Goal: Use online tool/utility

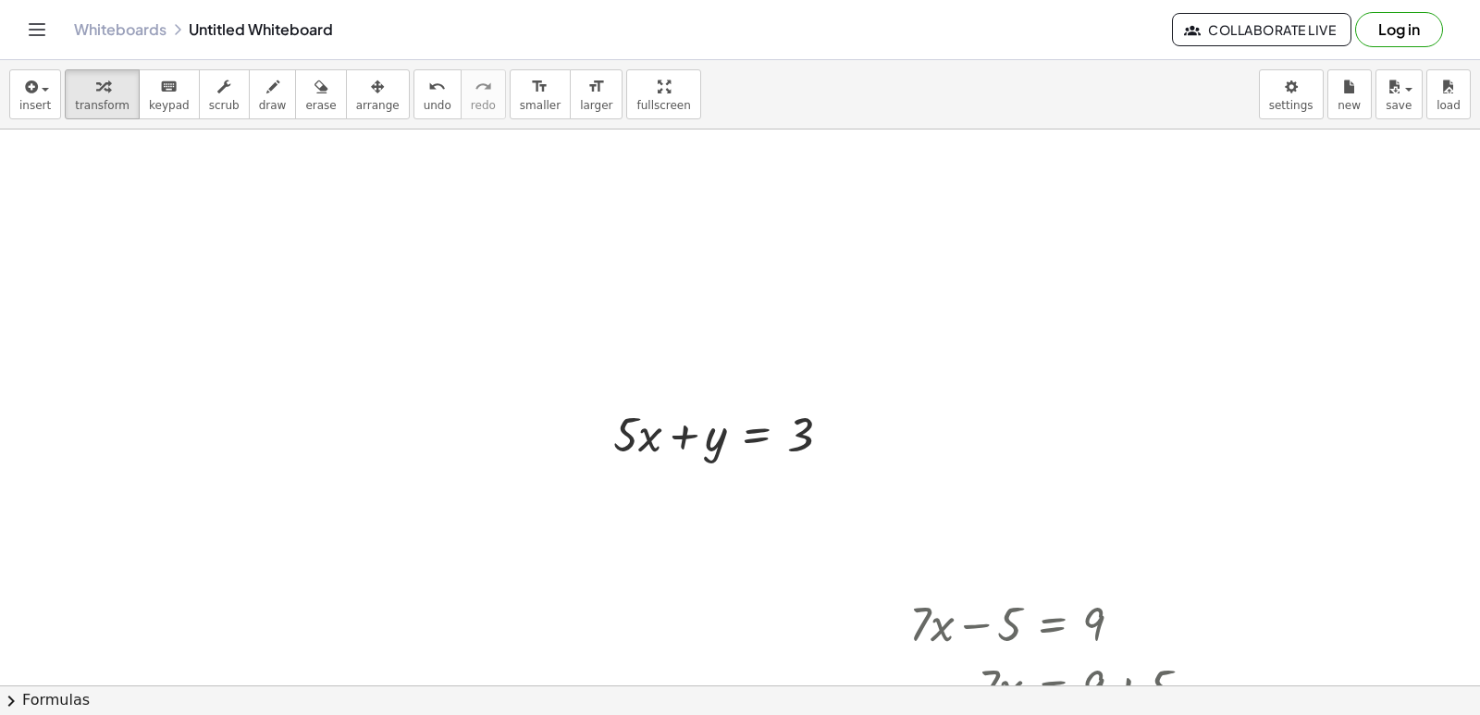
scroll to position [18084, 0]
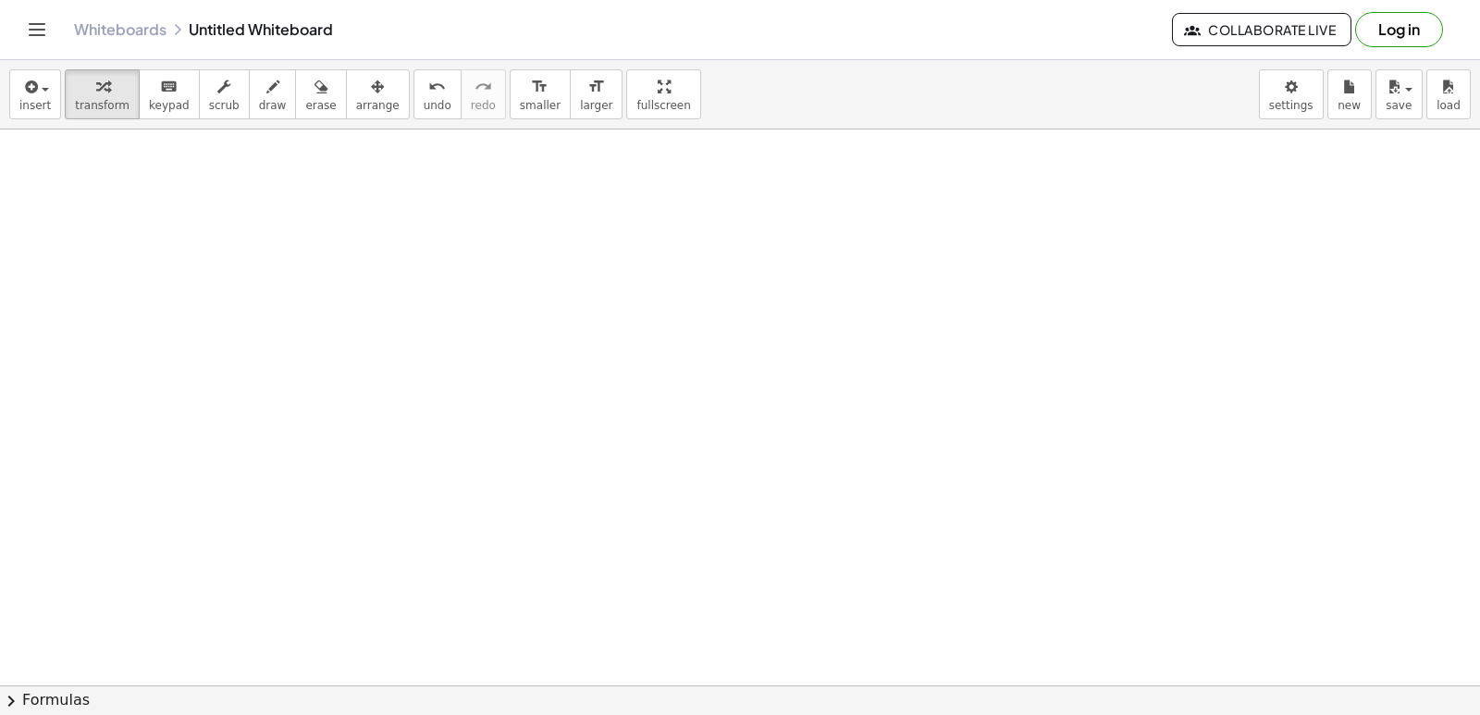
drag, startPoint x: 1070, startPoint y: 308, endPoint x: 496, endPoint y: 373, distance: 578.2
drag, startPoint x: 496, startPoint y: 373, endPoint x: 397, endPoint y: 263, distance: 148.1
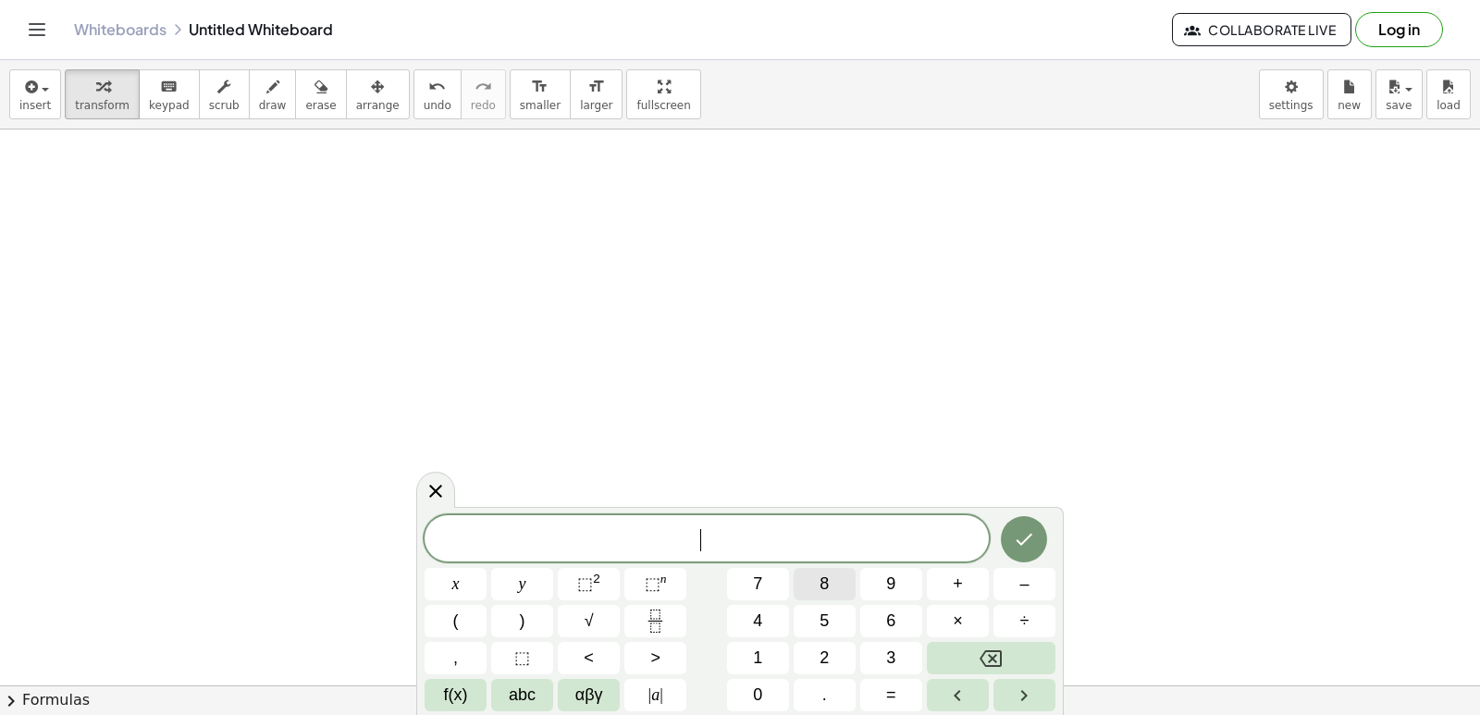
click at [830, 595] on button "8" at bounding box center [825, 584] width 62 height 32
click at [532, 590] on button "y" at bounding box center [522, 584] width 62 height 32
click at [1017, 588] on button "–" at bounding box center [1025, 584] width 62 height 32
click at [886, 595] on span "9" at bounding box center [890, 584] width 9 height 25
click at [882, 689] on button "=" at bounding box center [891, 695] width 62 height 32
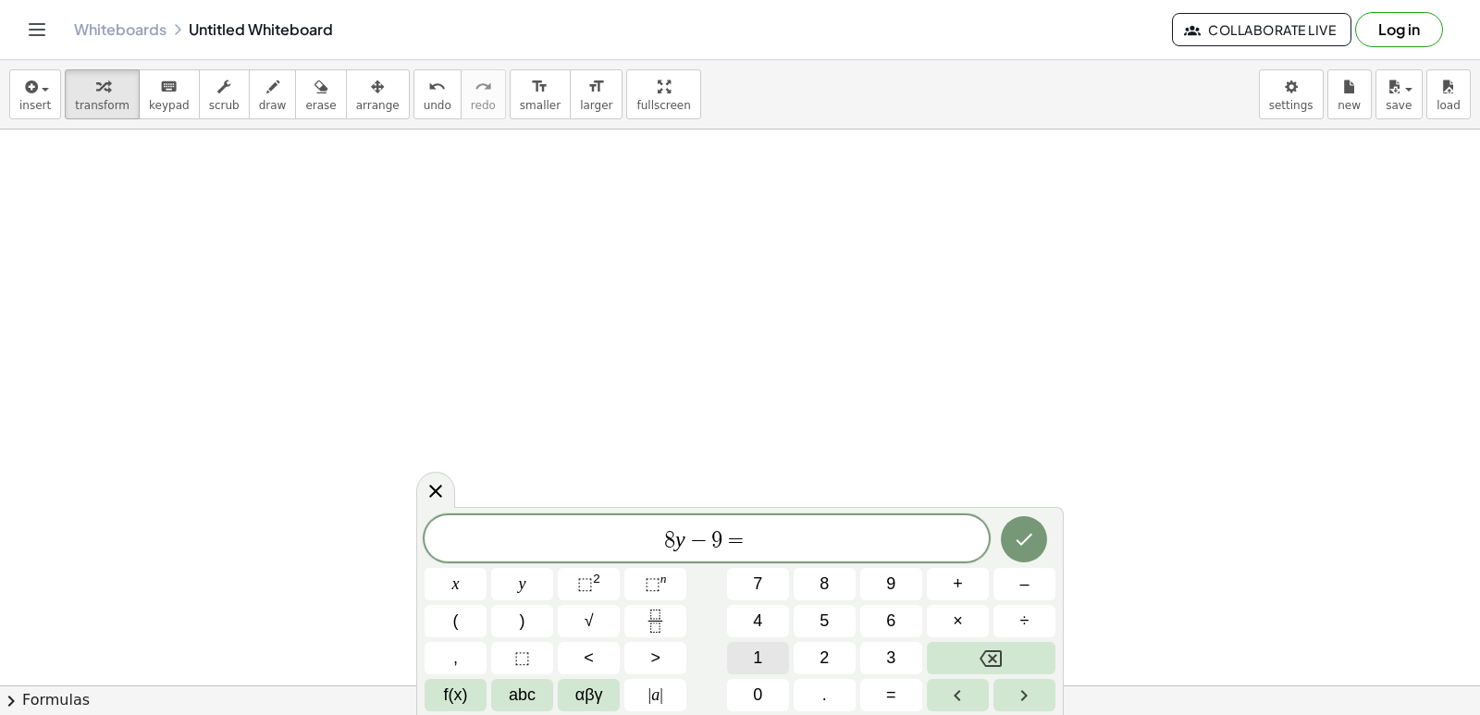
click at [762, 658] on span "1" at bounding box center [757, 658] width 9 height 25
click at [826, 628] on span "5" at bounding box center [824, 621] width 9 height 25
click at [1026, 547] on icon "Done" at bounding box center [1024, 539] width 22 height 22
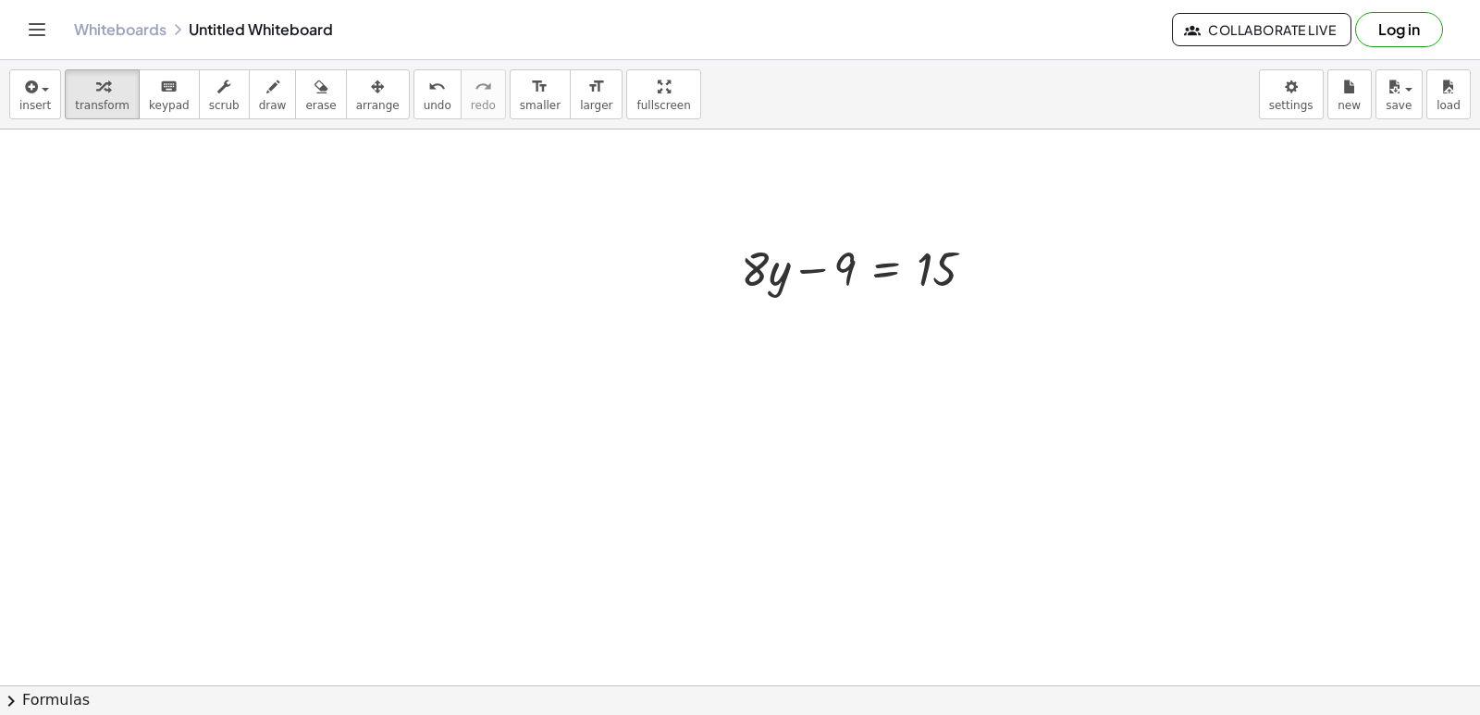
scroll to position [18454, 0]
drag, startPoint x: 833, startPoint y: 253, endPoint x: 995, endPoint y: 242, distance: 163.1
click at [995, 242] on div at bounding box center [865, 252] width 267 height 63
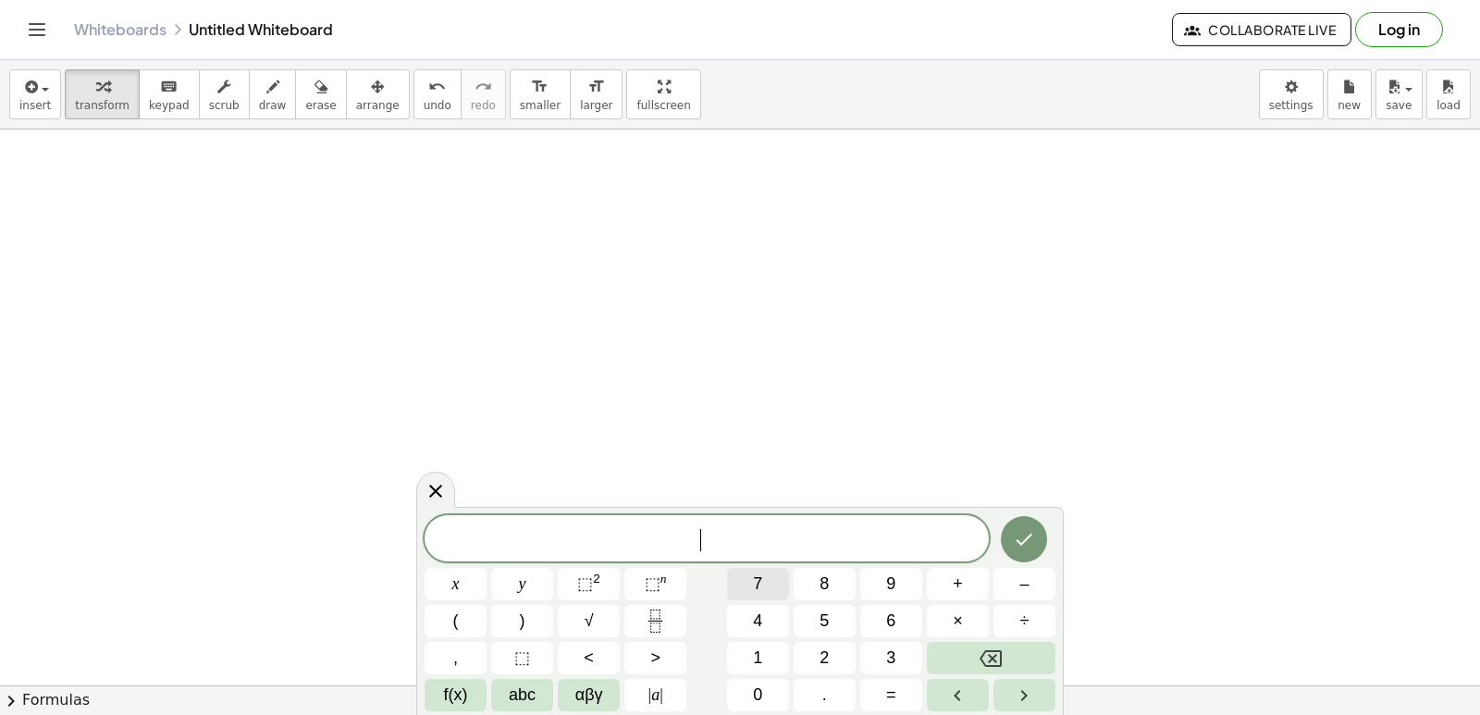
click at [747, 588] on button "7" at bounding box center [758, 584] width 62 height 32
click at [443, 580] on button "x" at bounding box center [456, 584] width 62 height 32
click at [1024, 593] on span "–" at bounding box center [1024, 584] width 9 height 25
click at [757, 663] on button "1" at bounding box center [758, 658] width 62 height 32
click at [816, 612] on button "5" at bounding box center [825, 621] width 62 height 32
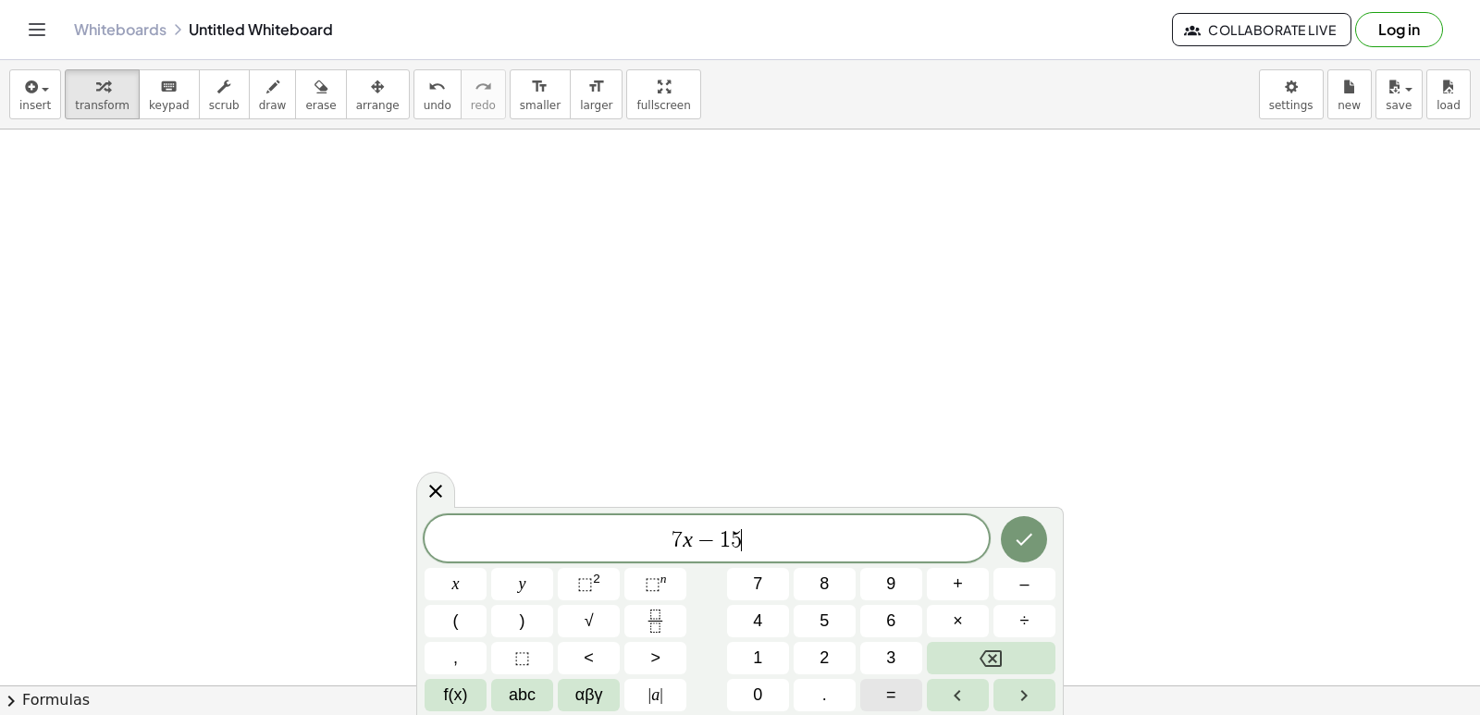
click at [877, 691] on button "=" at bounding box center [891, 695] width 62 height 32
click at [751, 652] on button "1" at bounding box center [758, 658] width 62 height 32
click at [883, 659] on button "3" at bounding box center [891, 658] width 62 height 32
click at [1020, 539] on icon "Done" at bounding box center [1024, 539] width 22 height 22
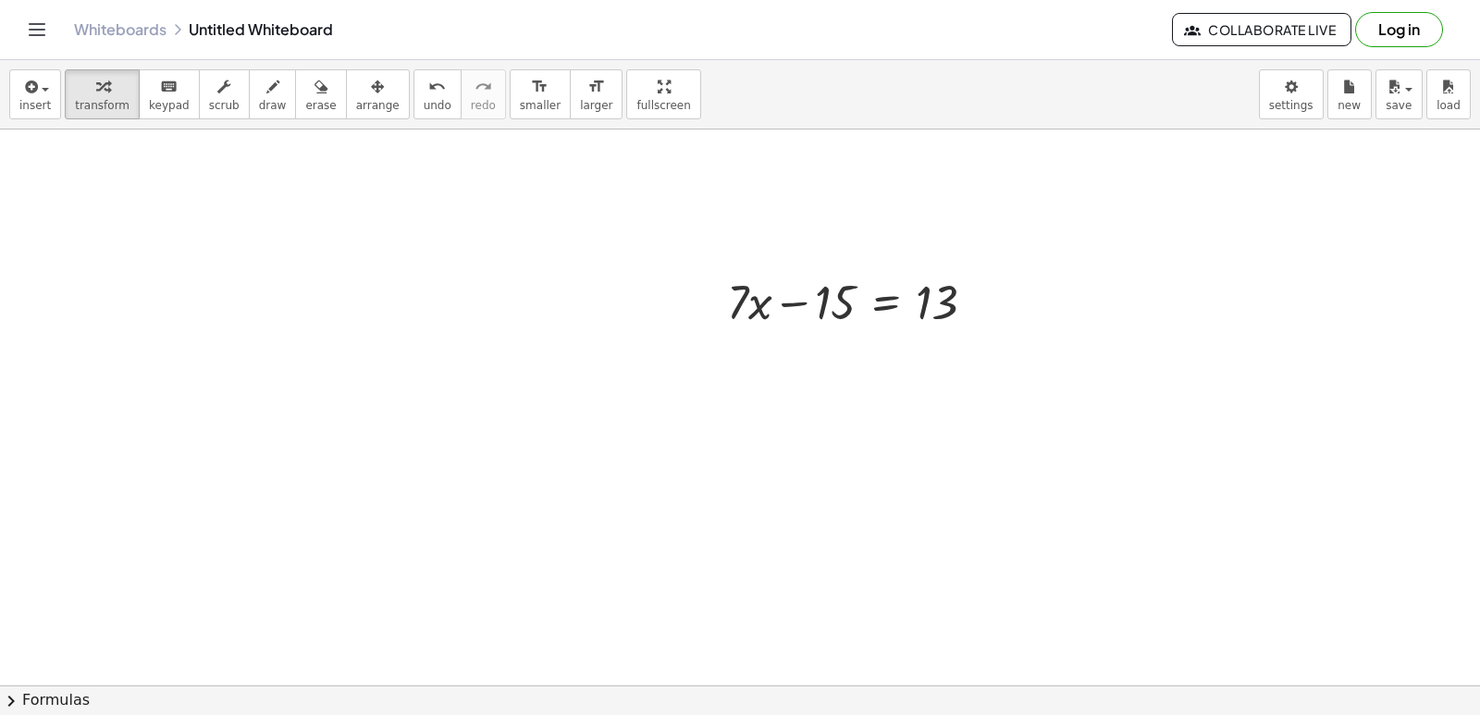
scroll to position [19195, 0]
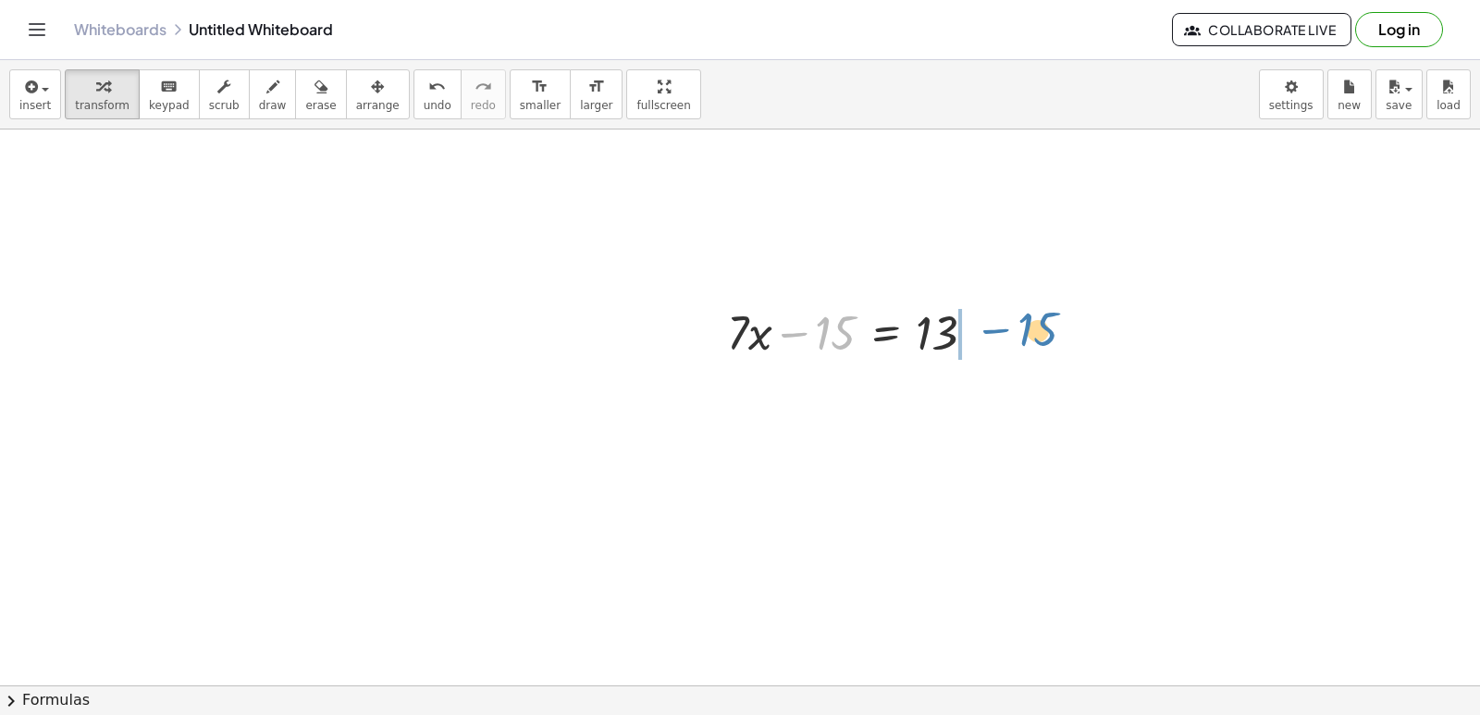
drag, startPoint x: 805, startPoint y: 318, endPoint x: 1008, endPoint y: 314, distance: 202.7
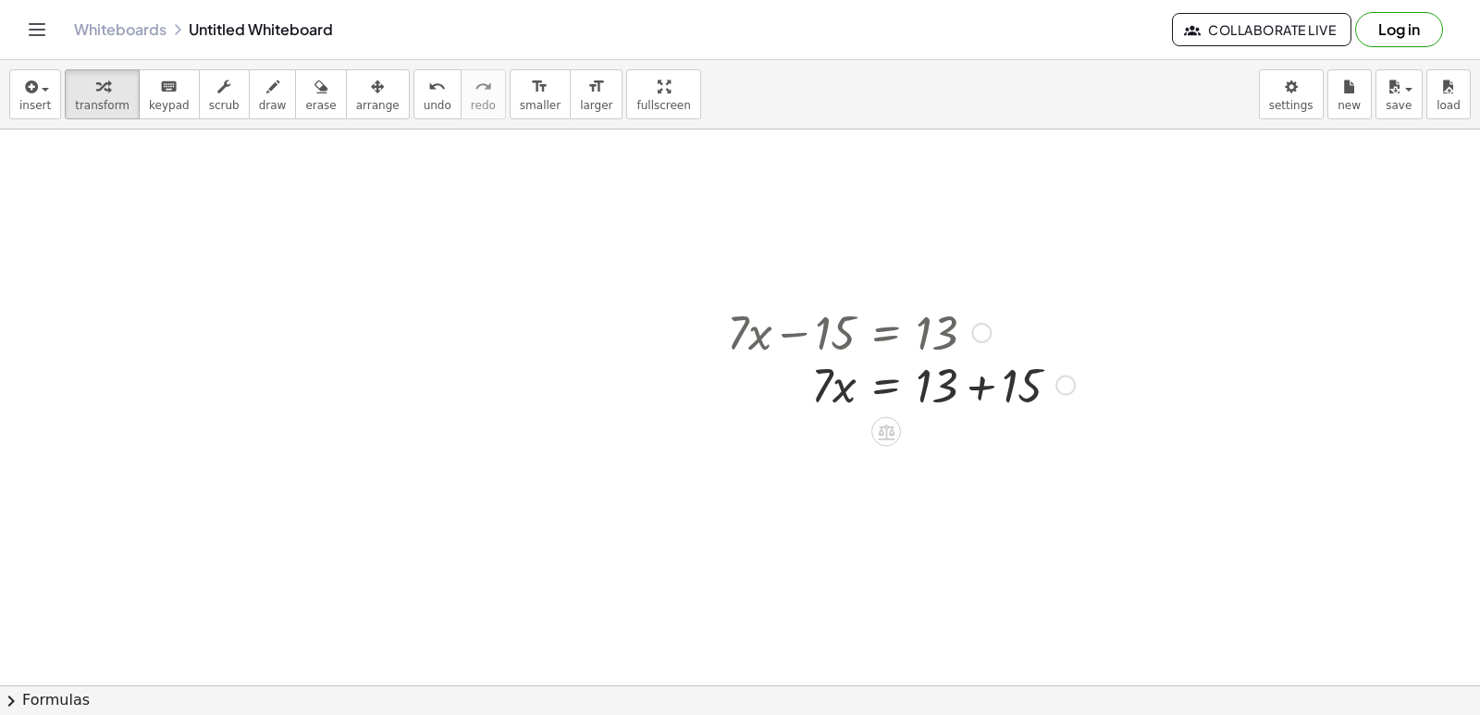
click at [886, 333] on div "+ · 7 · x − 15 = 13 · 7 · x 15 = 13 + +" at bounding box center [886, 333] width 0 height 0
click at [970, 402] on div at bounding box center [901, 394] width 366 height 63
drag, startPoint x: 837, startPoint y: 460, endPoint x: 890, endPoint y: 461, distance: 52.7
click at [881, 460] on div at bounding box center [901, 457] width 366 height 63
click at [887, 458] on div at bounding box center [901, 457] width 366 height 63
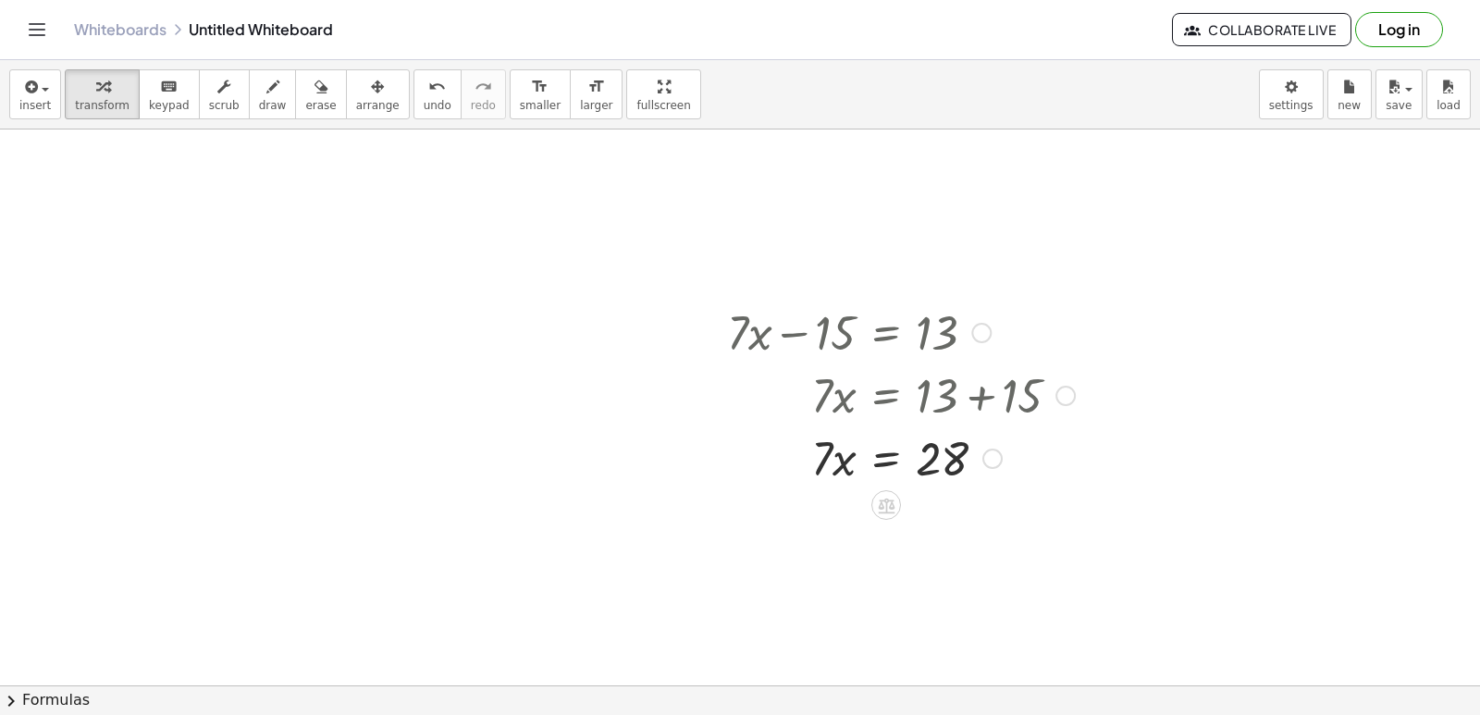
click at [943, 450] on div at bounding box center [901, 457] width 366 height 63
drag, startPoint x: 928, startPoint y: 458, endPoint x: 879, endPoint y: 458, distance: 49.0
click at [879, 458] on div at bounding box center [901, 457] width 366 height 63
drag, startPoint x: 827, startPoint y: 452, endPoint x: 837, endPoint y: 449, distance: 10.8
click at [837, 449] on div at bounding box center [901, 457] width 366 height 63
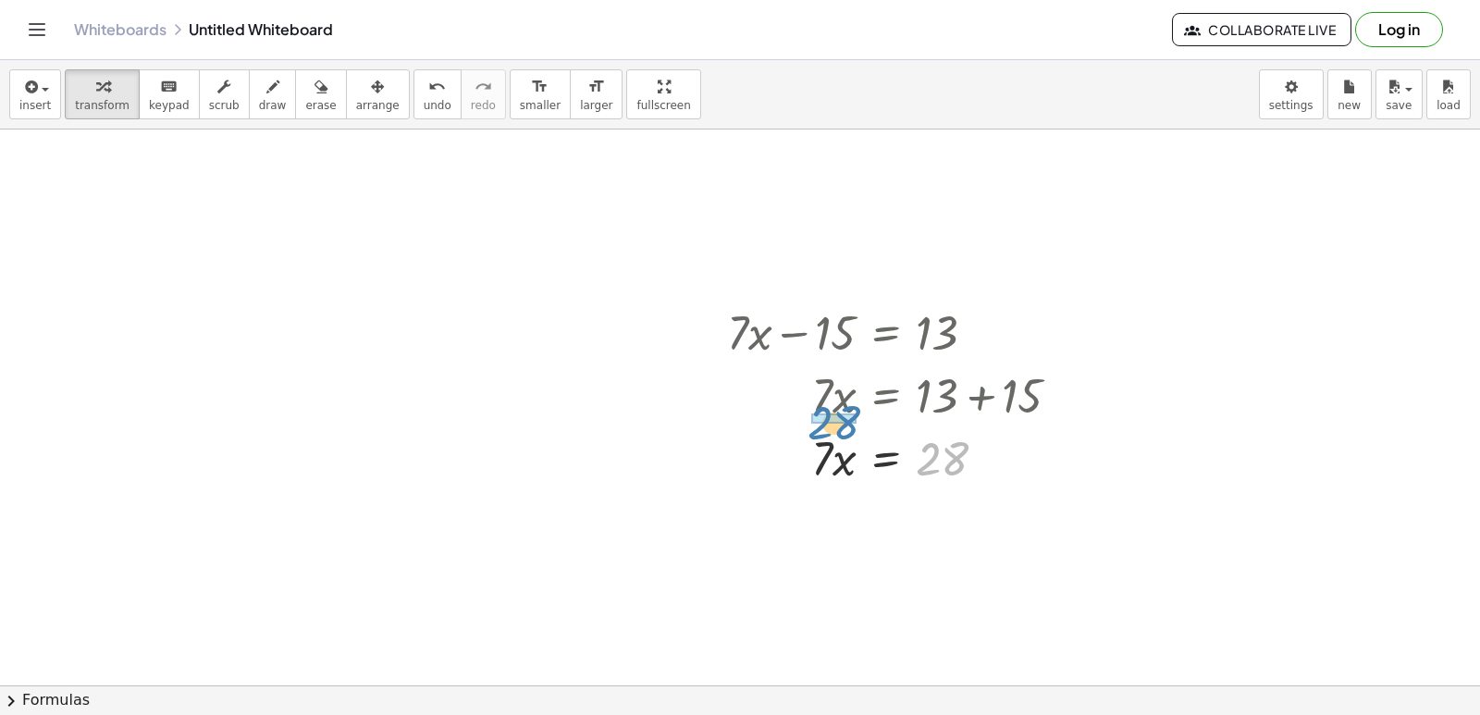
drag, startPoint x: 939, startPoint y: 447, endPoint x: 830, endPoint y: 411, distance: 115.0
click at [886, 333] on div "+ · 7 · x − 15 = 13 · 7 · x = + 13 + 15 28 · 7 · x = 28" at bounding box center [886, 333] width 0 height 0
drag, startPoint x: 832, startPoint y: 516, endPoint x: 1018, endPoint y: 515, distance: 186.0
click at [1018, 515] on div at bounding box center [901, 519] width 366 height 63
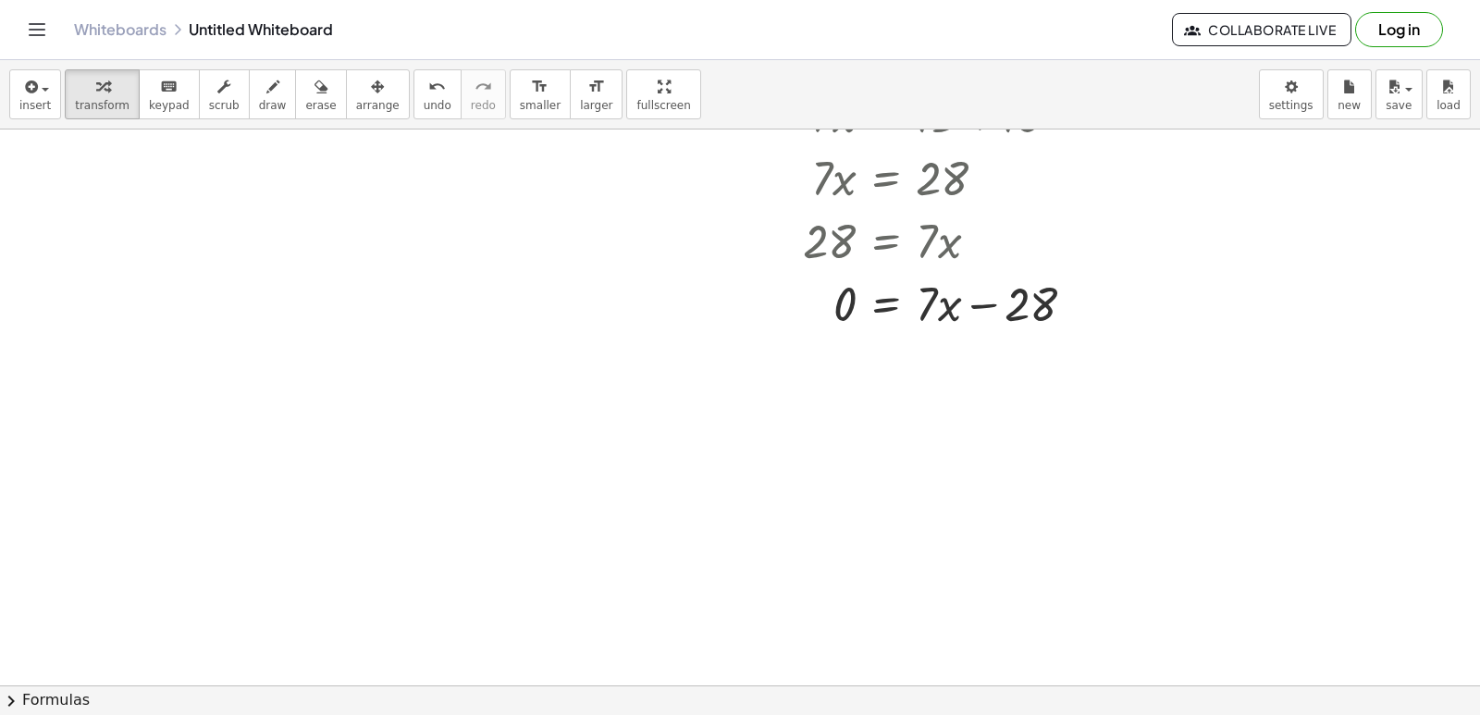
drag, startPoint x: 1059, startPoint y: 453, endPoint x: 1049, endPoint y: 475, distance: 23.6
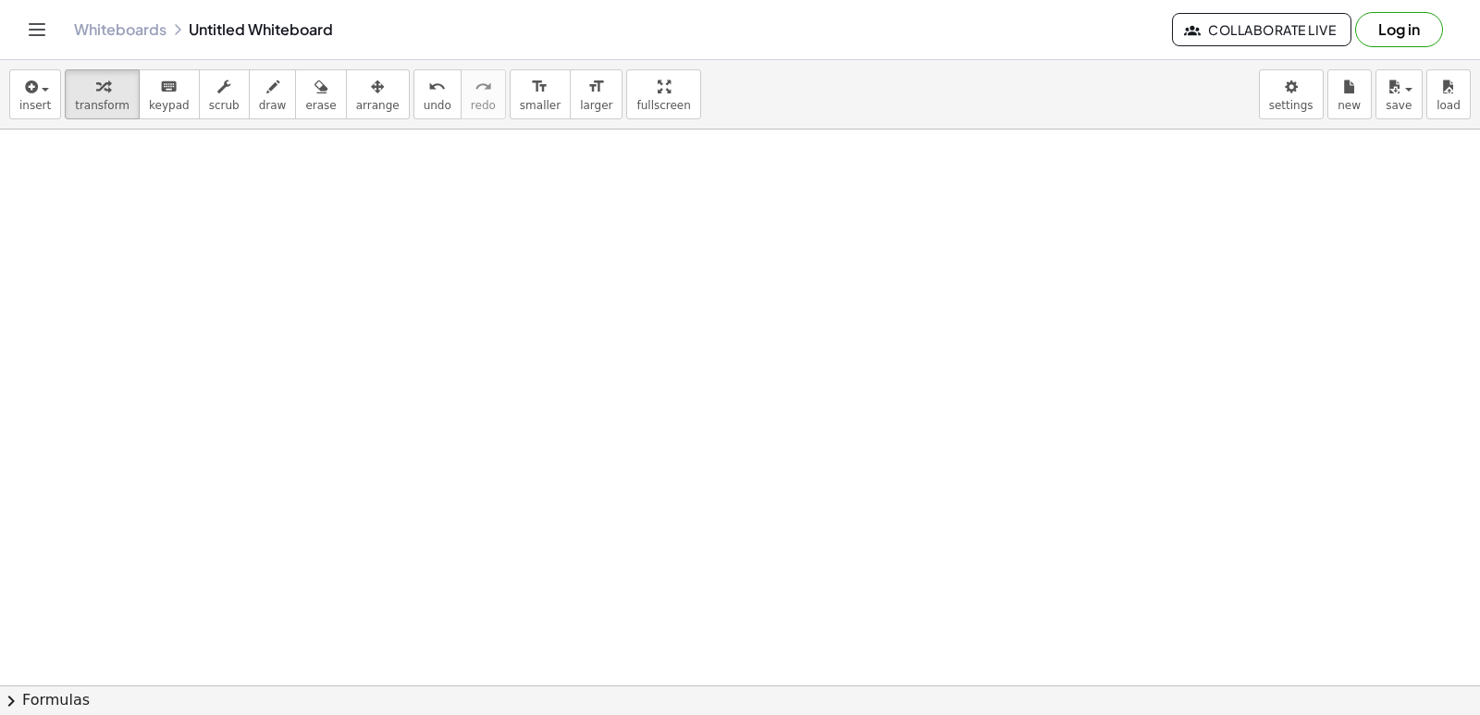
drag, startPoint x: 1049, startPoint y: 475, endPoint x: 850, endPoint y: 357, distance: 231.0
drag, startPoint x: 724, startPoint y: 535, endPoint x: 643, endPoint y: 660, distance: 149.1
drag, startPoint x: 643, startPoint y: 660, endPoint x: 649, endPoint y: 639, distance: 21.1
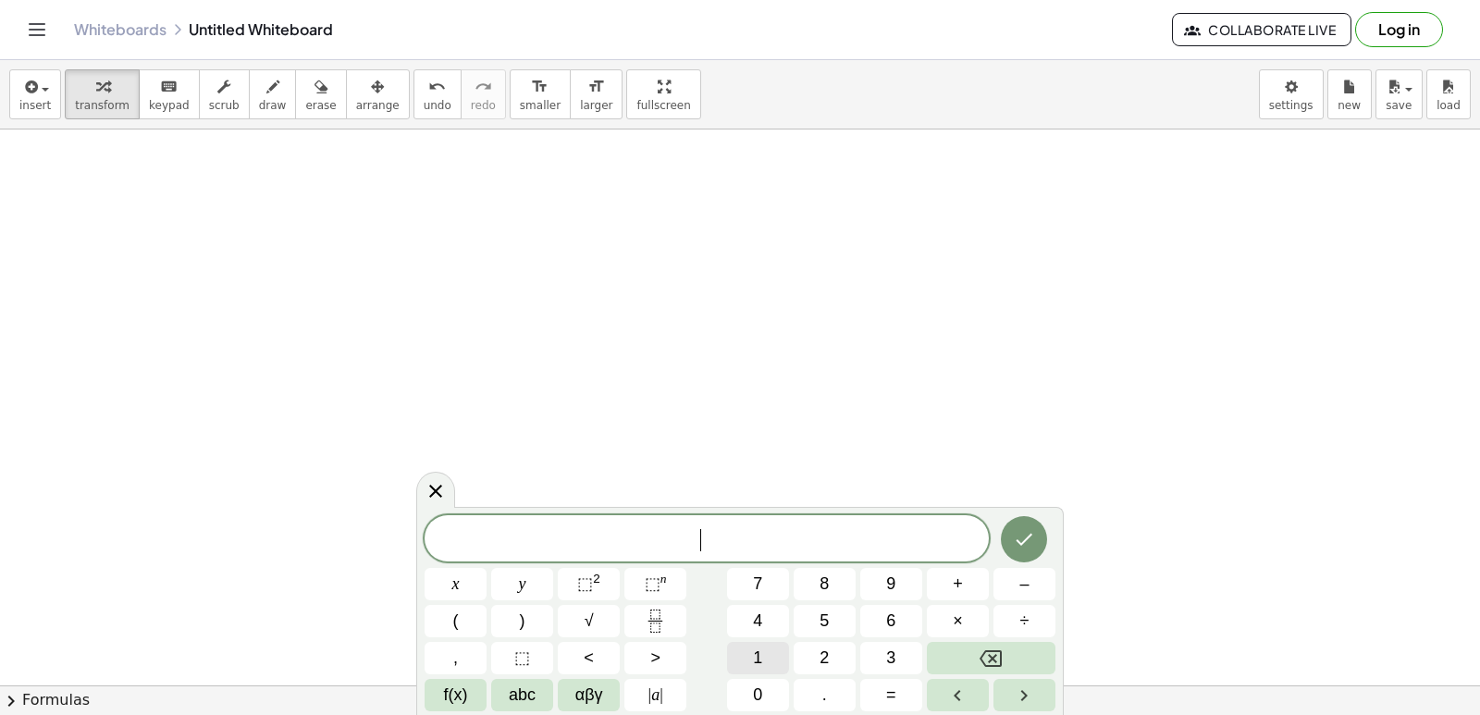
click at [771, 668] on button "1" at bounding box center [758, 658] width 62 height 32
click at [767, 686] on button "0" at bounding box center [758, 695] width 62 height 32
click at [534, 595] on button "y" at bounding box center [522, 584] width 62 height 32
click at [938, 587] on button "+" at bounding box center [958, 584] width 62 height 32
click at [820, 614] on div "1 0 y + ​ x y ⬚ 2 ⬚ n 7 8 9 + – ( ) √ 4 5 6 × ÷ , ⬚ < > 1 2 3 f(x) abc αβγ | a …" at bounding box center [740, 613] width 631 height 196
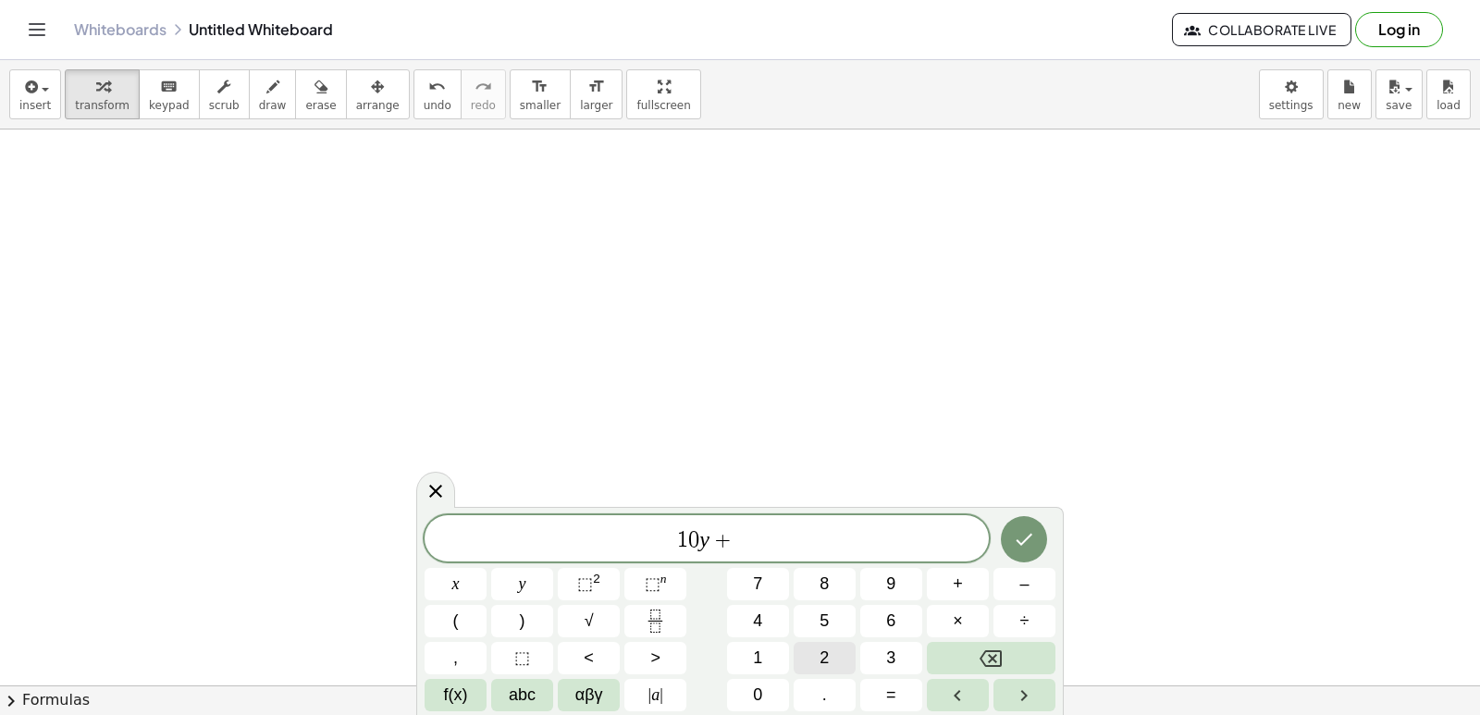
click at [826, 650] on span "2" at bounding box center [824, 658] width 9 height 25
click at [831, 624] on button "5" at bounding box center [825, 621] width 62 height 32
click at [896, 694] on span "=" at bounding box center [891, 695] width 10 height 25
click at [761, 569] on button "7" at bounding box center [758, 584] width 62 height 32
click at [822, 619] on button "5" at bounding box center [825, 621] width 62 height 32
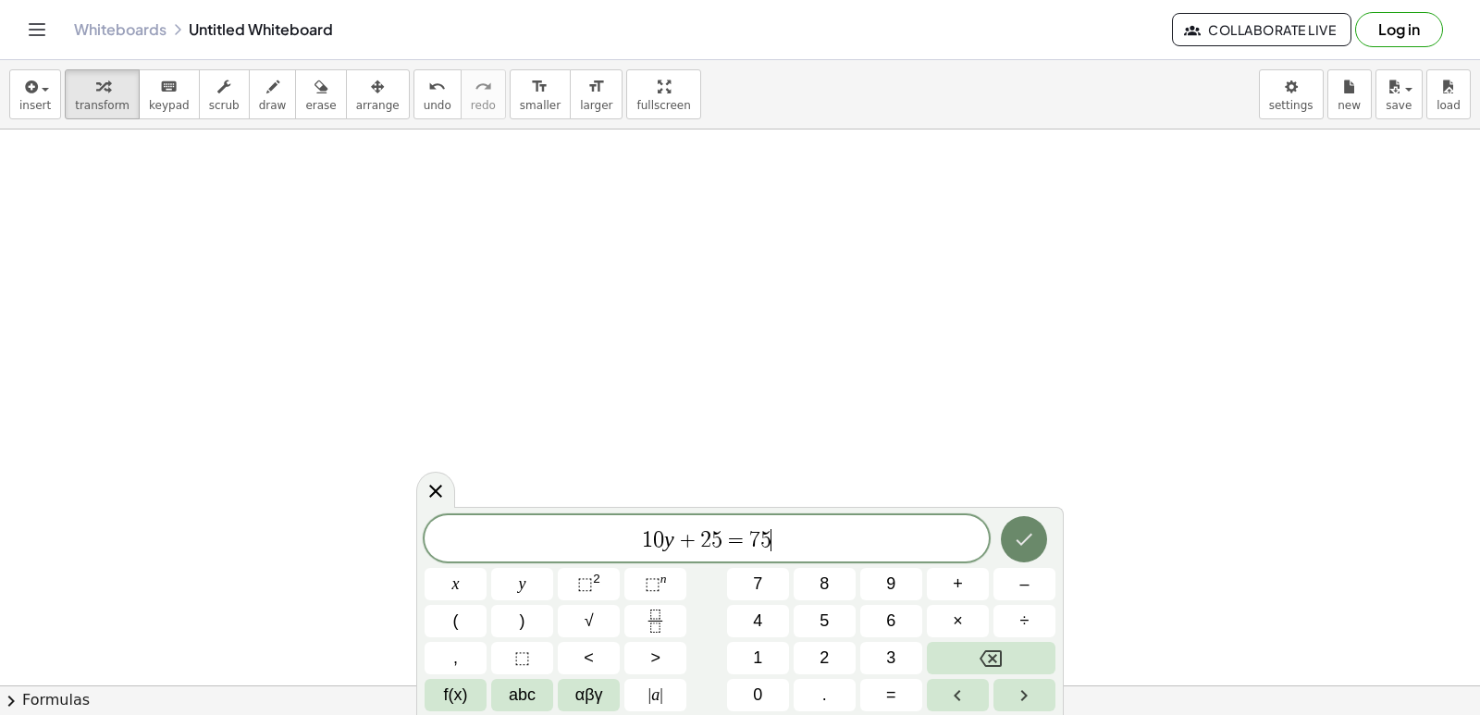
click at [1008, 538] on button "Done" at bounding box center [1024, 539] width 46 height 46
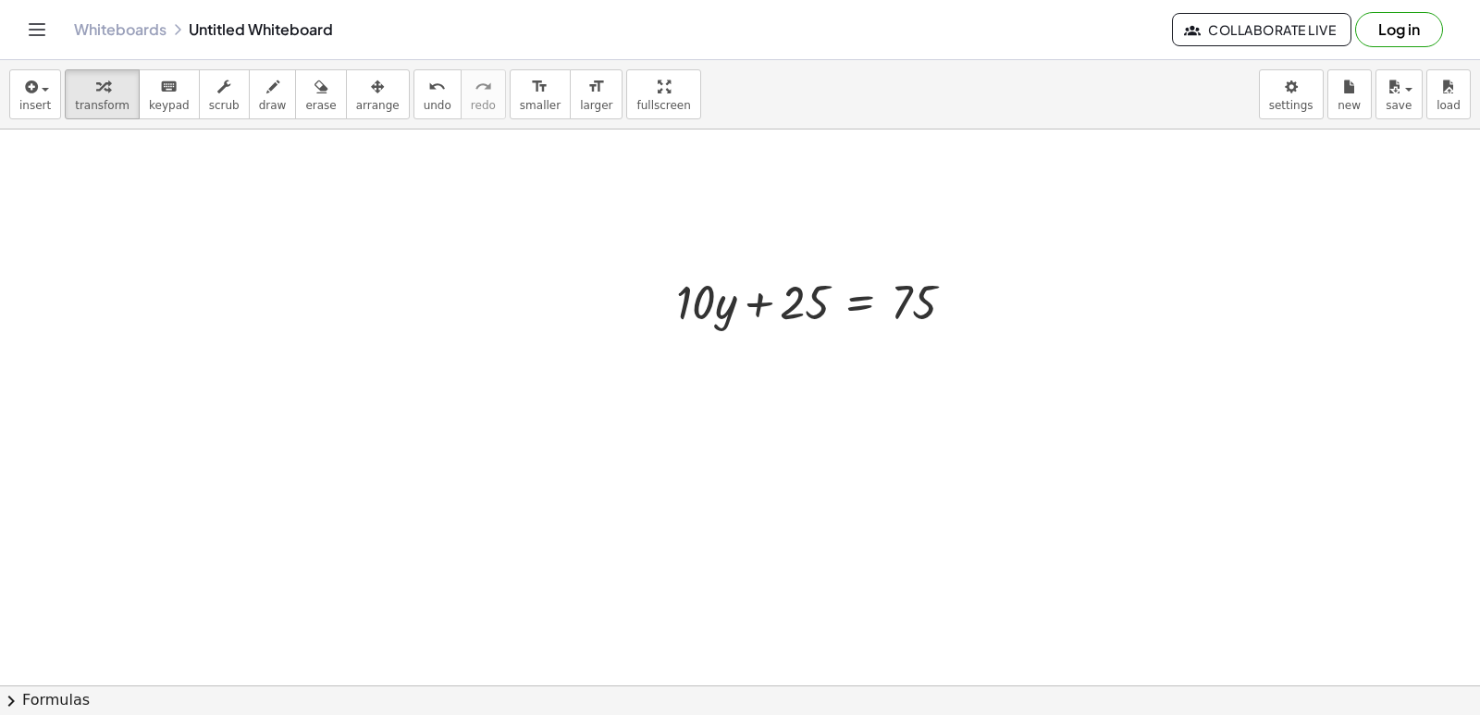
scroll to position [20215, 0]
drag, startPoint x: 817, startPoint y: 291, endPoint x: 951, endPoint y: 255, distance: 138.7
click at [925, 311] on div at bounding box center [823, 290] width 312 height 63
drag, startPoint x: 1045, startPoint y: 44, endPoint x: 922, endPoint y: 116, distance: 142.2
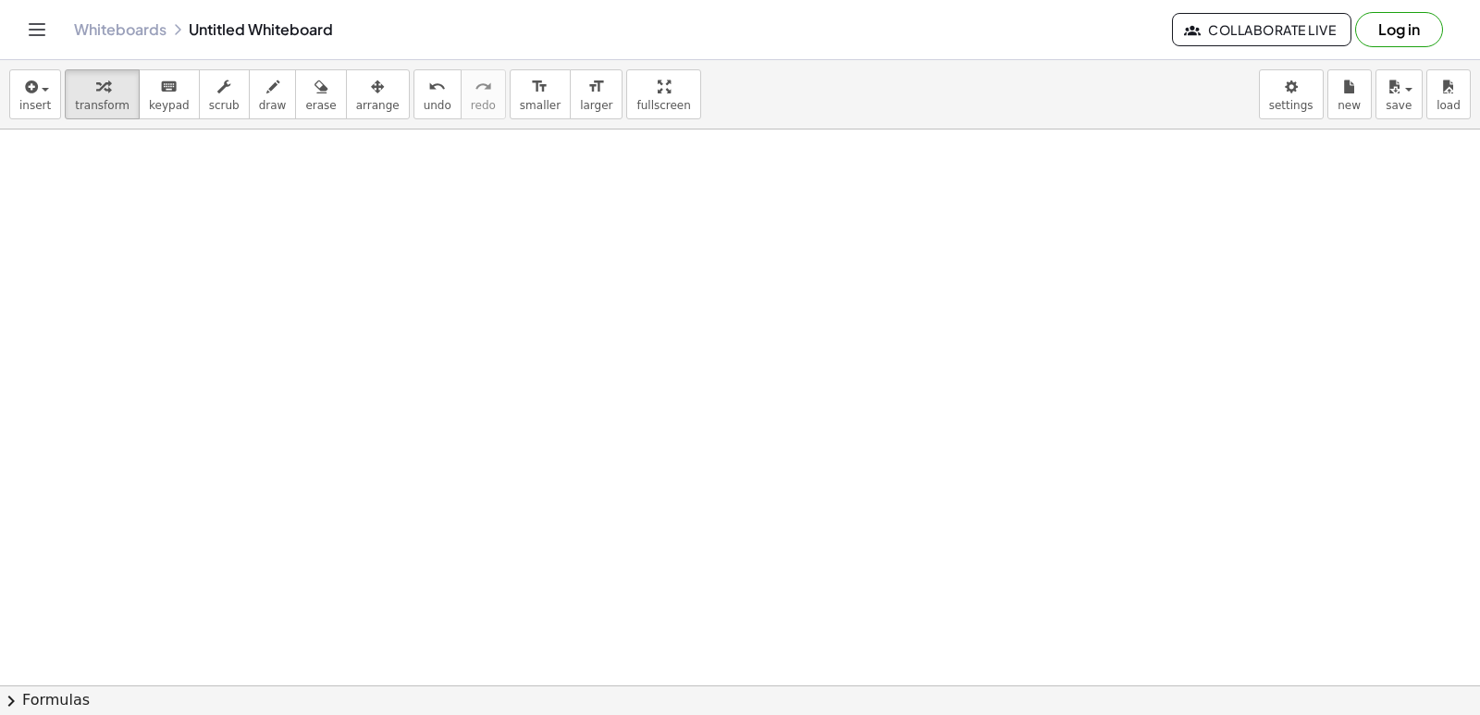
drag, startPoint x: 922, startPoint y: 116, endPoint x: 822, endPoint y: 269, distance: 183.7
drag, startPoint x: 822, startPoint y: 269, endPoint x: 699, endPoint y: 392, distance: 174.0
drag, startPoint x: 699, startPoint y: 392, endPoint x: 709, endPoint y: 468, distance: 76.5
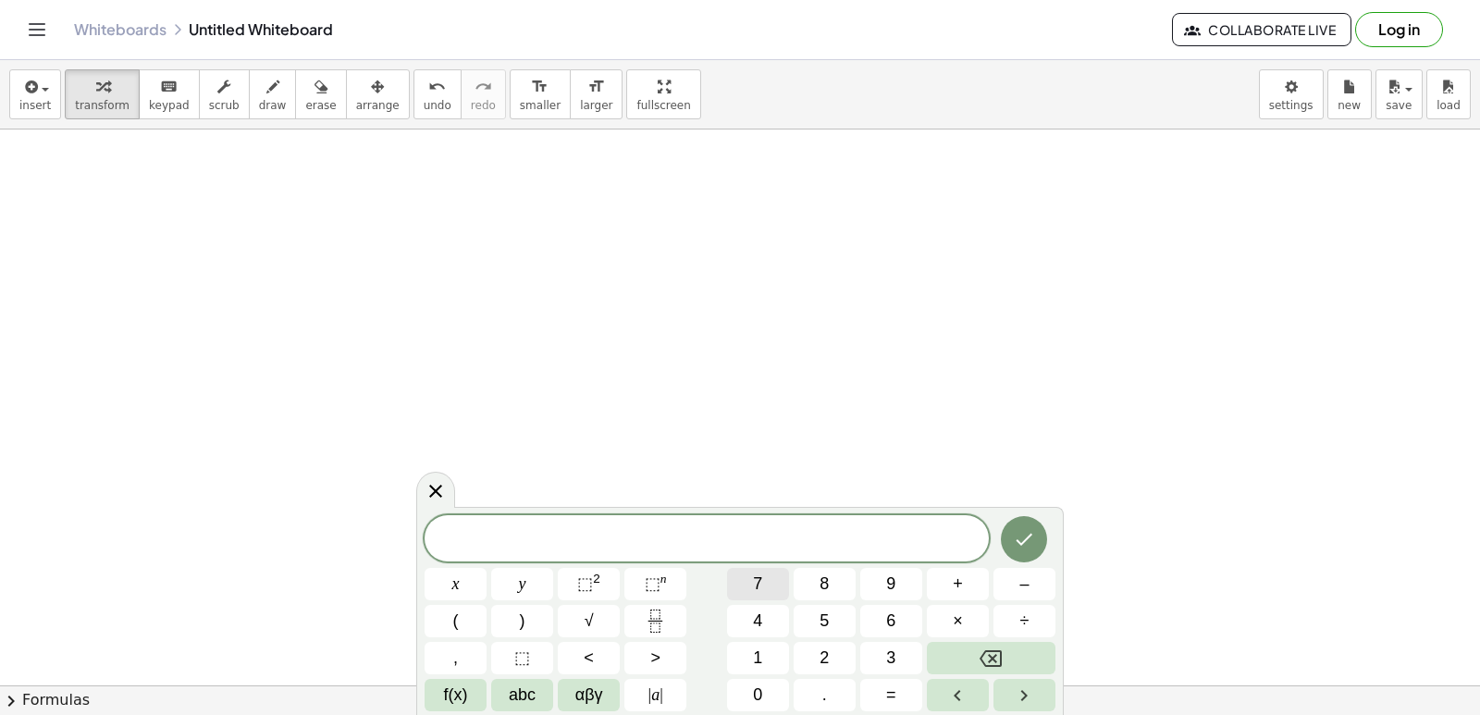
click at [756, 582] on span "7" at bounding box center [757, 584] width 9 height 25
click at [461, 585] on button "x" at bounding box center [456, 584] width 62 height 32
click at [1035, 579] on button "–" at bounding box center [1025, 584] width 62 height 32
click at [900, 658] on button "3" at bounding box center [891, 658] width 62 height 32
click at [760, 661] on span "1" at bounding box center [757, 658] width 9 height 25
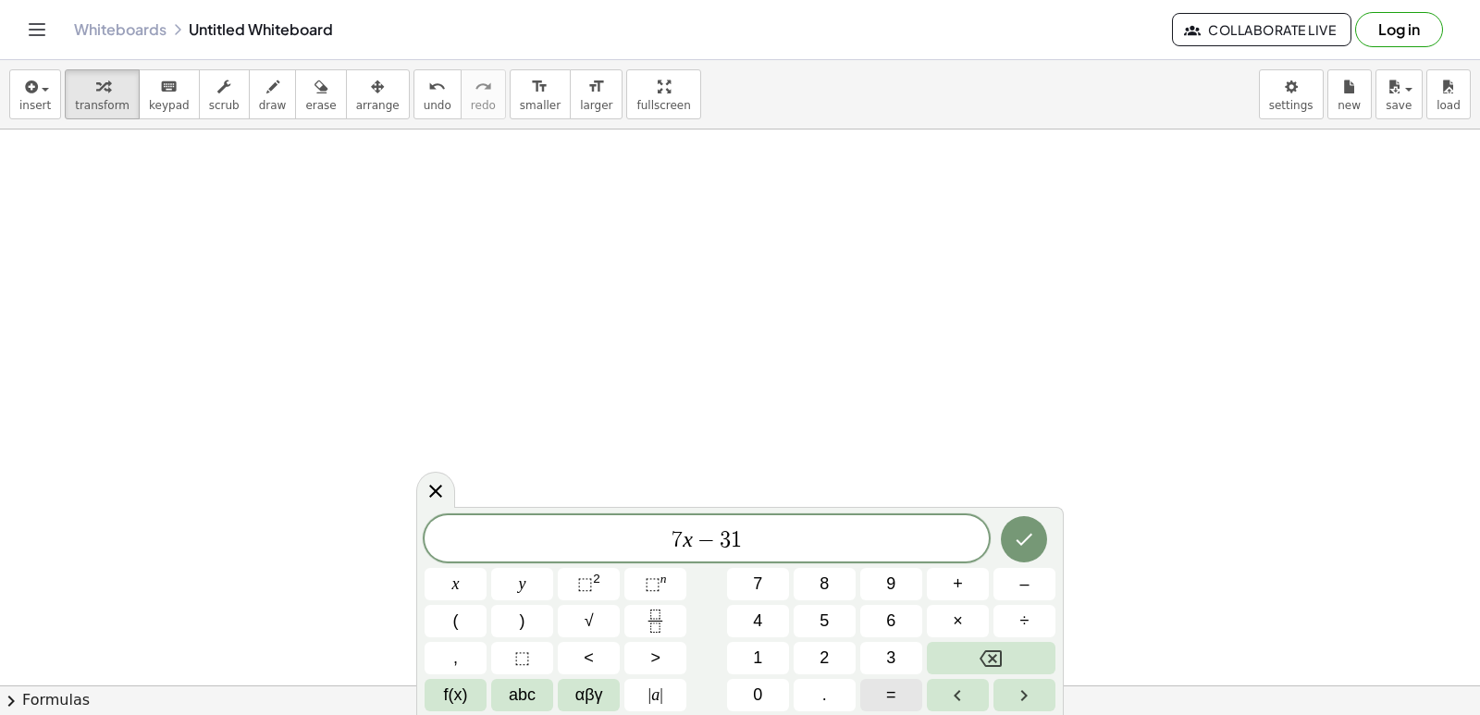
click at [884, 699] on button "=" at bounding box center [891, 695] width 62 height 32
click at [746, 648] on button "1" at bounding box center [758, 658] width 62 height 32
click at [1020, 540] on icon "Done" at bounding box center [1024, 539] width 22 height 22
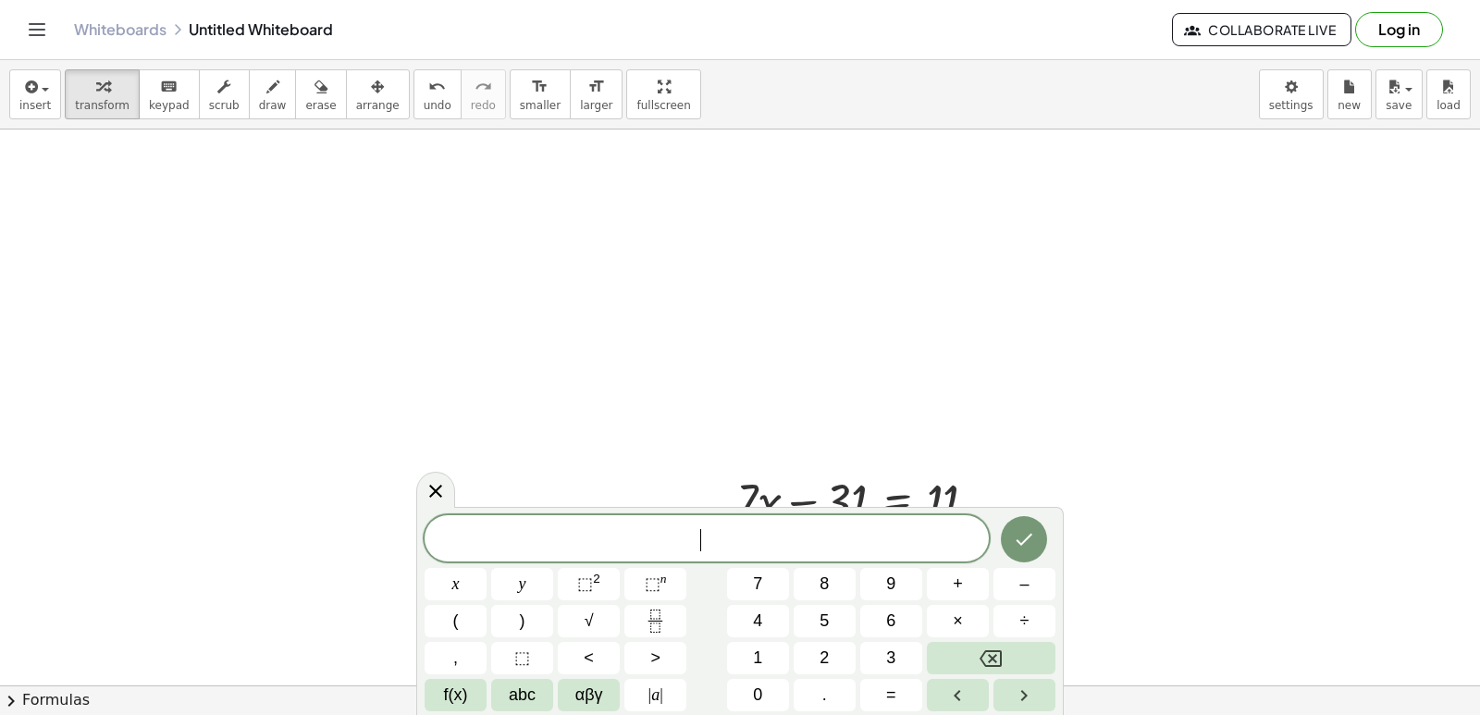
click at [1034, 545] on icon "Done" at bounding box center [1024, 539] width 22 height 22
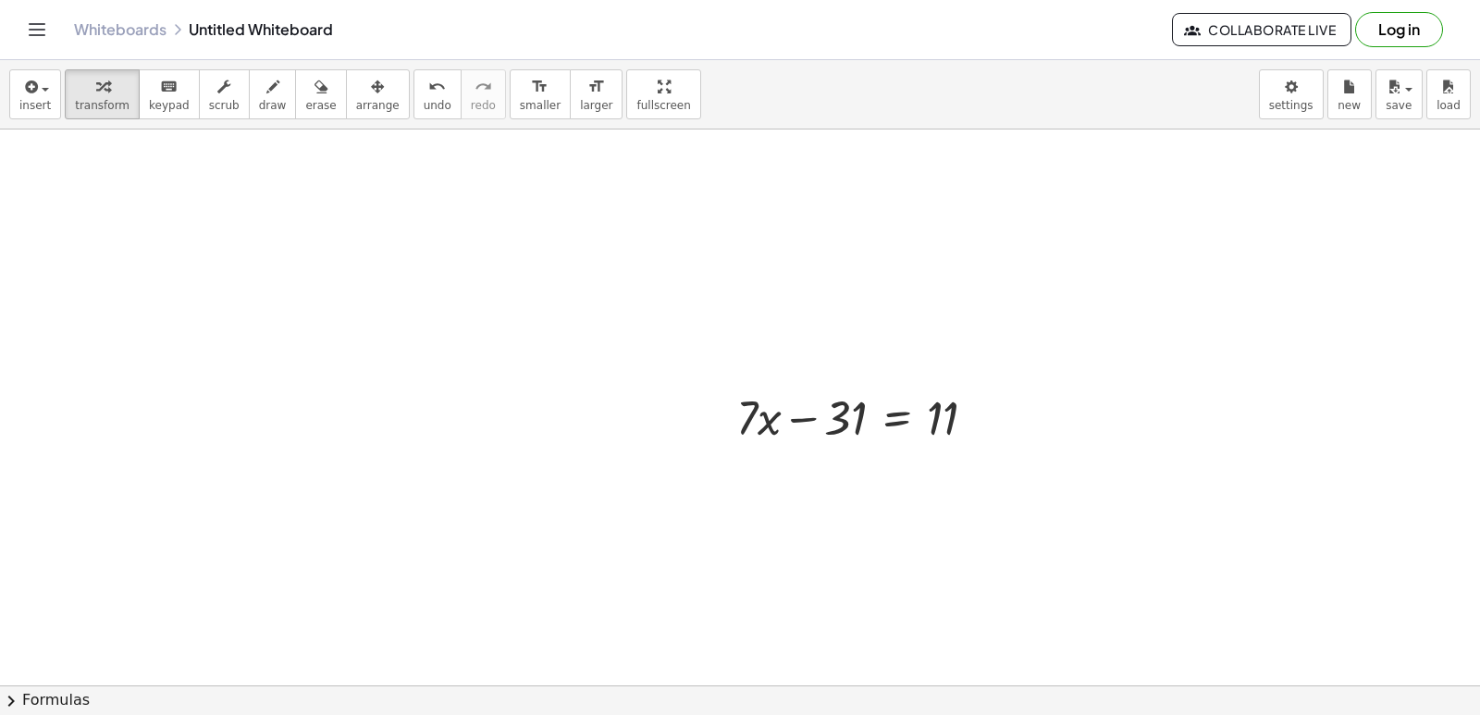
scroll to position [21236, 0]
drag, startPoint x: 847, startPoint y: 417, endPoint x: 1032, endPoint y: 415, distance: 185.0
click at [972, 471] on div at bounding box center [906, 470] width 359 height 63
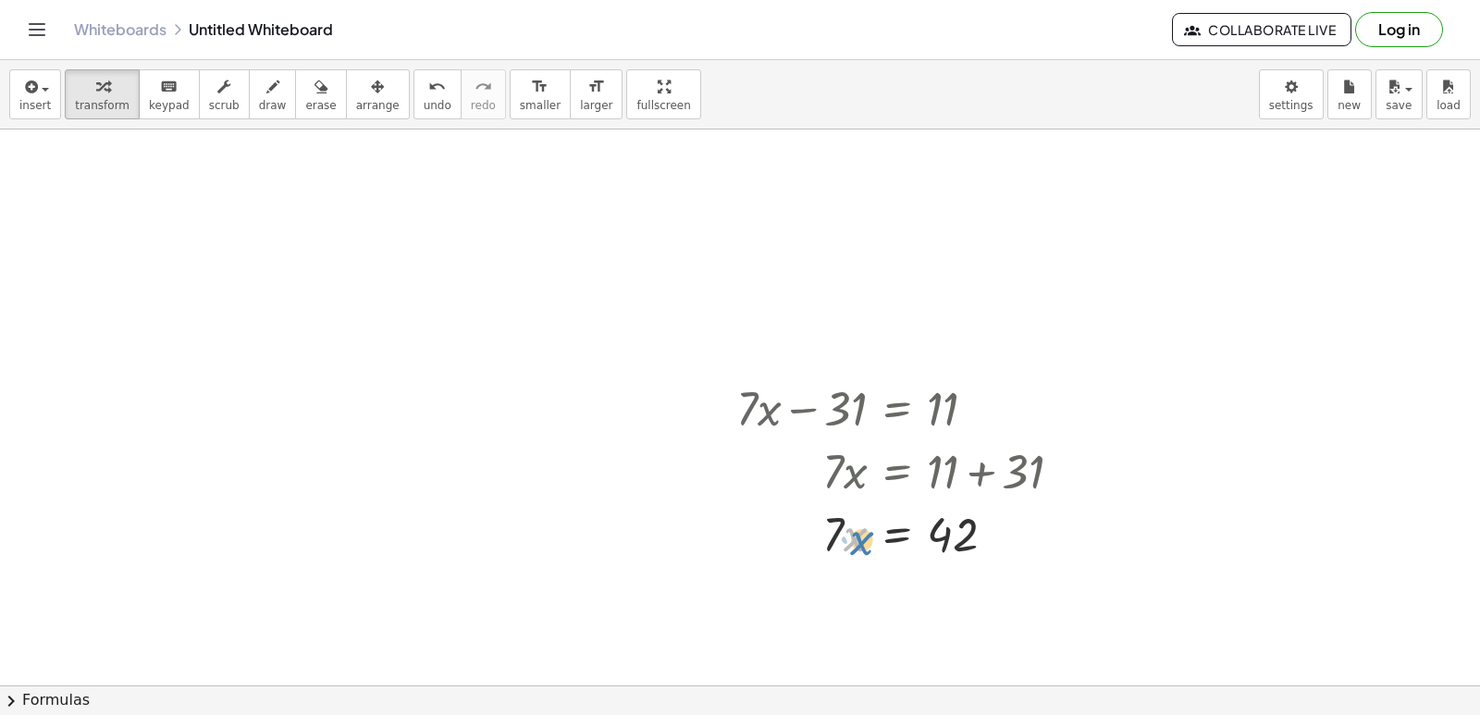
click at [851, 534] on div at bounding box center [906, 532] width 359 height 63
drag, startPoint x: 827, startPoint y: 520, endPoint x: 942, endPoint y: 580, distance: 129.5
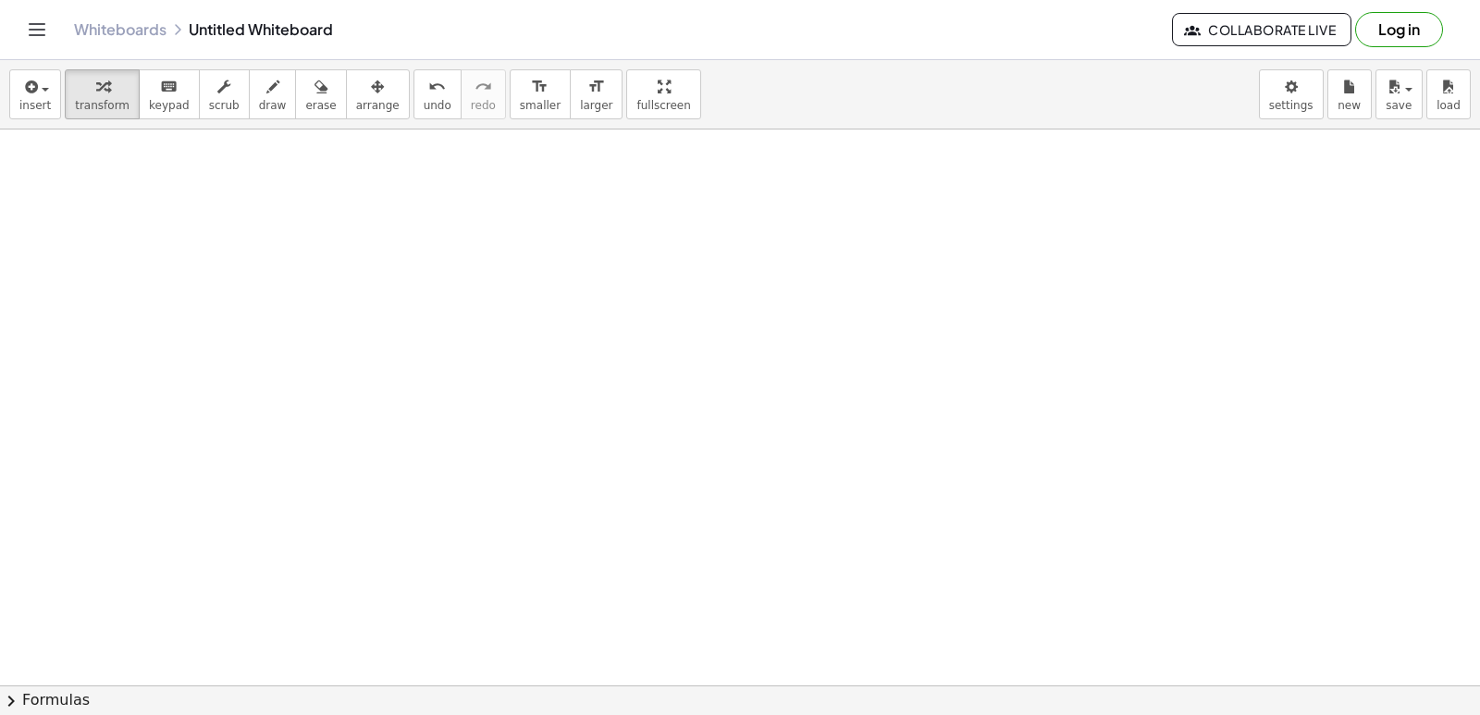
scroll to position [21884, 0]
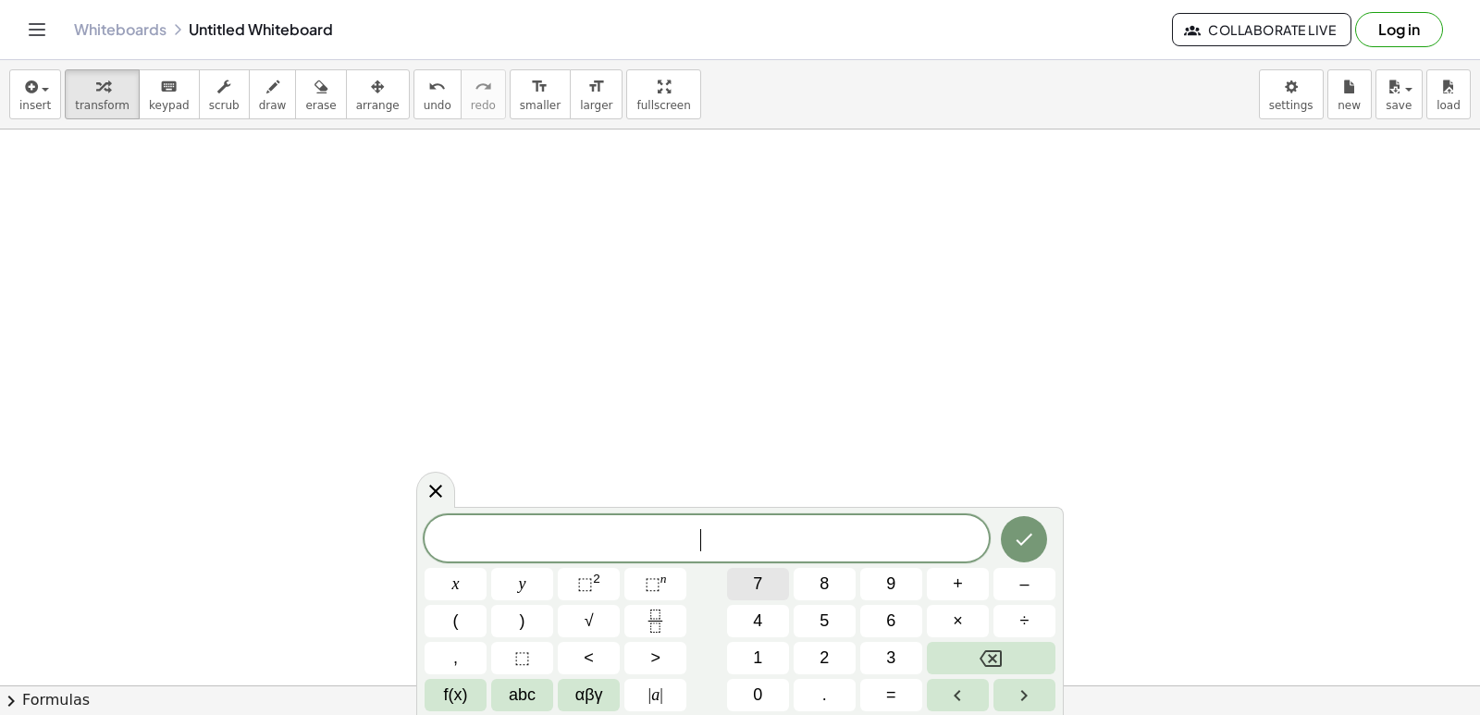
click at [753, 593] on span "7" at bounding box center [757, 584] width 9 height 25
click at [441, 587] on button "x" at bounding box center [456, 584] width 62 height 32
click at [940, 591] on button "+" at bounding box center [958, 584] width 62 height 32
click at [530, 589] on button "y" at bounding box center [522, 584] width 62 height 32
click at [879, 690] on button "=" at bounding box center [891, 695] width 62 height 32
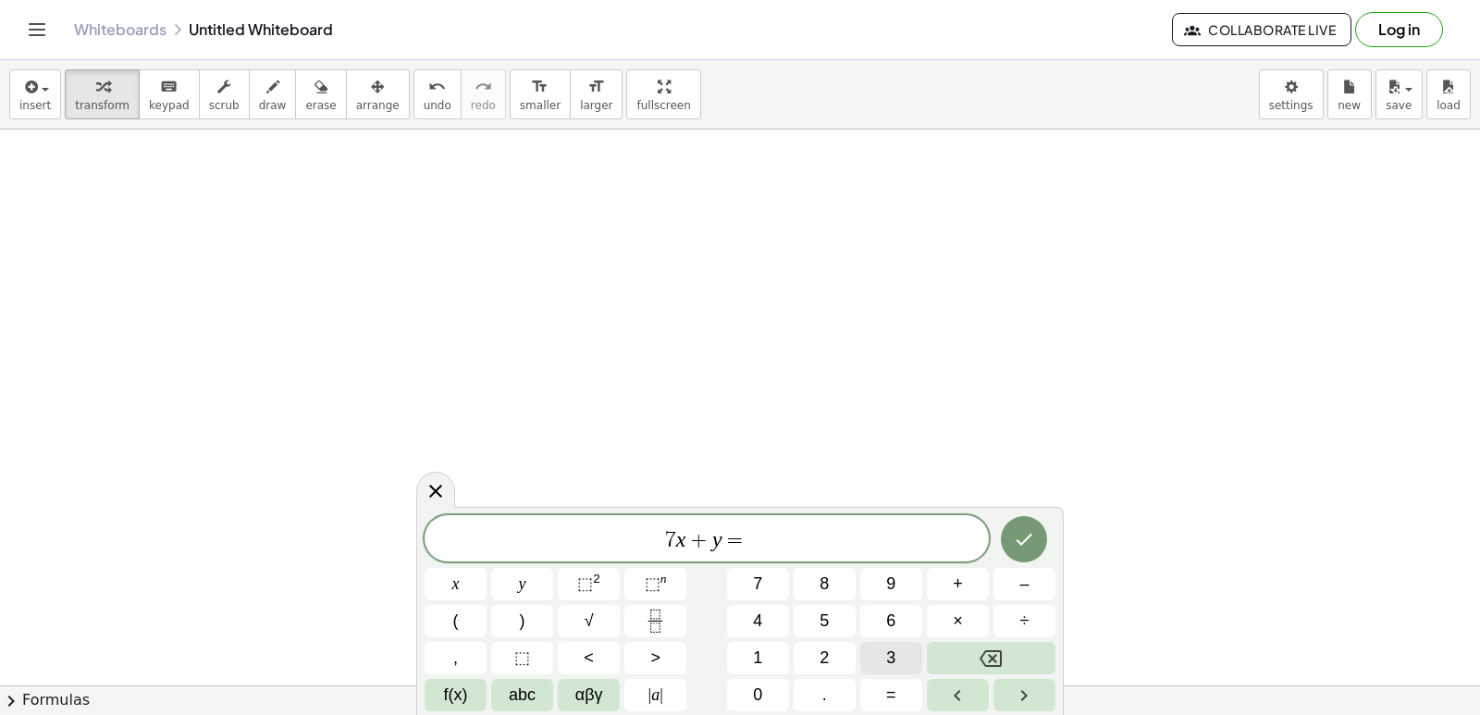
click at [880, 663] on button "3" at bounding box center [891, 658] width 62 height 32
click at [1018, 541] on icon "Done" at bounding box center [1025, 540] width 17 height 12
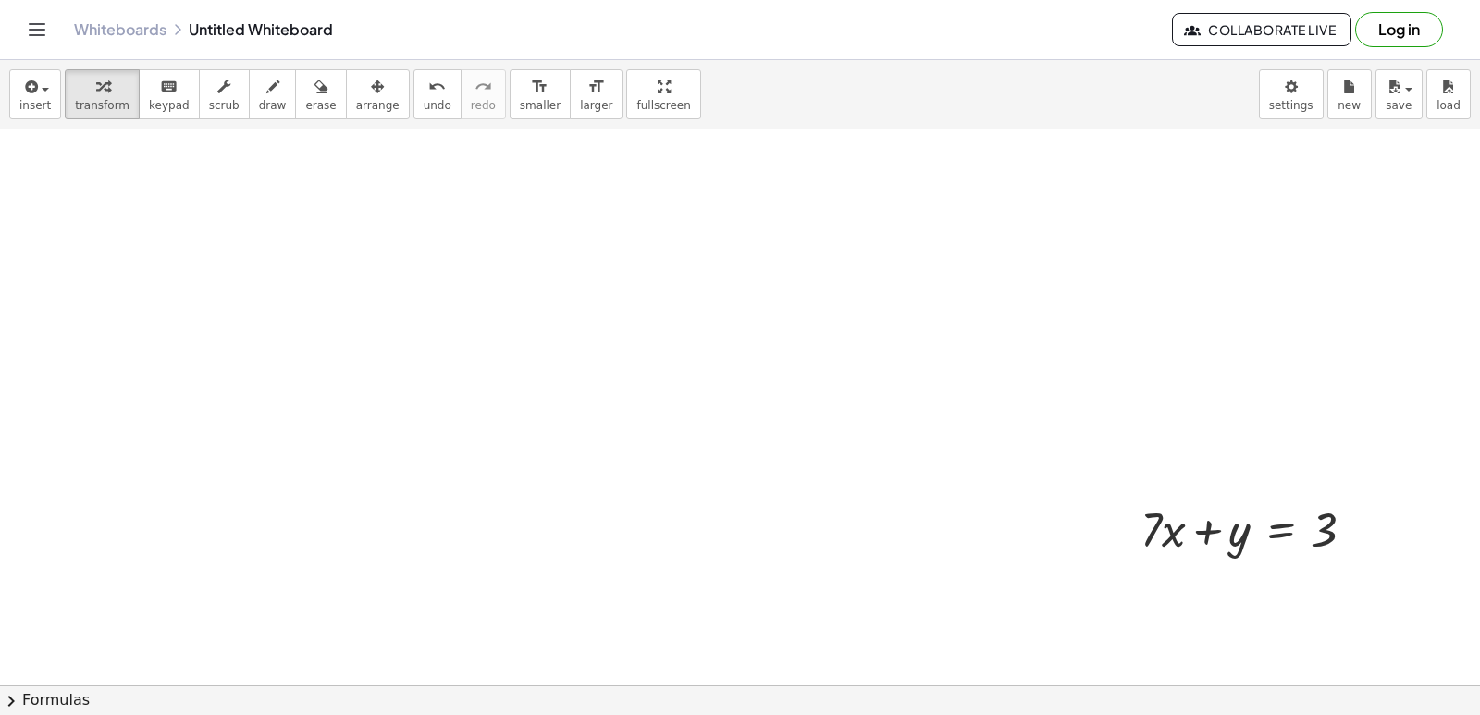
scroll to position [22162, 0]
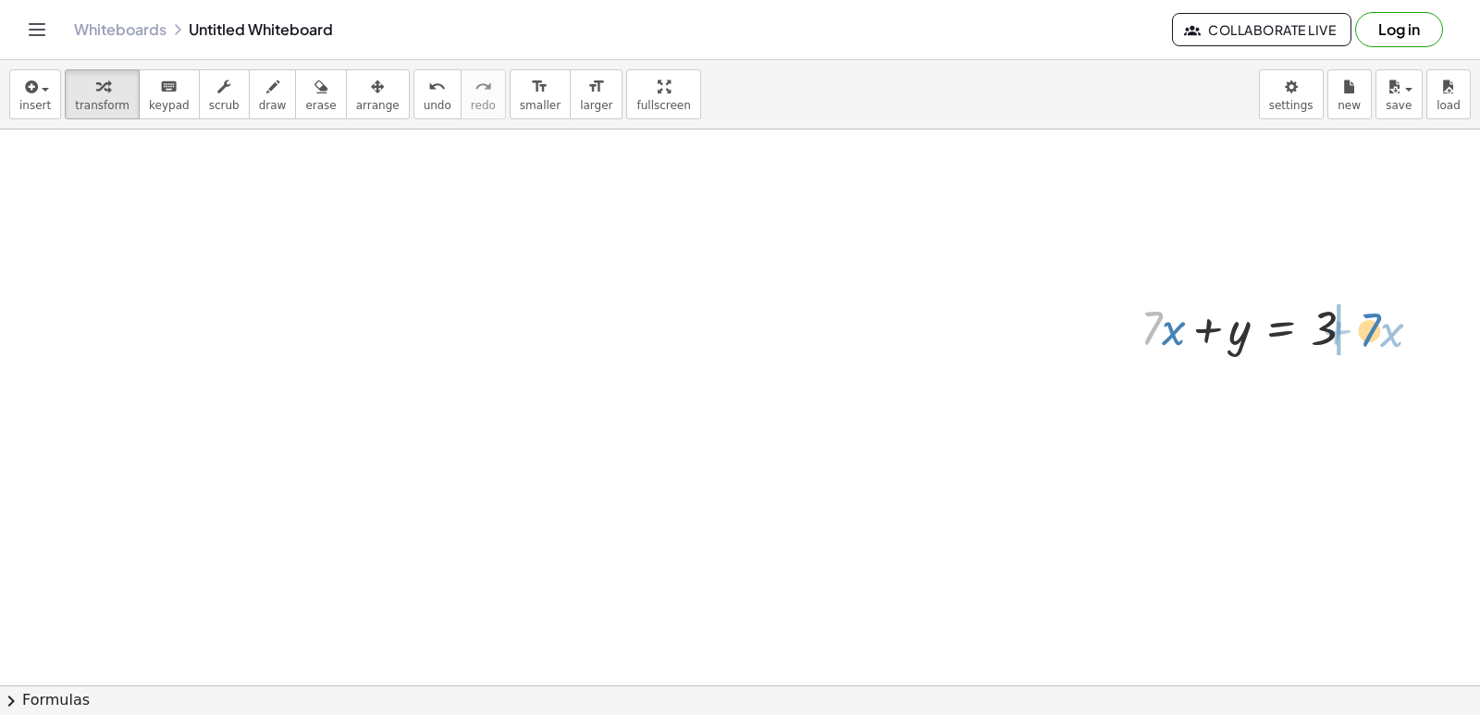
drag, startPoint x: 1156, startPoint y: 327, endPoint x: 1375, endPoint y: 328, distance: 218.3
click at [1375, 328] on div at bounding box center [1254, 326] width 247 height 63
drag, startPoint x: 875, startPoint y: 575, endPoint x: 869, endPoint y: 541, distance: 33.9
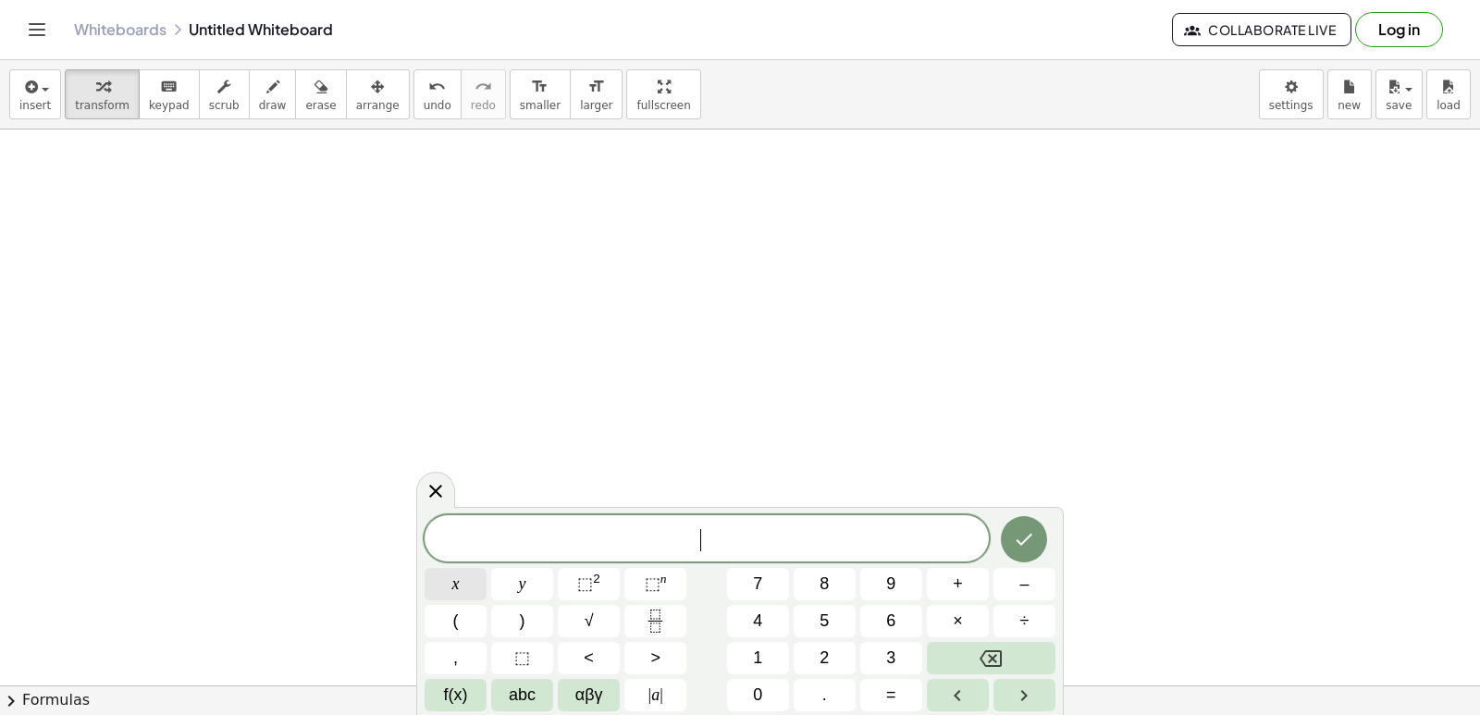
click at [454, 586] on span "x" at bounding box center [455, 584] width 7 height 25
click at [1022, 584] on span "–" at bounding box center [1024, 584] width 9 height 25
click at [876, 626] on button "6" at bounding box center [891, 621] width 62 height 32
click at [525, 581] on span "y" at bounding box center [522, 584] width 7 height 25
click at [887, 693] on span "=" at bounding box center [891, 695] width 10 height 25
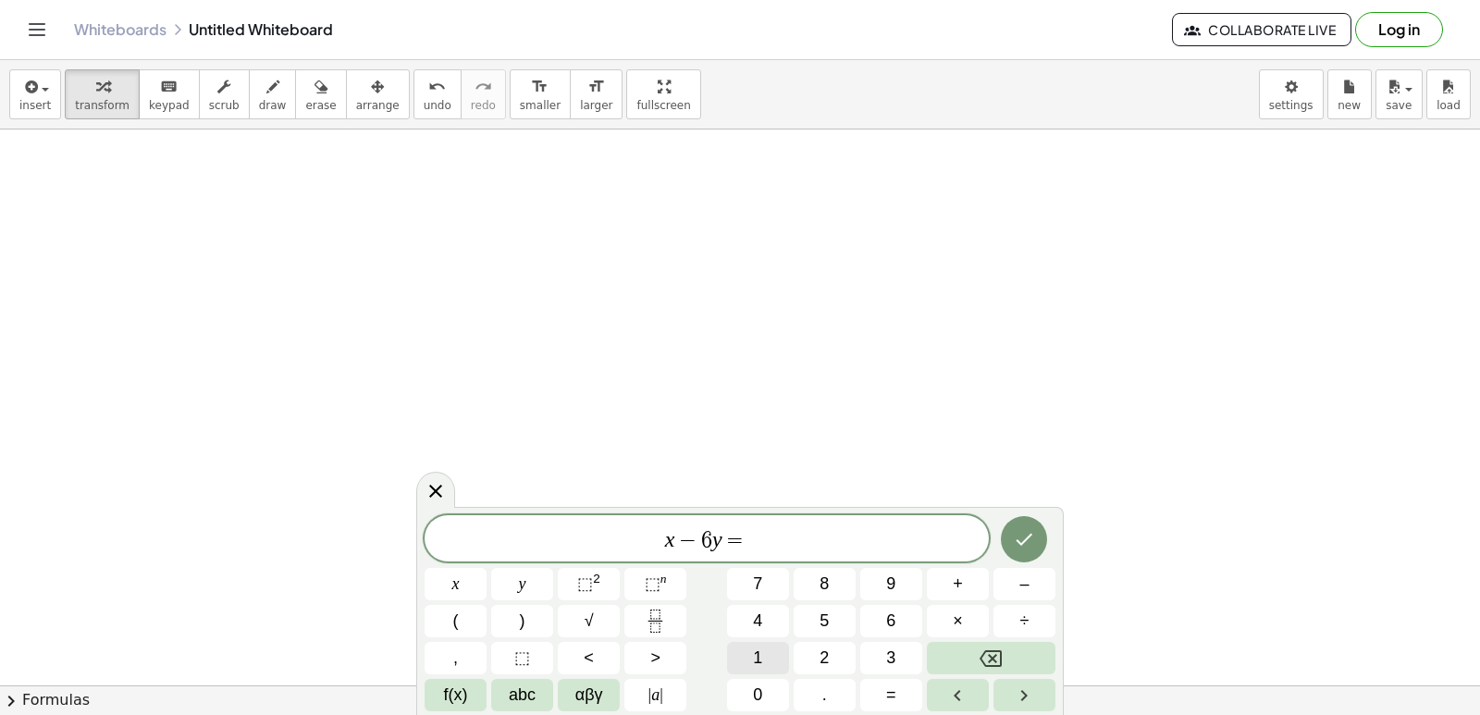
click at [810, 647] on div "x − 6 y = ​ x y ⬚ 2 ⬚ n 7 8 9 + – ( ) √ 4 5 6 × ÷ , ⬚ < > 1 2 3 f(x) abc αβγ | …" at bounding box center [740, 613] width 631 height 196
click at [882, 651] on button "3" at bounding box center [891, 658] width 62 height 32
click at [984, 662] on icon "Backspace" at bounding box center [991, 658] width 22 height 17
click at [761, 660] on span "1" at bounding box center [757, 658] width 9 height 25
click at [886, 668] on span "3" at bounding box center [890, 658] width 9 height 25
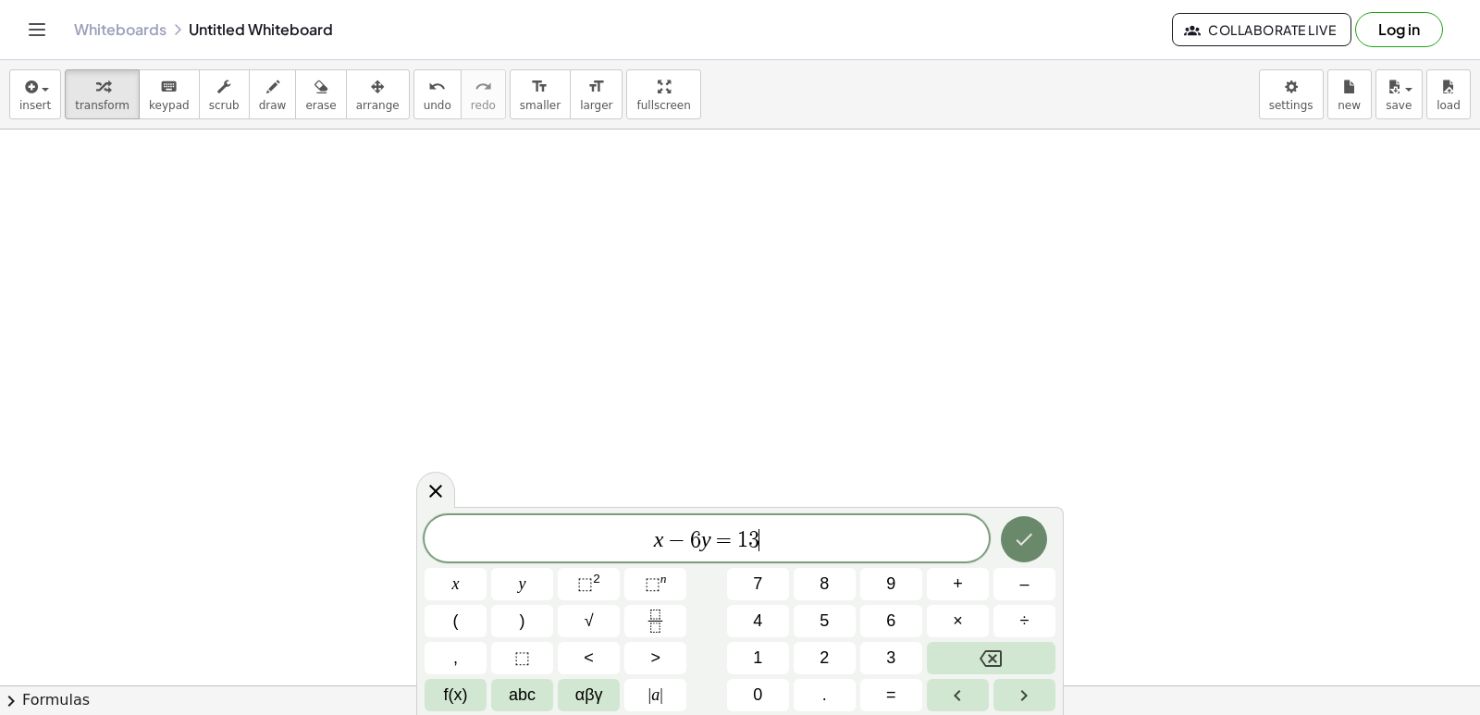
click at [1012, 540] on button "Done" at bounding box center [1024, 539] width 46 height 46
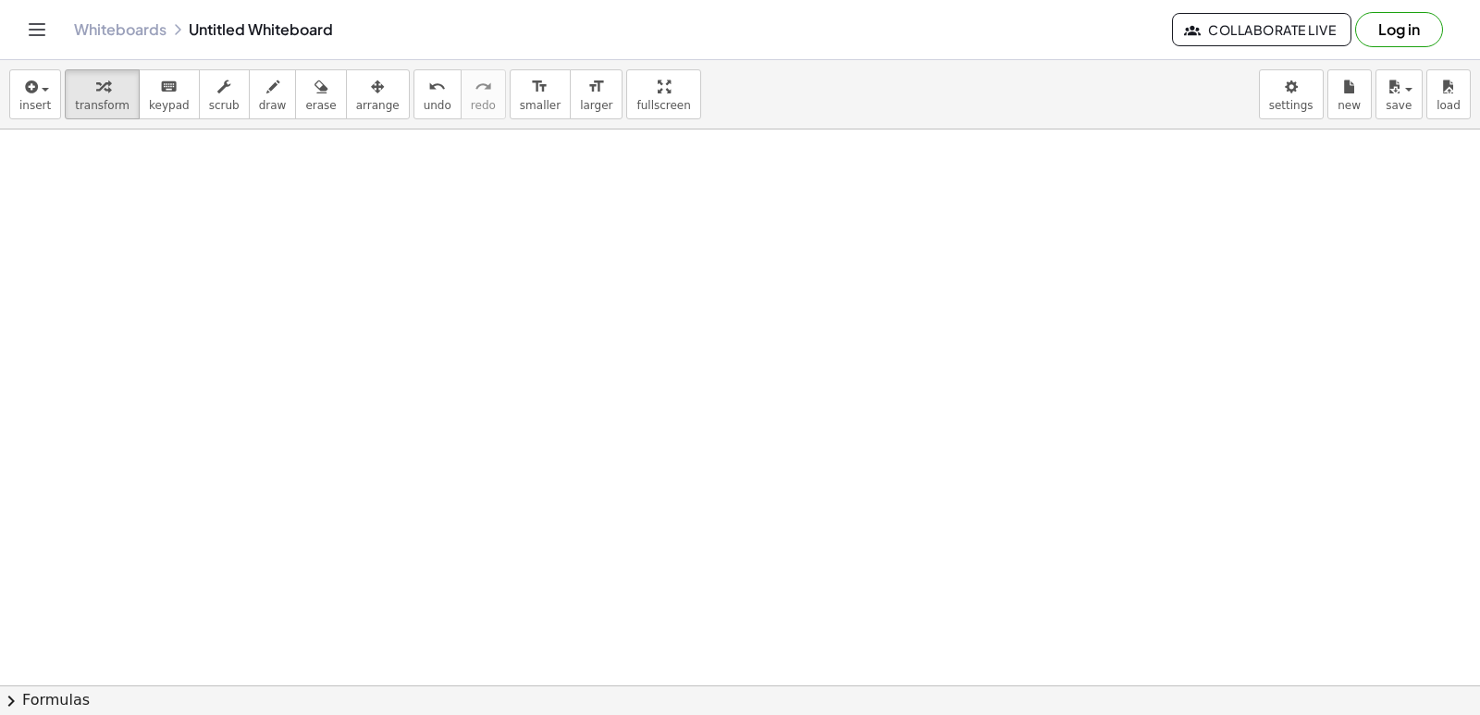
scroll to position [23180, 0]
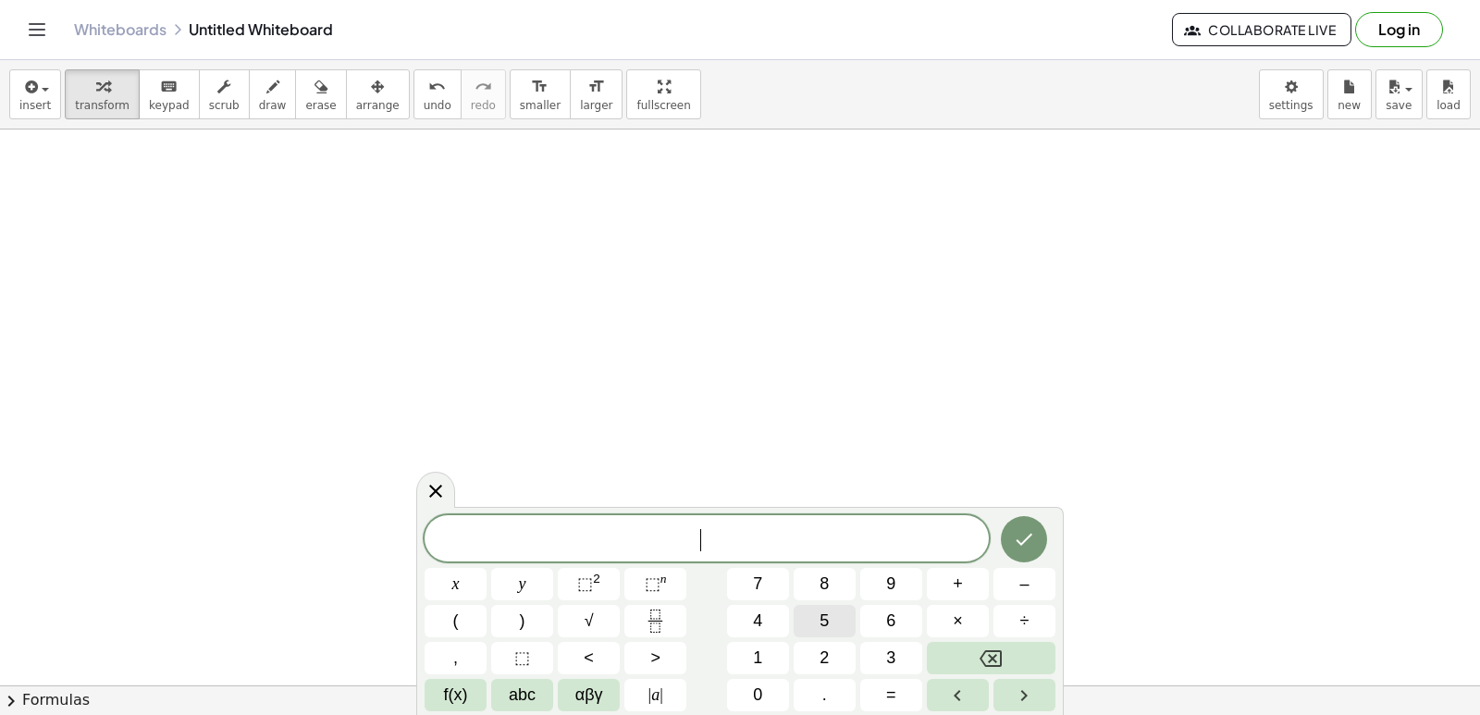
click at [813, 624] on button "5" at bounding box center [825, 621] width 62 height 32
click at [453, 578] on span "x" at bounding box center [455, 584] width 7 height 25
click at [946, 585] on button "+" at bounding box center [958, 584] width 62 height 32
click at [754, 648] on button "1" at bounding box center [758, 658] width 62 height 32
click at [770, 699] on button "0" at bounding box center [758, 695] width 62 height 32
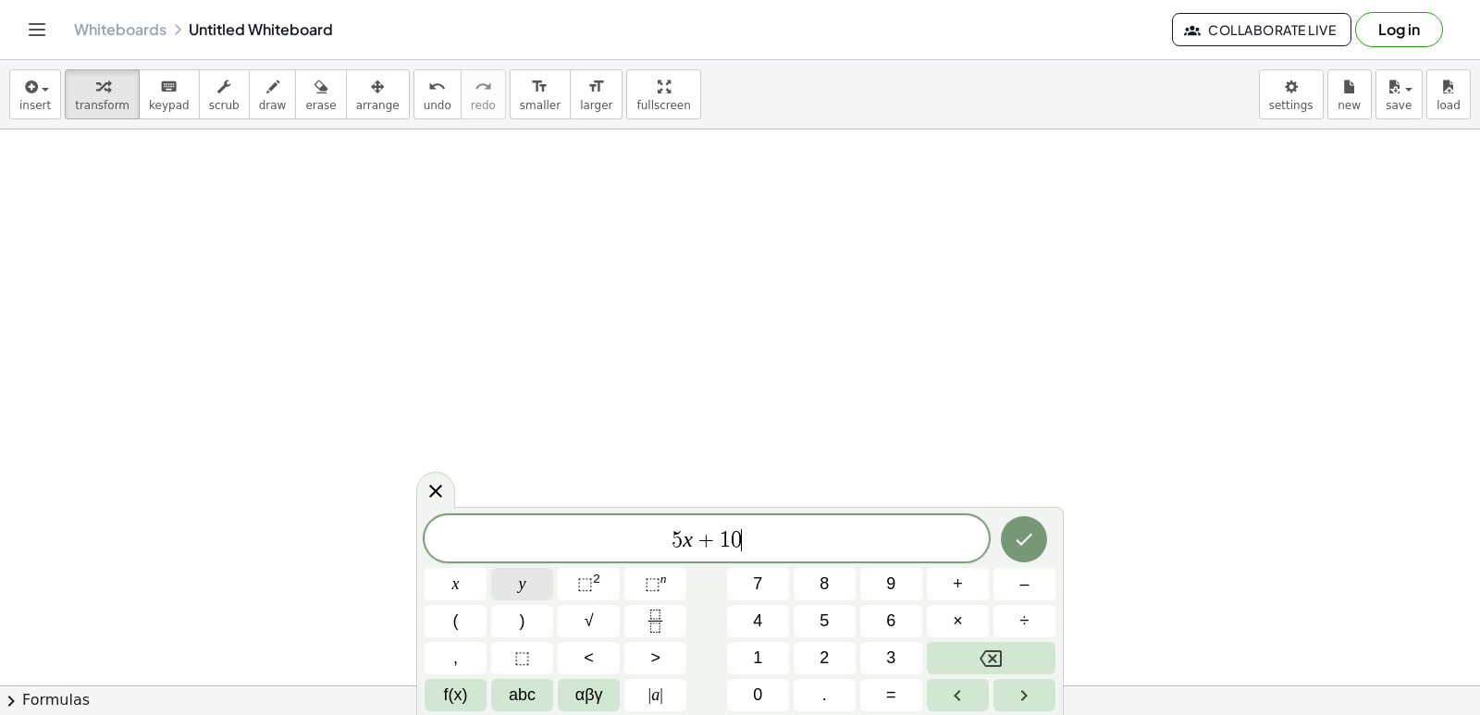
click at [512, 587] on button "y" at bounding box center [522, 584] width 62 height 32
click at [896, 694] on button "=" at bounding box center [891, 695] width 62 height 32
click at [805, 651] on button "2" at bounding box center [825, 658] width 62 height 32
click at [766, 700] on button "0" at bounding box center [758, 695] width 62 height 32
click at [1012, 539] on button "Done" at bounding box center [1024, 539] width 46 height 46
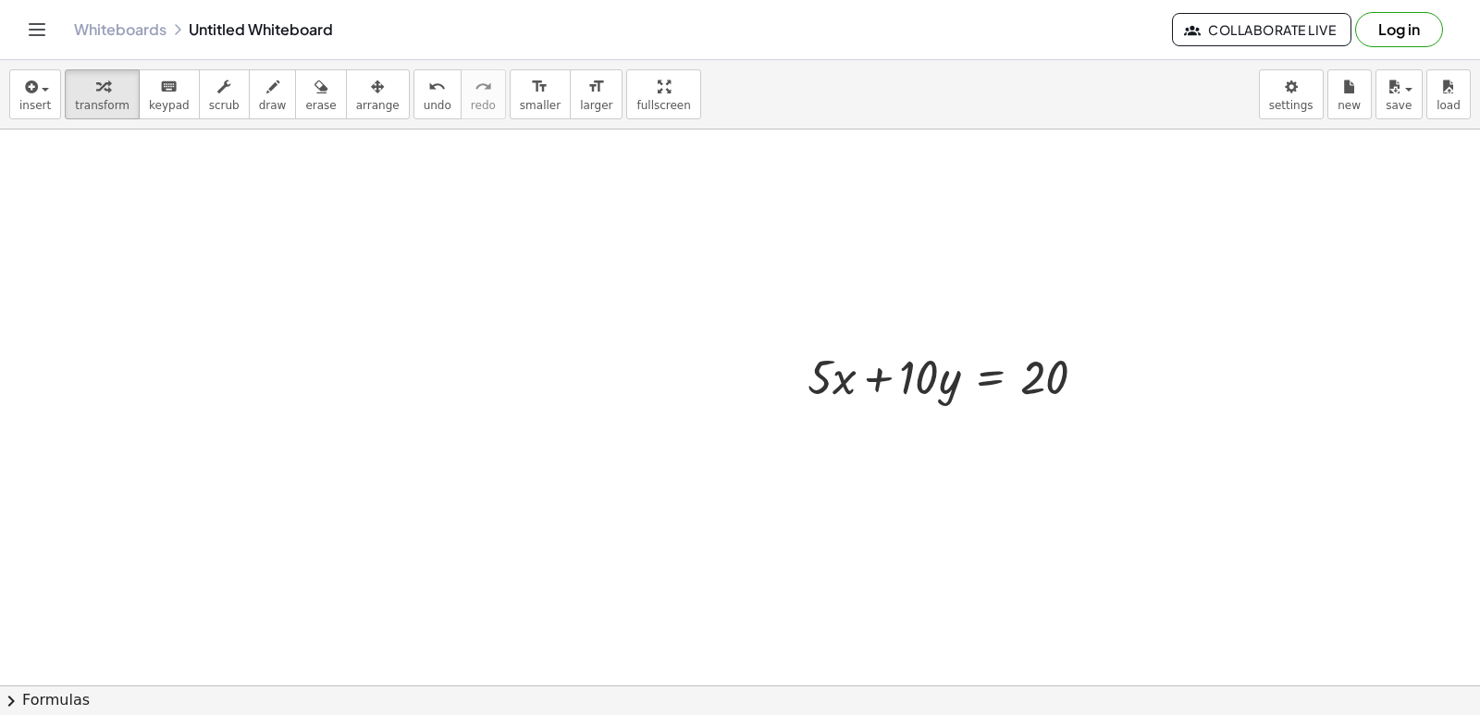
scroll to position [23550, 0]
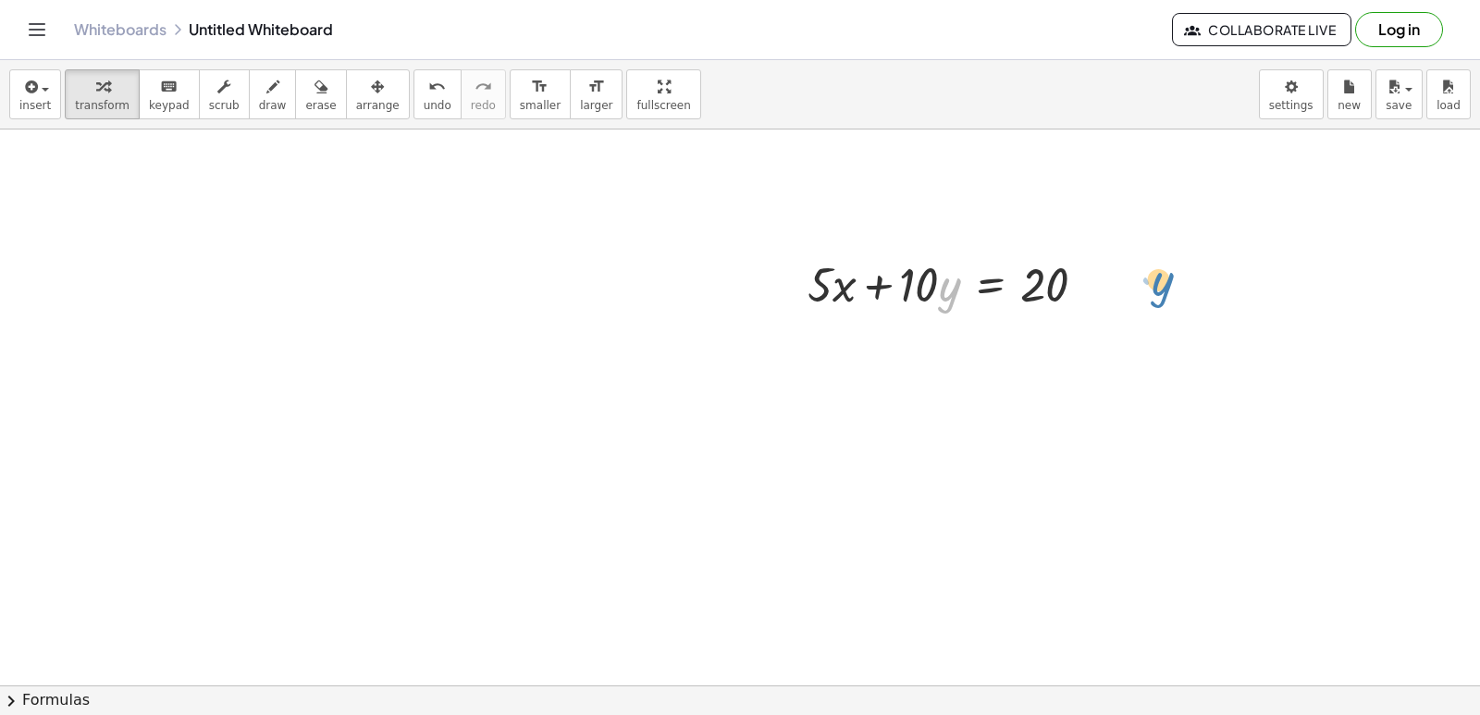
drag, startPoint x: 944, startPoint y: 294, endPoint x: 1157, endPoint y: 289, distance: 213.8
drag, startPoint x: 1144, startPoint y: 292, endPoint x: 1181, endPoint y: 328, distance: 51.7
drag, startPoint x: 952, startPoint y: 288, endPoint x: 1171, endPoint y: 290, distance: 219.3
click at [954, 316] on div "+ · 5 · x + · 10 · y = 20" at bounding box center [947, 283] width 335 height 72
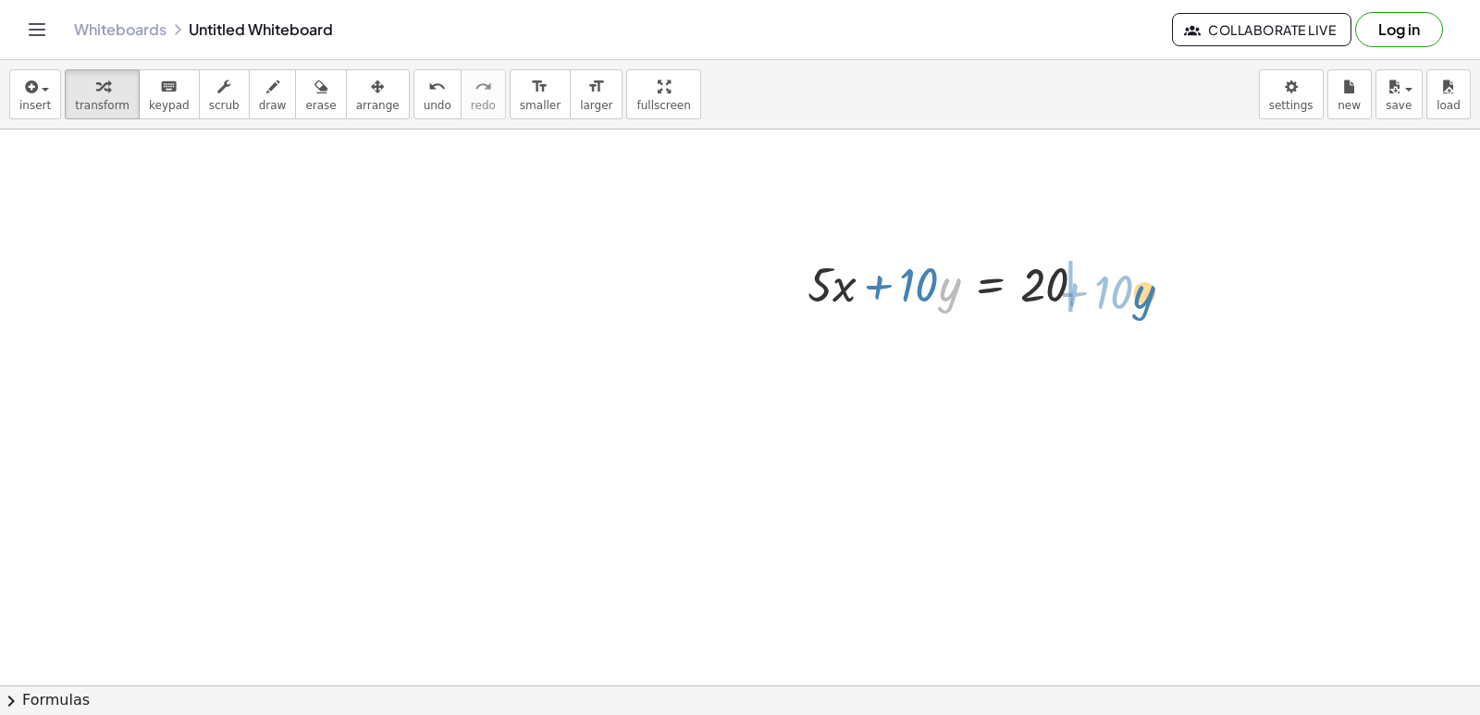
drag, startPoint x: 940, startPoint y: 296, endPoint x: 1135, endPoint y: 303, distance: 195.4
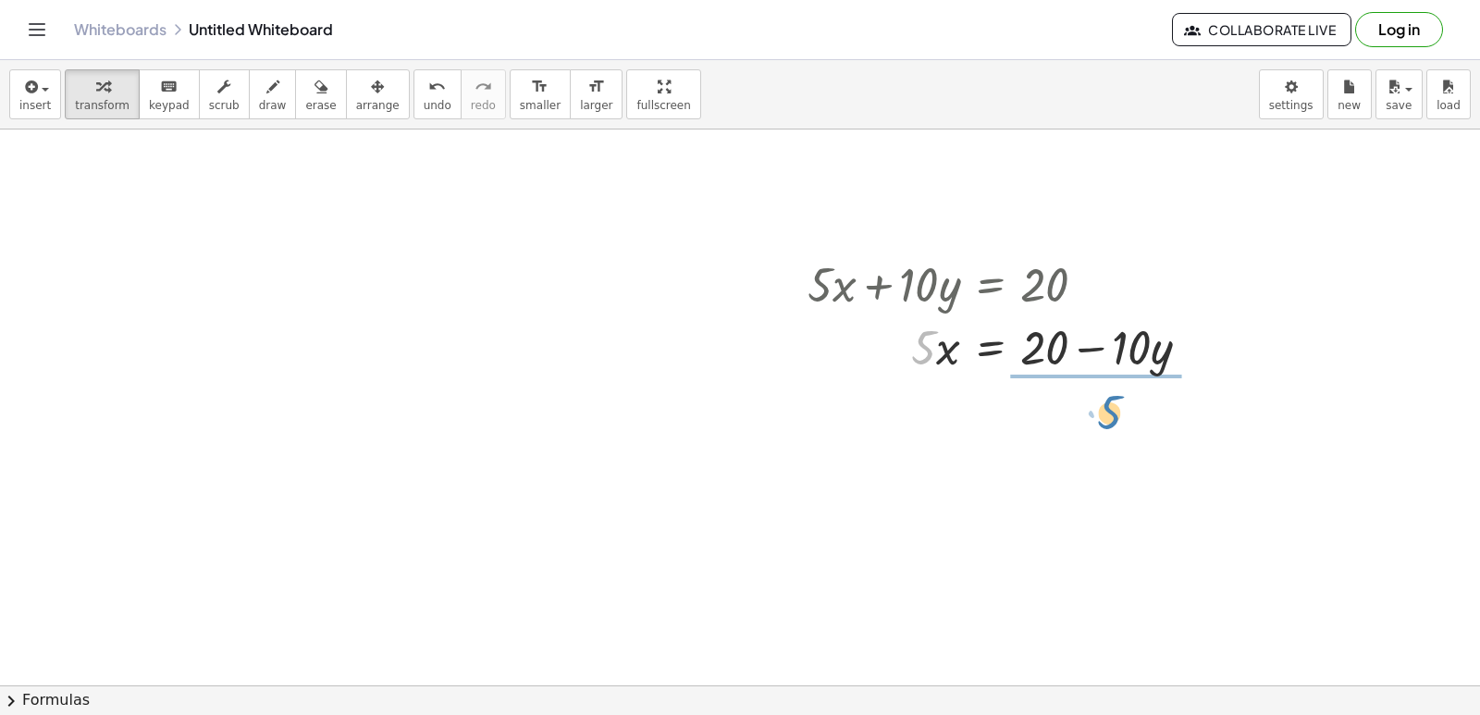
drag, startPoint x: 923, startPoint y: 351, endPoint x: 1108, endPoint y: 415, distance: 196.0
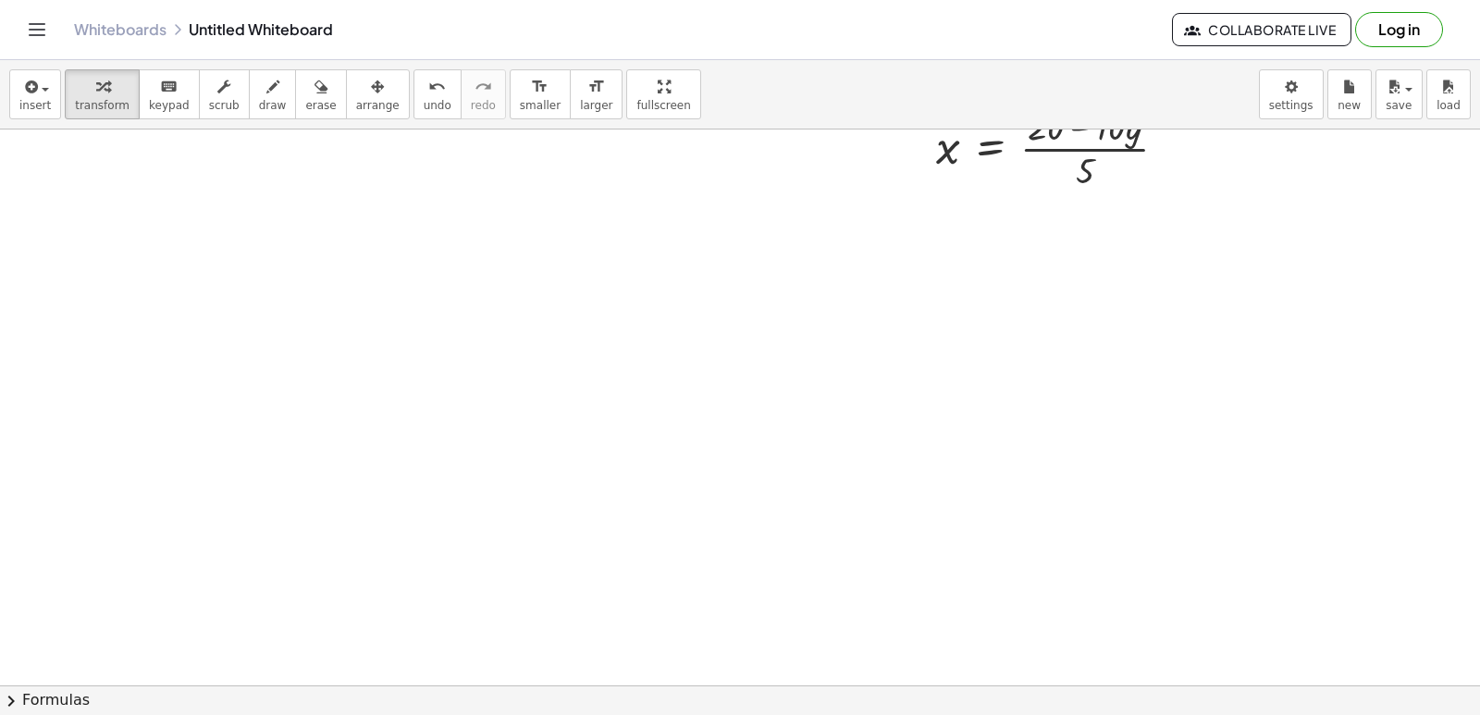
scroll to position [23828, 0]
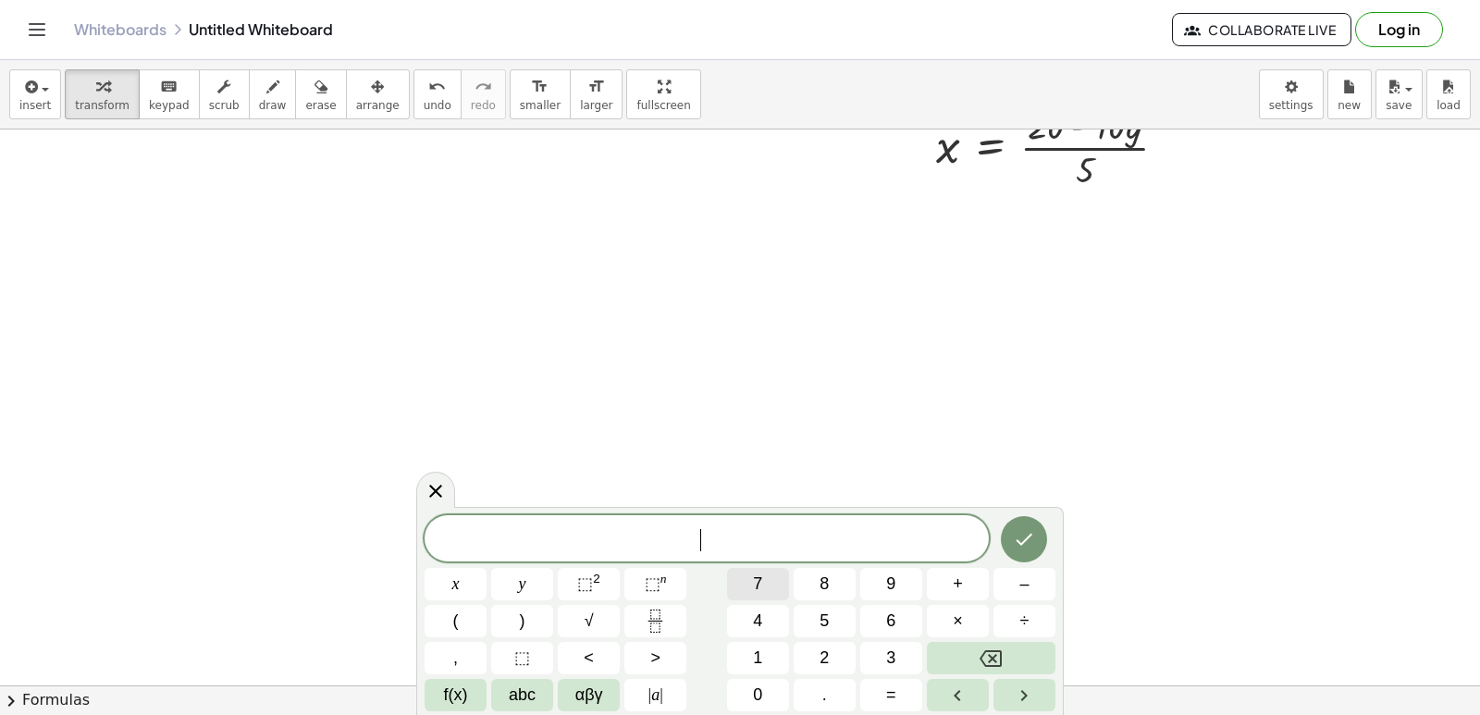
click at [767, 578] on button "7" at bounding box center [758, 584] width 62 height 32
click at [436, 563] on div "7 ​ x y ⬚ 2 ⬚ n 7 8 9 + – ( ) √ 4 5 6 × ÷ , ⬚ < > 1 2 3 f(x) abc αβγ | a | 0 . =" at bounding box center [740, 613] width 631 height 196
click at [451, 579] on button "x" at bounding box center [456, 584] width 62 height 32
click at [966, 585] on button "+" at bounding box center [958, 584] width 62 height 32
click at [763, 593] on button "7" at bounding box center [758, 584] width 62 height 32
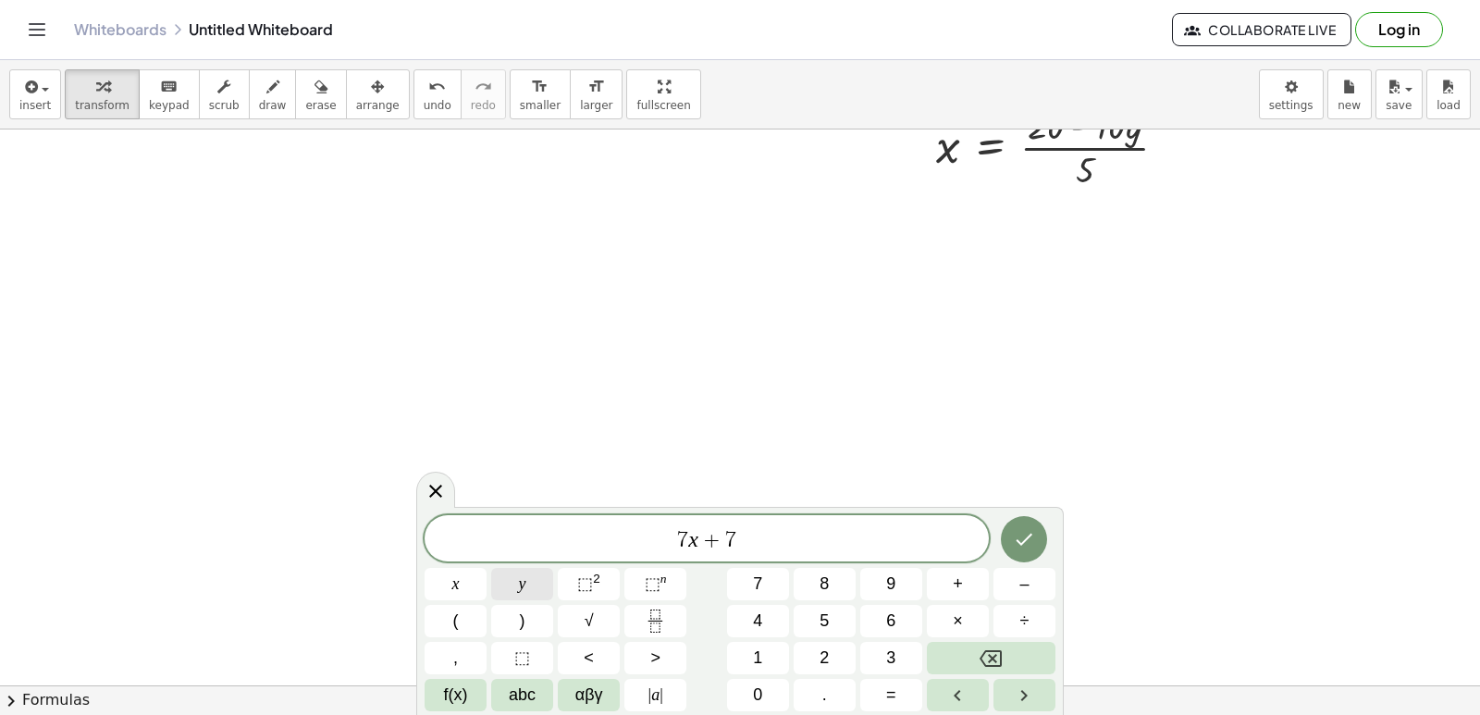
click at [524, 574] on span "y" at bounding box center [522, 584] width 7 height 25
click at [896, 686] on button "=" at bounding box center [891, 695] width 62 height 32
click at [830, 661] on button "2" at bounding box center [825, 658] width 62 height 32
click at [763, 652] on button "1" at bounding box center [758, 658] width 62 height 32
drag, startPoint x: 1016, startPoint y: 550, endPoint x: 870, endPoint y: 462, distance: 170.6
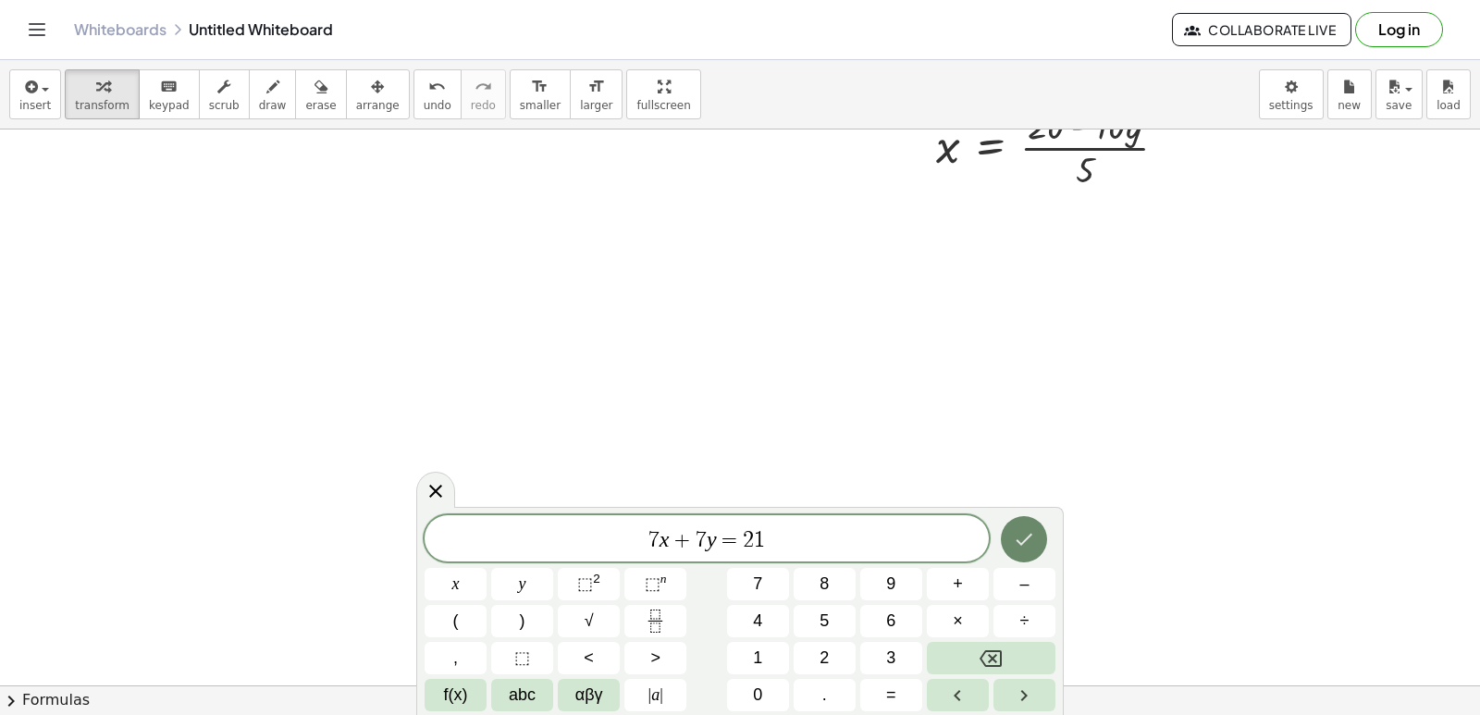
click at [1014, 538] on icon "Done" at bounding box center [1024, 539] width 22 height 22
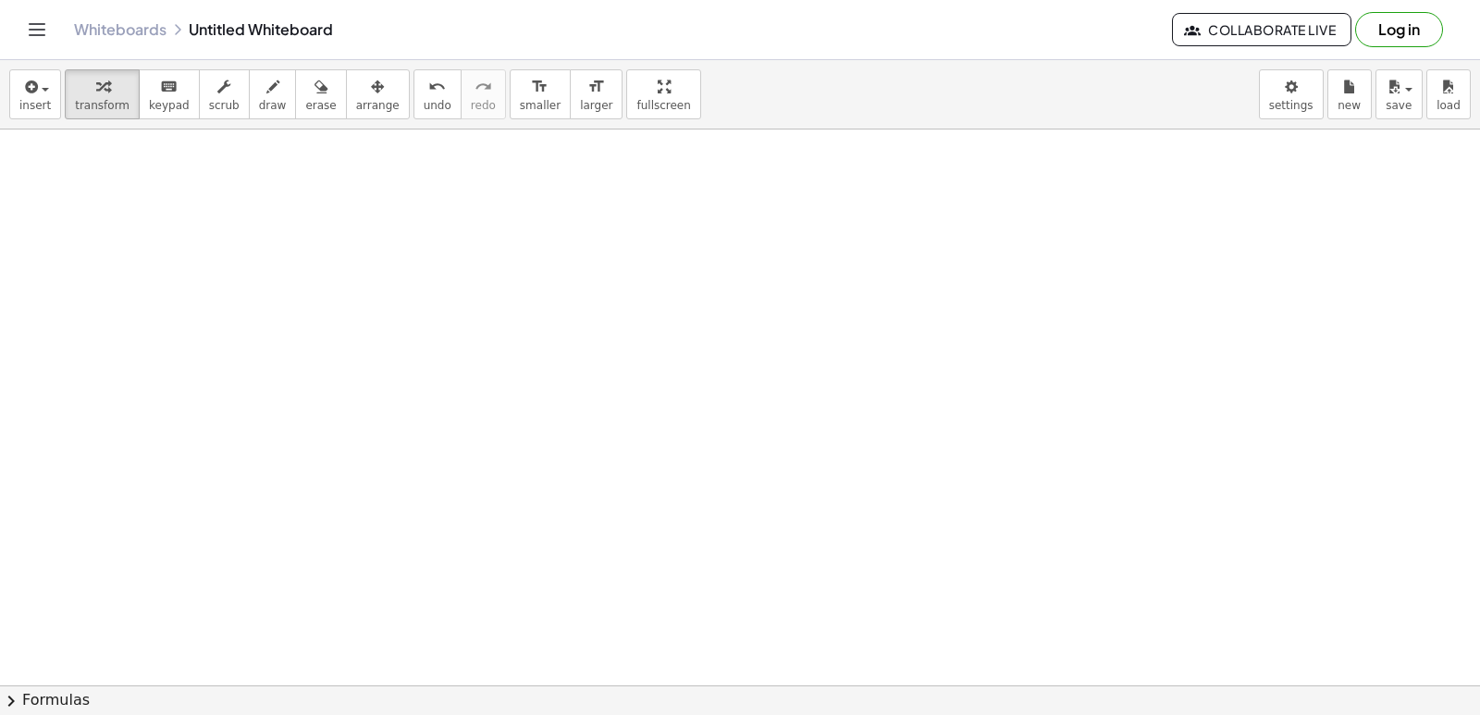
scroll to position [24479, 0]
drag, startPoint x: 724, startPoint y: 624, endPoint x: 703, endPoint y: 624, distance: 21.3
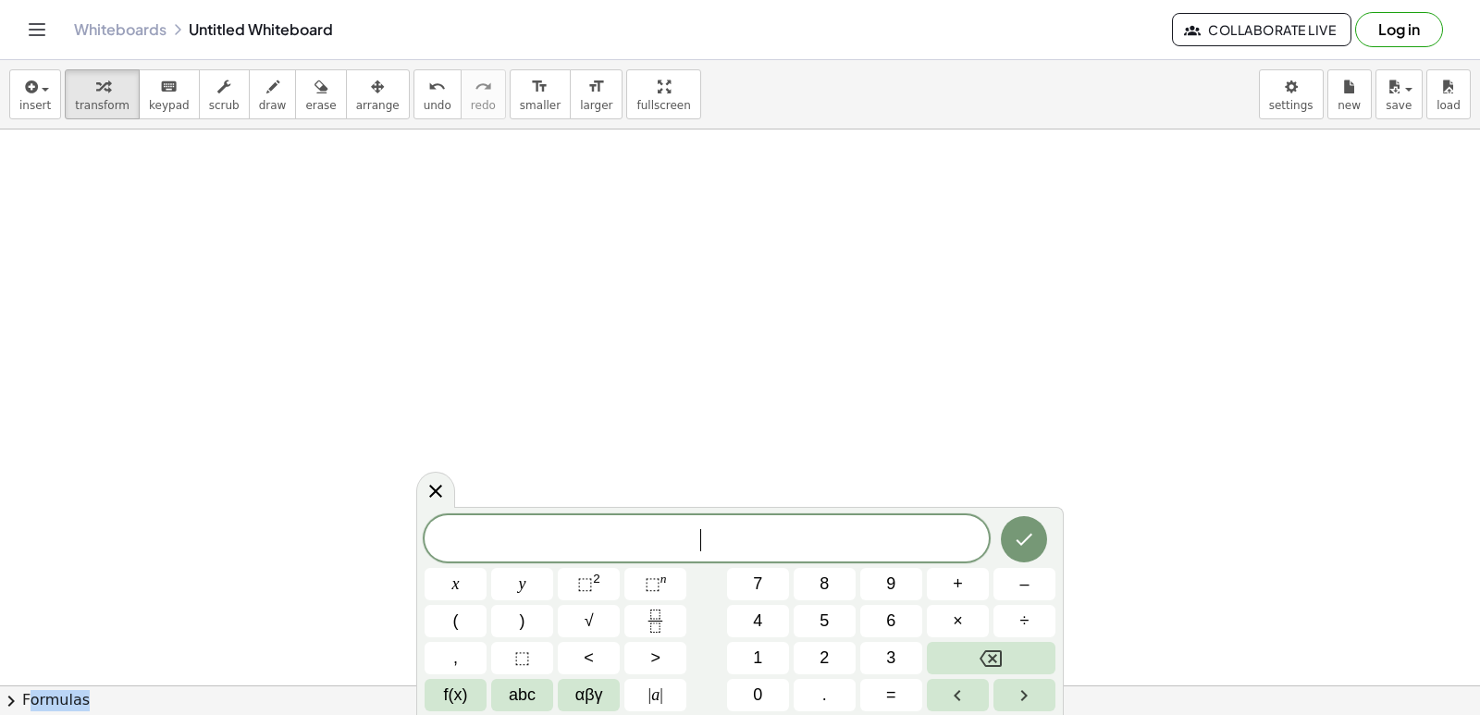
click at [703, 624] on div "​ x y ⬚ 2 ⬚ n 7 8 9 + – ( ) √ 4 5 6 × ÷ , ⬚ < > 1 2 3 f(x) abc αβγ | a | 0 . =" at bounding box center [740, 613] width 631 height 196
click at [1025, 587] on span "–" at bounding box center [1024, 584] width 9 height 25
click at [829, 626] on span "5" at bounding box center [824, 621] width 9 height 25
click at [465, 572] on button "x" at bounding box center [456, 584] width 62 height 32
click at [946, 580] on button "+" at bounding box center [958, 584] width 62 height 32
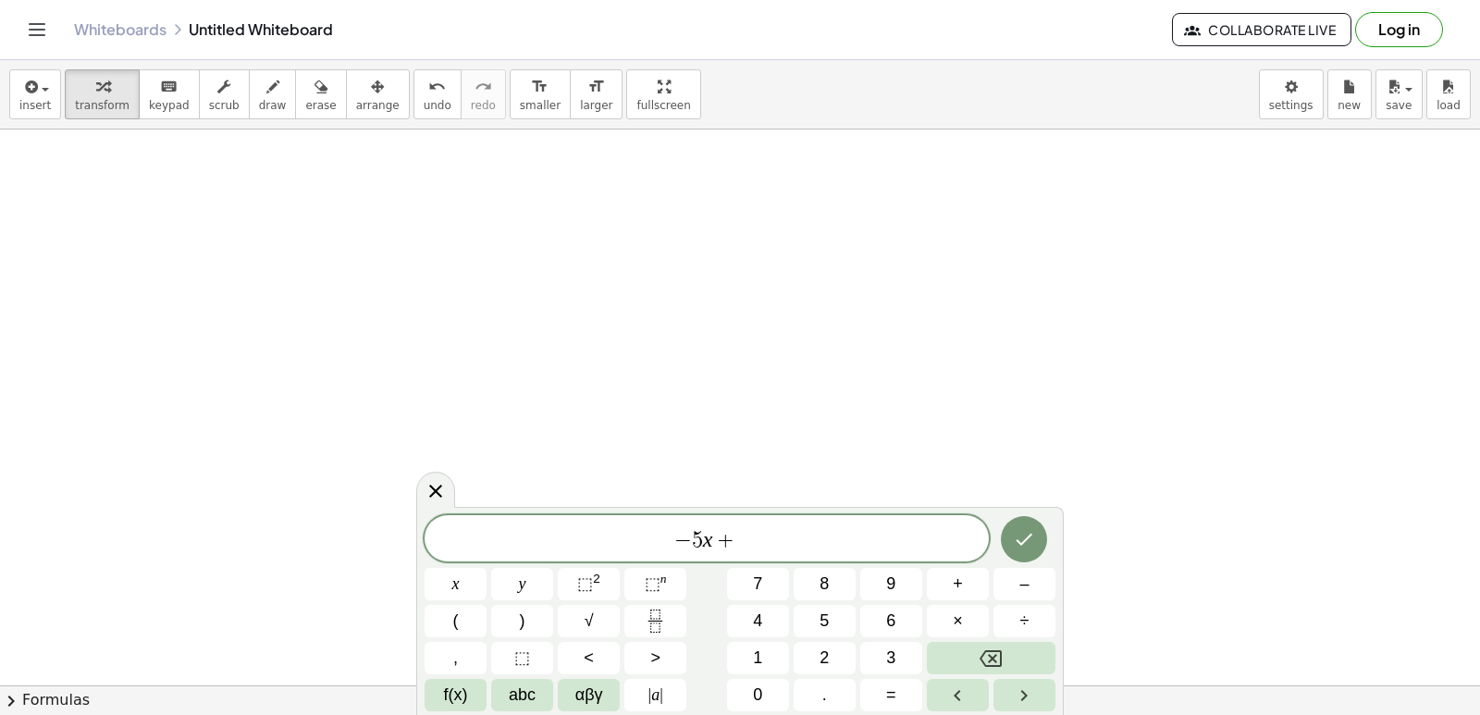
drag, startPoint x: 946, startPoint y: 580, endPoint x: 744, endPoint y: 416, distance: 260.5
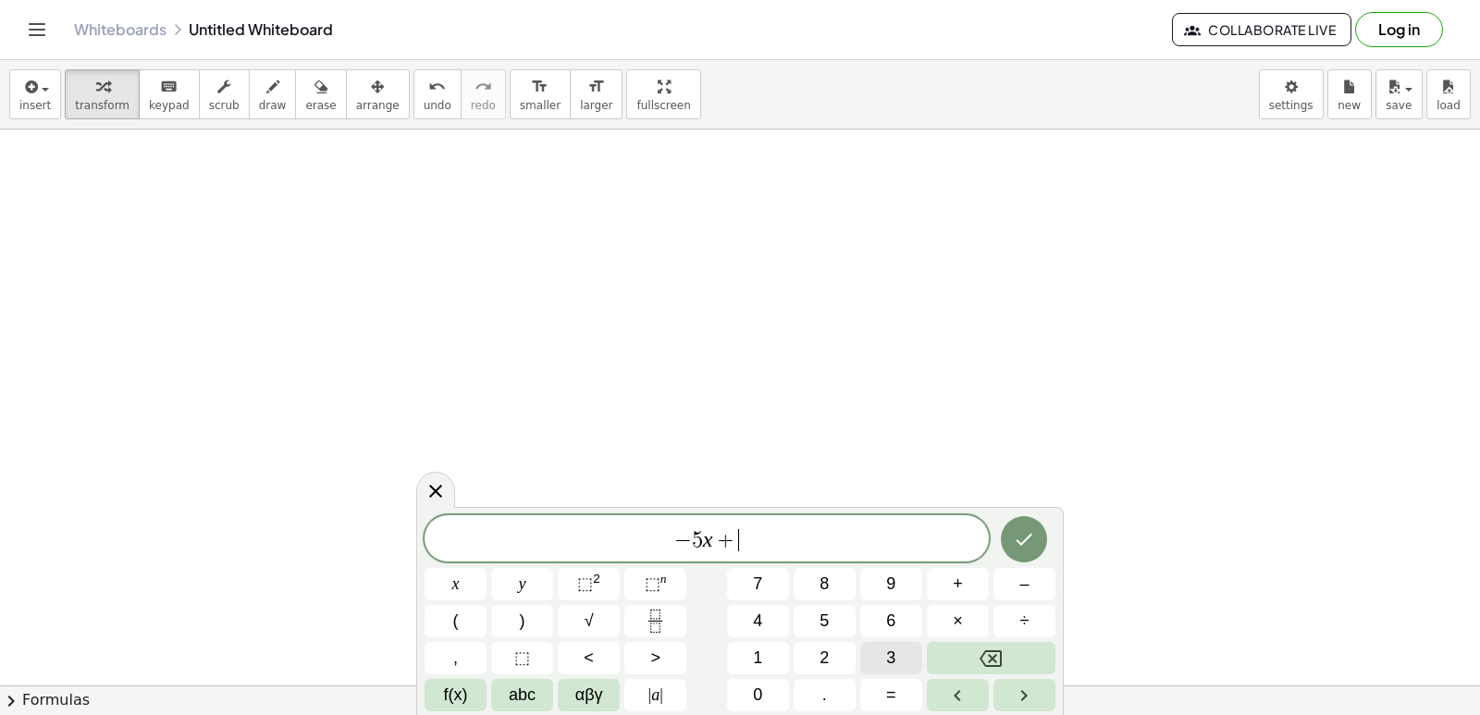
click at [891, 652] on span "3" at bounding box center [890, 658] width 9 height 25
drag, startPoint x: 525, startPoint y: 584, endPoint x: 368, endPoint y: 435, distance: 215.9
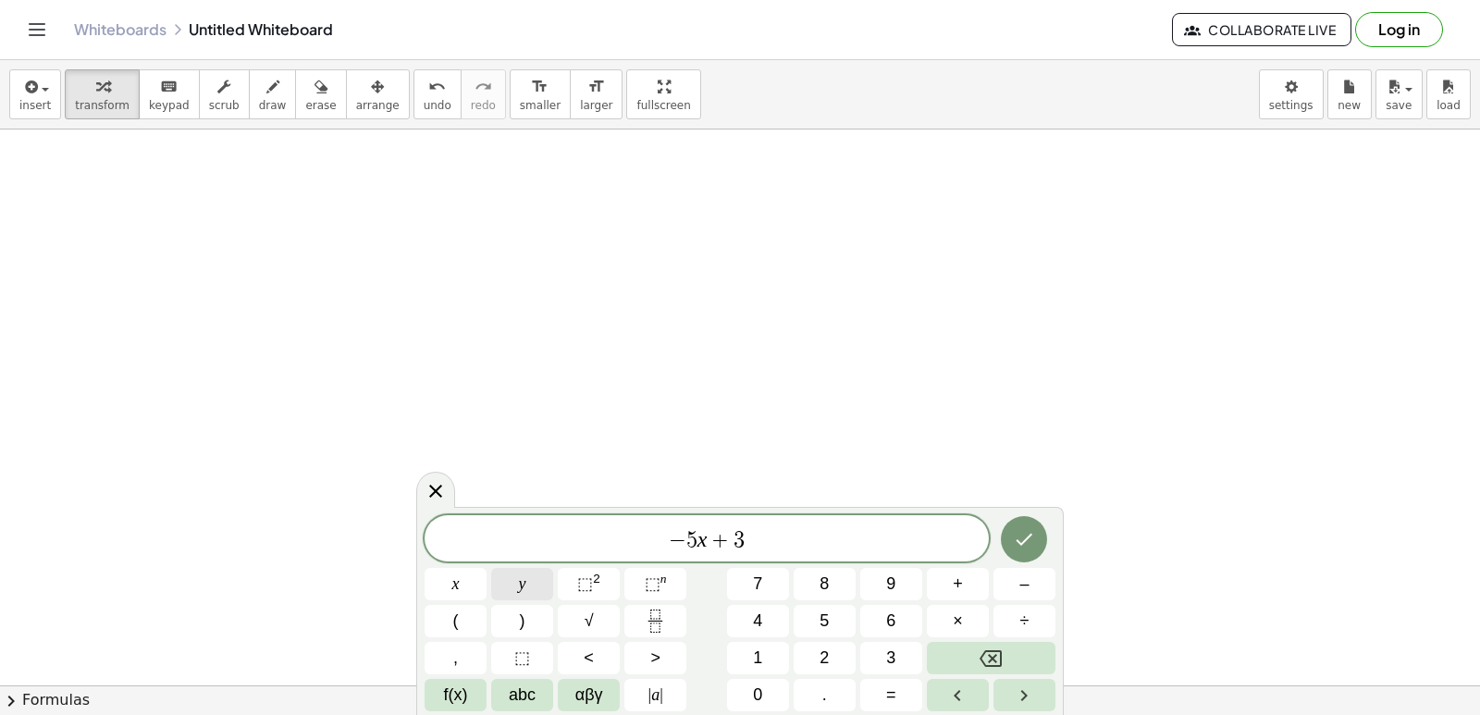
click at [533, 584] on button "y" at bounding box center [522, 584] width 62 height 32
click at [902, 690] on button "=" at bounding box center [891, 695] width 62 height 32
click at [1009, 590] on button "–" at bounding box center [1025, 584] width 62 height 32
click at [807, 649] on button "2" at bounding box center [825, 658] width 62 height 32
click at [1014, 527] on button "Done" at bounding box center [1024, 539] width 46 height 46
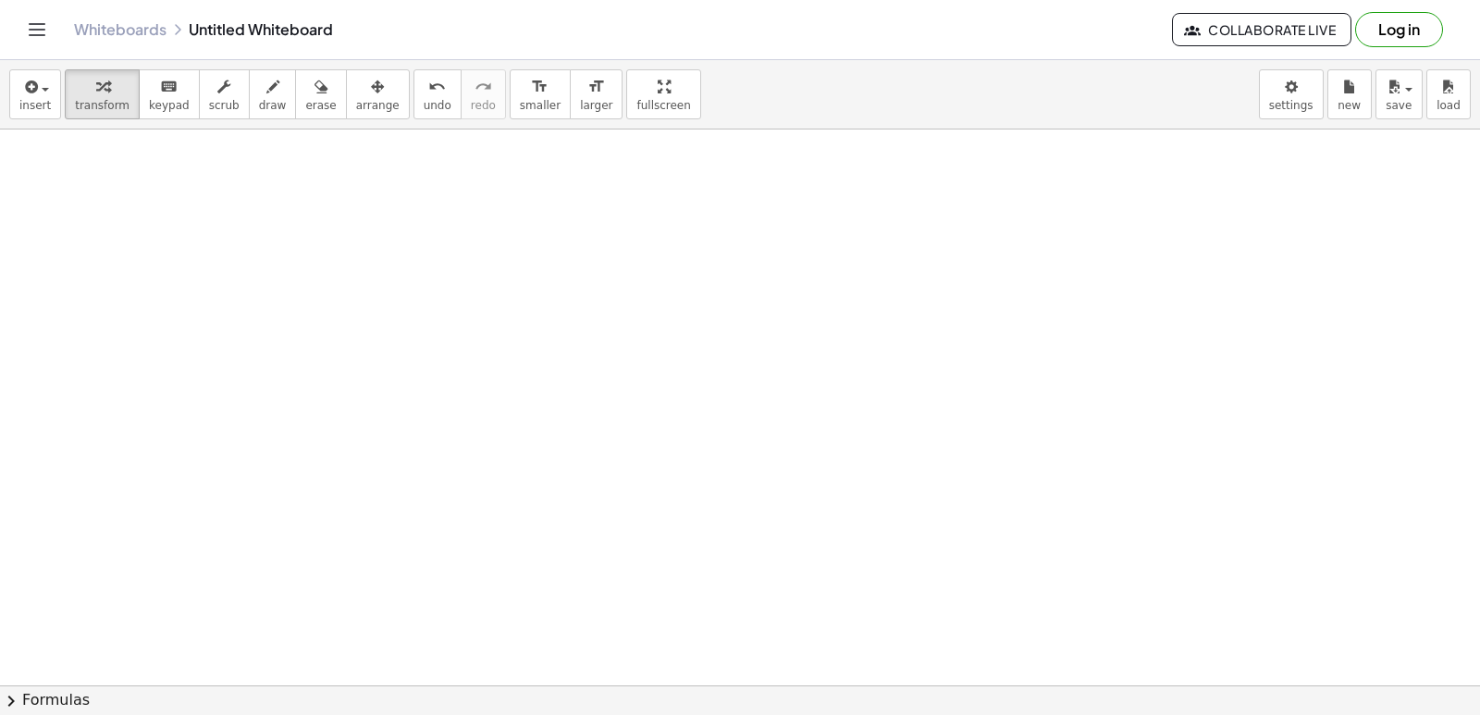
scroll to position [25127, 0]
drag, startPoint x: 949, startPoint y: 596, endPoint x: 976, endPoint y: 704, distance: 111.5
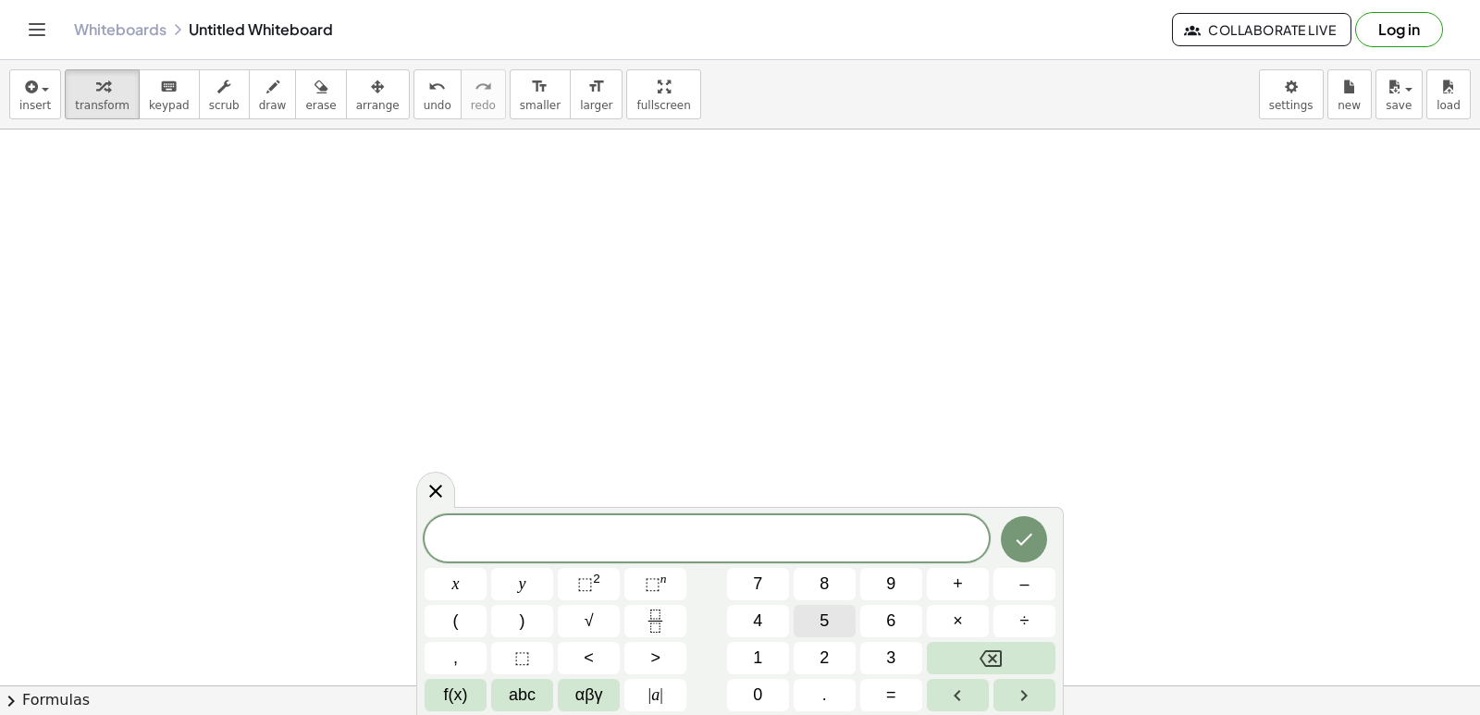
click at [822, 617] on span "5" at bounding box center [824, 621] width 9 height 25
click at [451, 576] on button "x" at bounding box center [456, 584] width 62 height 32
click at [1020, 579] on span "–" at bounding box center [1024, 584] width 9 height 25
click at [892, 663] on span "3" at bounding box center [890, 658] width 9 height 25
click at [527, 592] on button "y" at bounding box center [522, 584] width 62 height 32
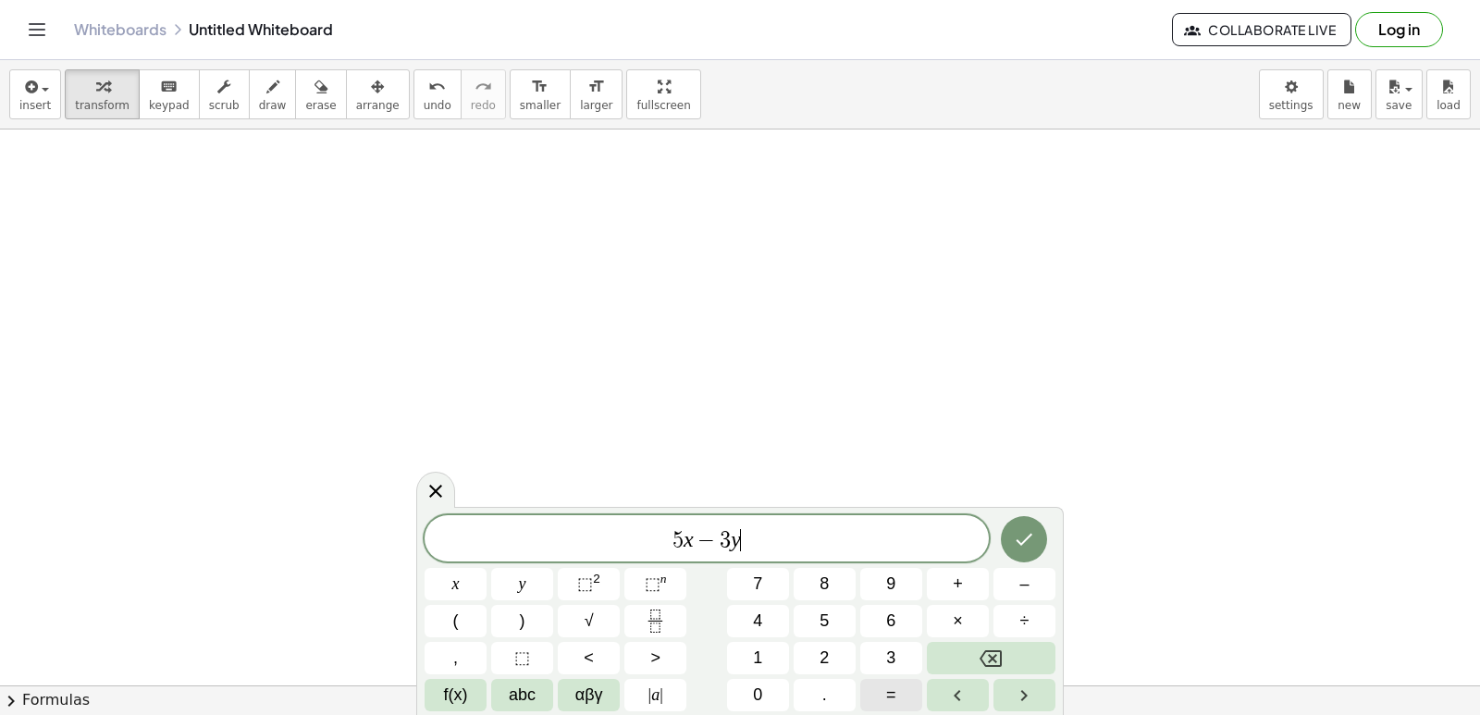
click at [889, 705] on span "=" at bounding box center [891, 695] width 10 height 25
click at [761, 624] on span "4" at bounding box center [757, 621] width 9 height 25
click at [1032, 547] on icon "Done" at bounding box center [1024, 539] width 22 height 22
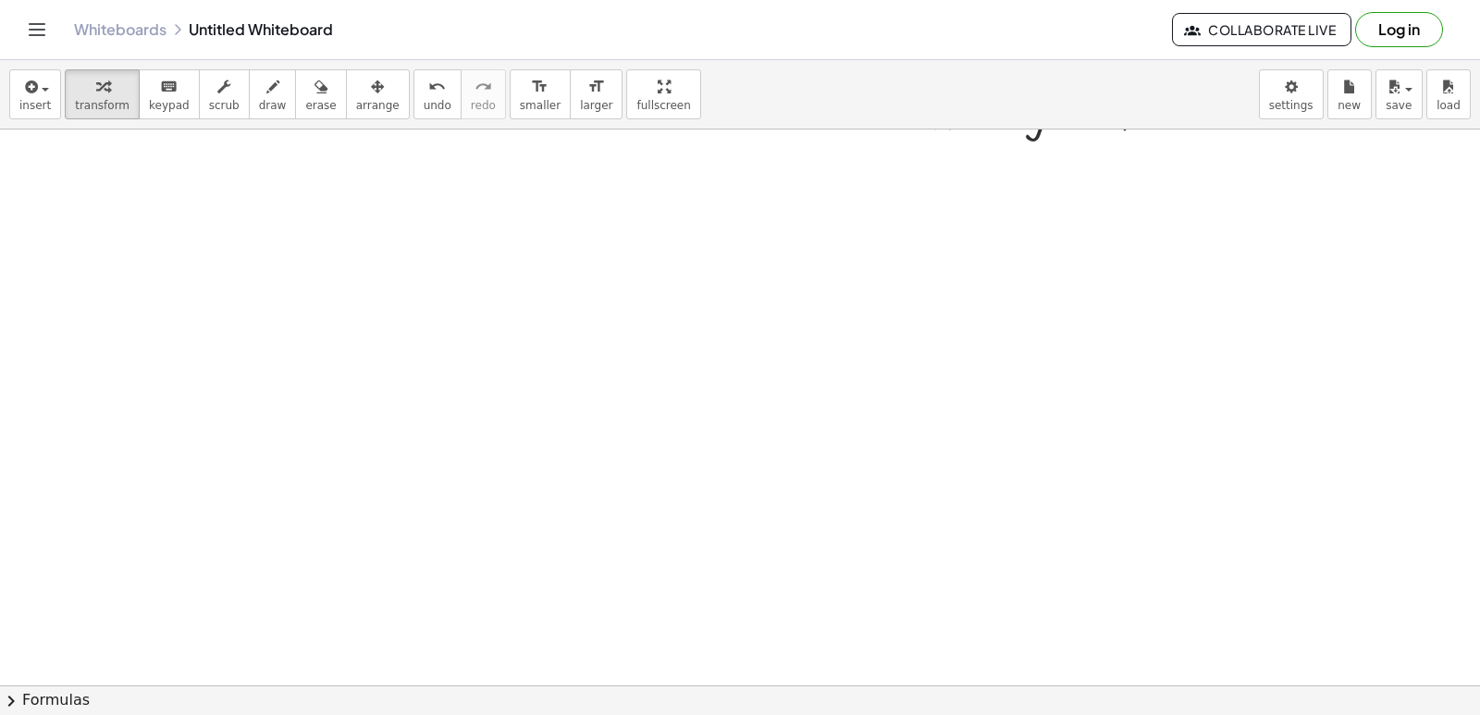
scroll to position [25867, 0]
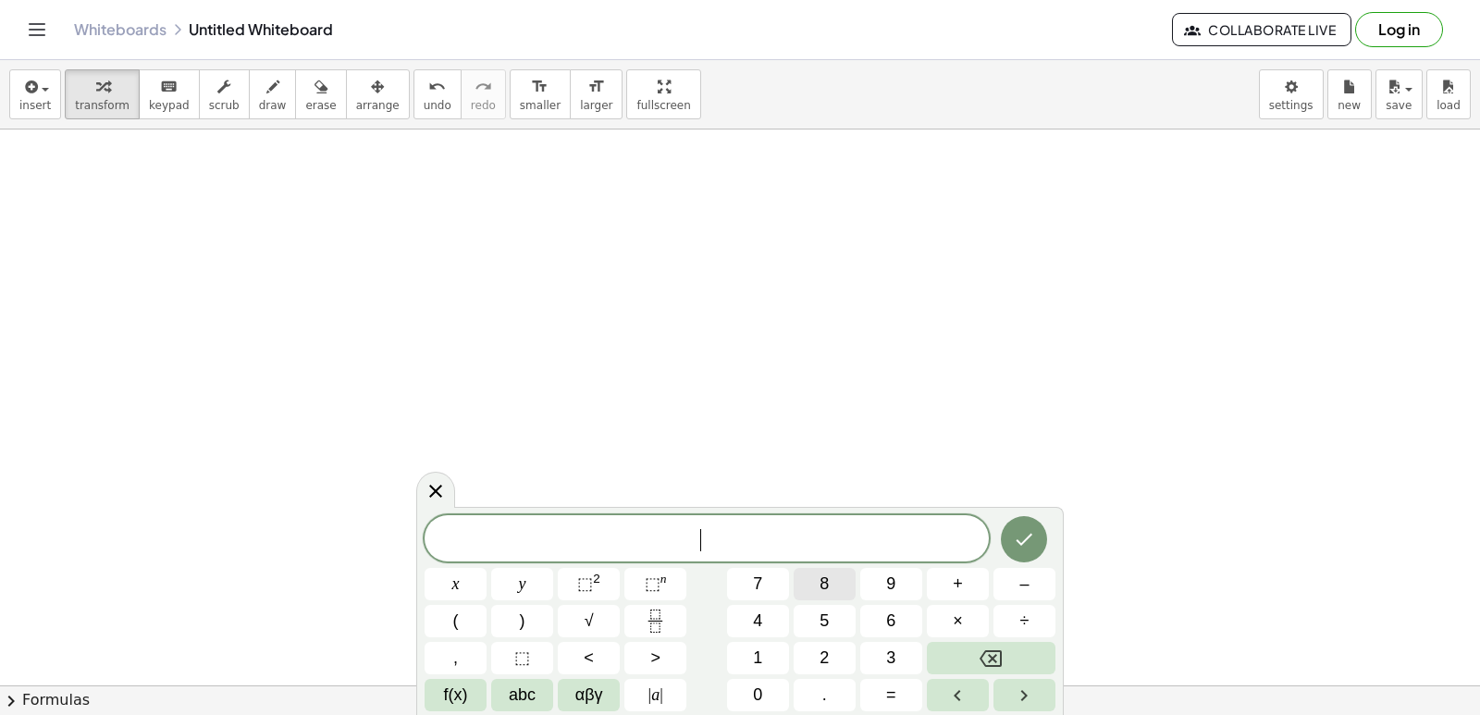
click at [810, 575] on button "8" at bounding box center [825, 584] width 62 height 32
click at [454, 578] on span "x" at bounding box center [455, 584] width 7 height 25
click at [1009, 587] on button "–" at bounding box center [1025, 584] width 62 height 32
click at [817, 625] on button "5" at bounding box center [825, 621] width 62 height 32
click at [536, 595] on button "y" at bounding box center [522, 584] width 62 height 32
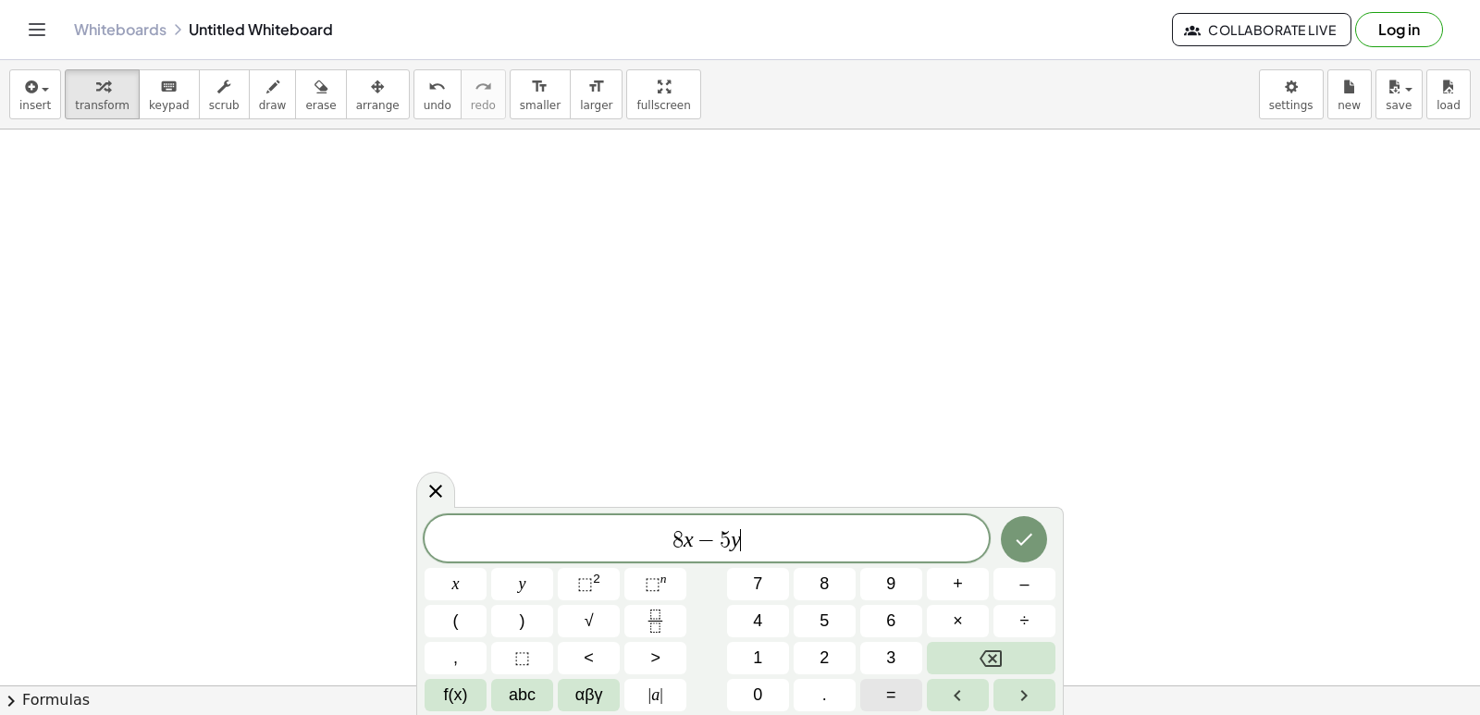
click at [890, 705] on span "=" at bounding box center [891, 695] width 10 height 25
click at [871, 611] on button "6" at bounding box center [891, 621] width 62 height 32
click at [1032, 532] on icon "Done" at bounding box center [1024, 539] width 22 height 22
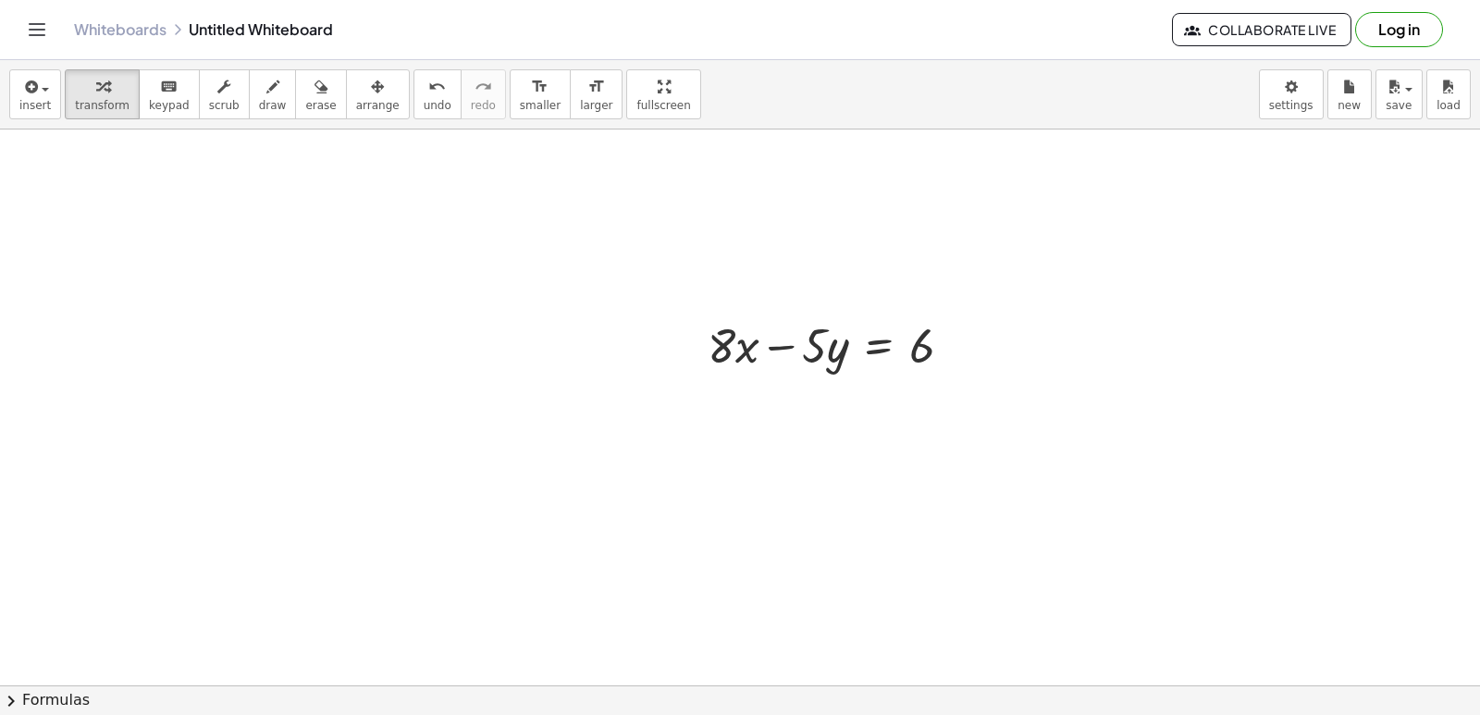
scroll to position [26607, 0]
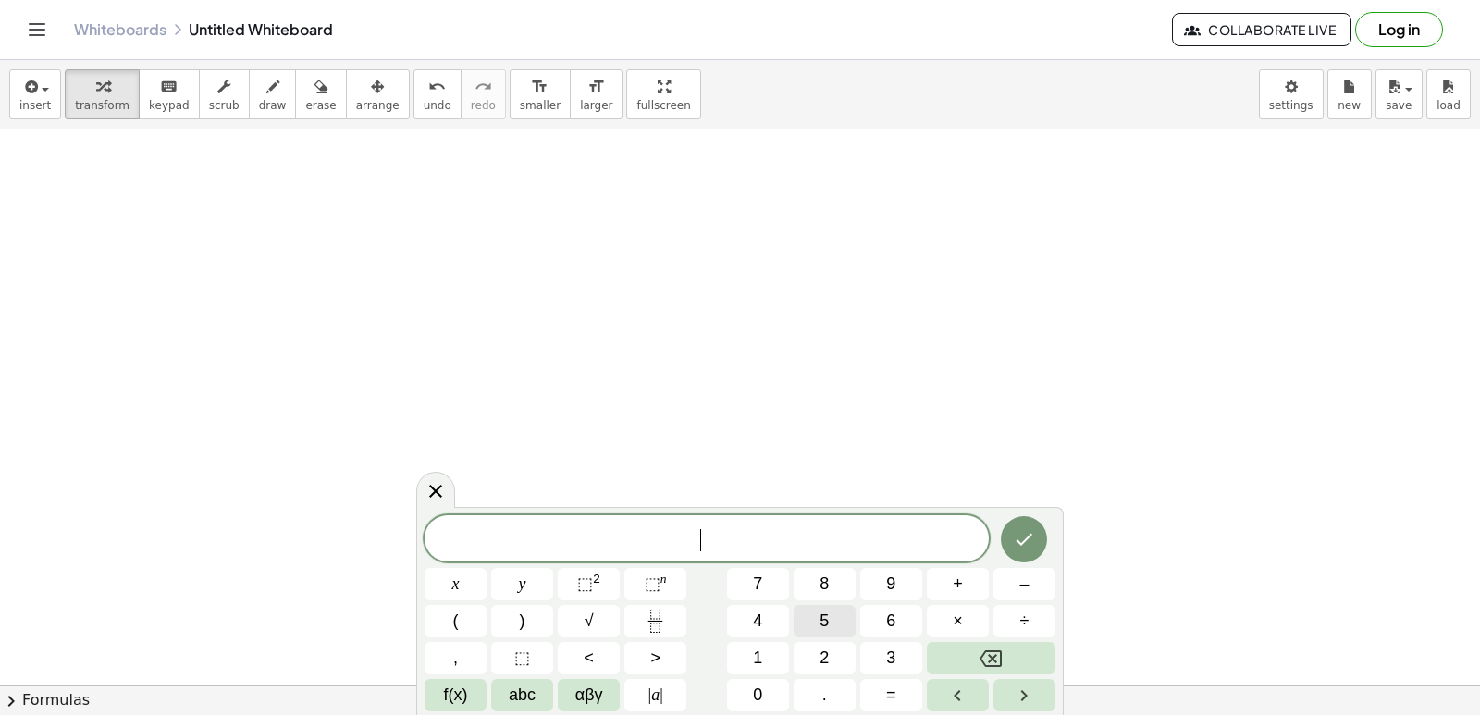
click at [829, 617] on span "5" at bounding box center [824, 621] width 9 height 25
click at [465, 581] on button "x" at bounding box center [456, 584] width 62 height 32
click at [1019, 586] on button "–" at bounding box center [1025, 584] width 62 height 32
click at [769, 592] on button "7" at bounding box center [758, 584] width 62 height 32
click at [521, 584] on span "y" at bounding box center [522, 584] width 7 height 25
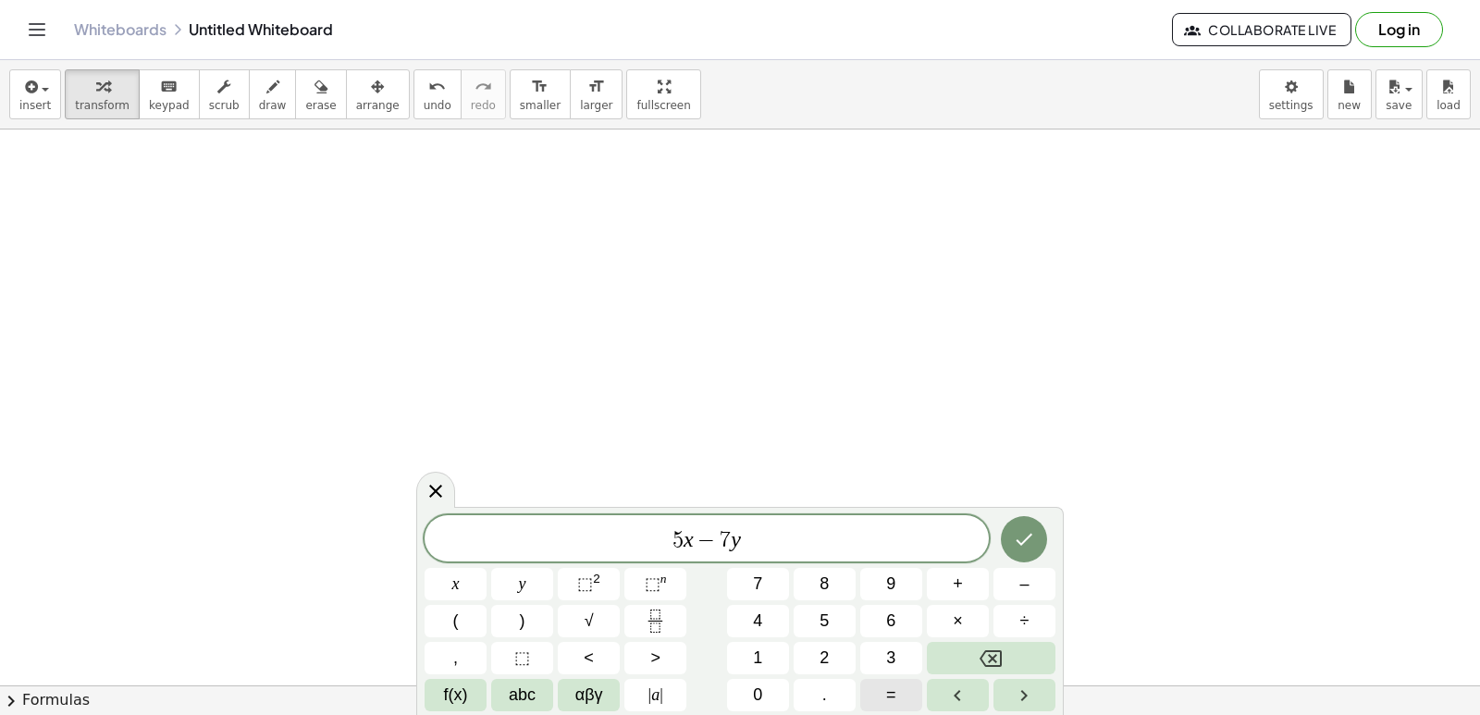
click at [901, 699] on button "=" at bounding box center [891, 695] width 62 height 32
click at [1011, 584] on button "–" at bounding box center [1025, 584] width 62 height 32
click at [903, 622] on button "6" at bounding box center [891, 621] width 62 height 32
click at [1025, 539] on icon "Done" at bounding box center [1024, 539] width 22 height 22
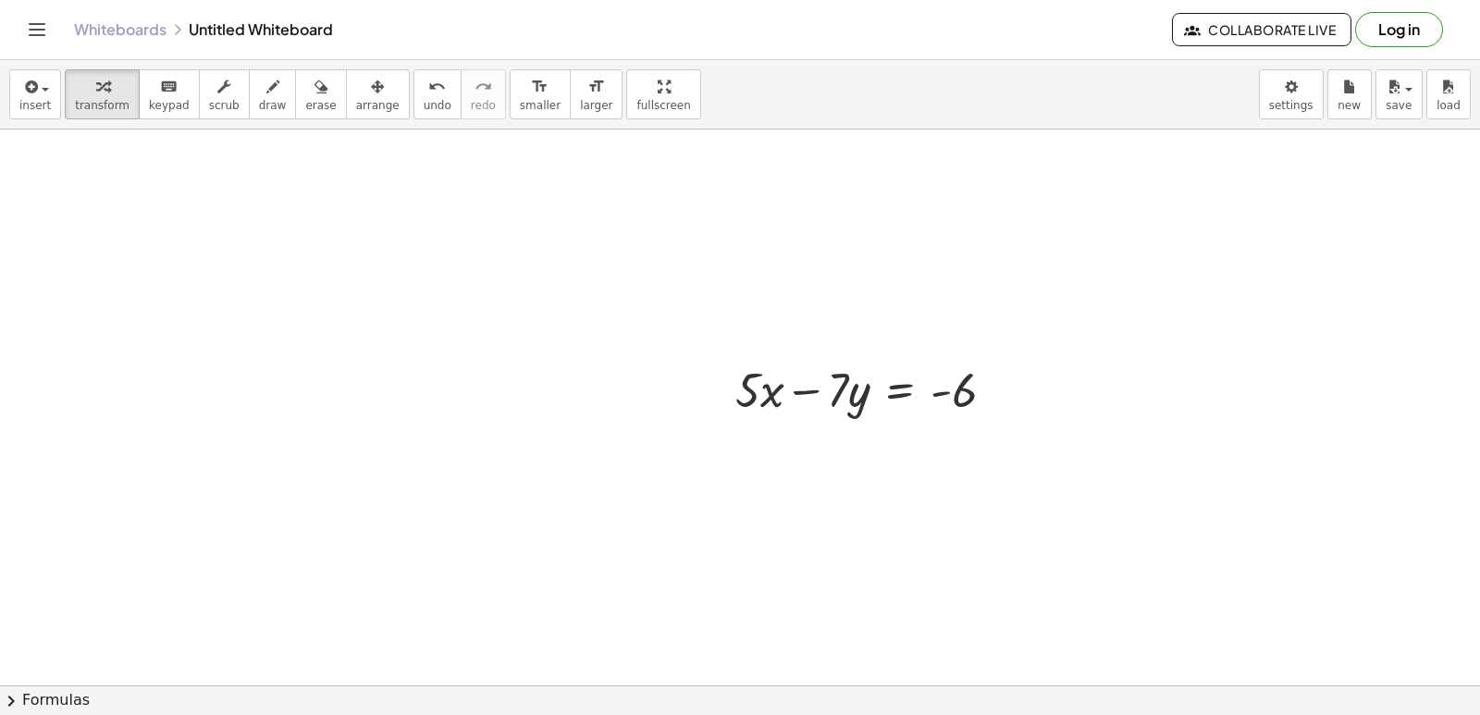
scroll to position [26885, 0]
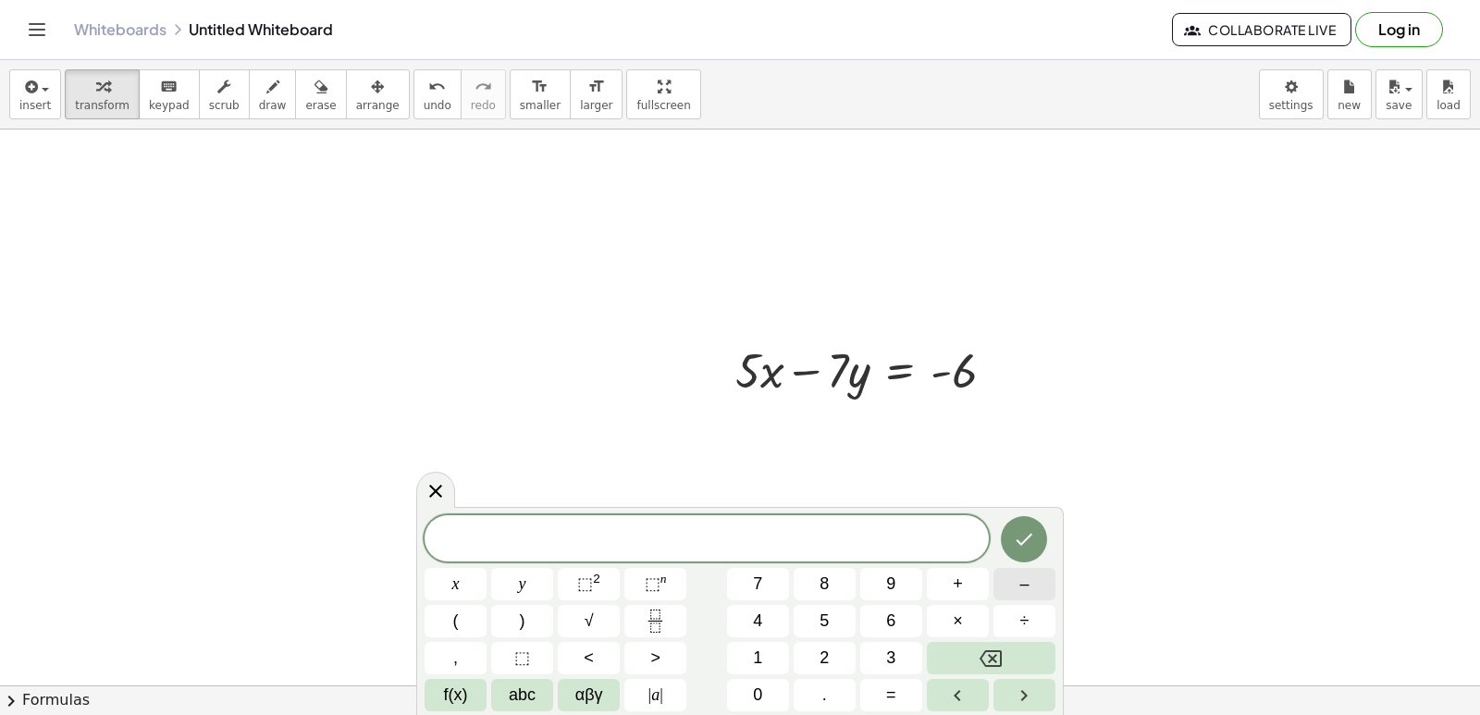
click at [1022, 568] on button "–" at bounding box center [1025, 584] width 62 height 32
click at [835, 628] on button "5" at bounding box center [825, 621] width 62 height 32
click at [459, 575] on span "x" at bounding box center [455, 584] width 7 height 25
click at [1027, 580] on span "–" at bounding box center [1024, 584] width 9 height 25
click at [885, 586] on button "9" at bounding box center [891, 584] width 62 height 32
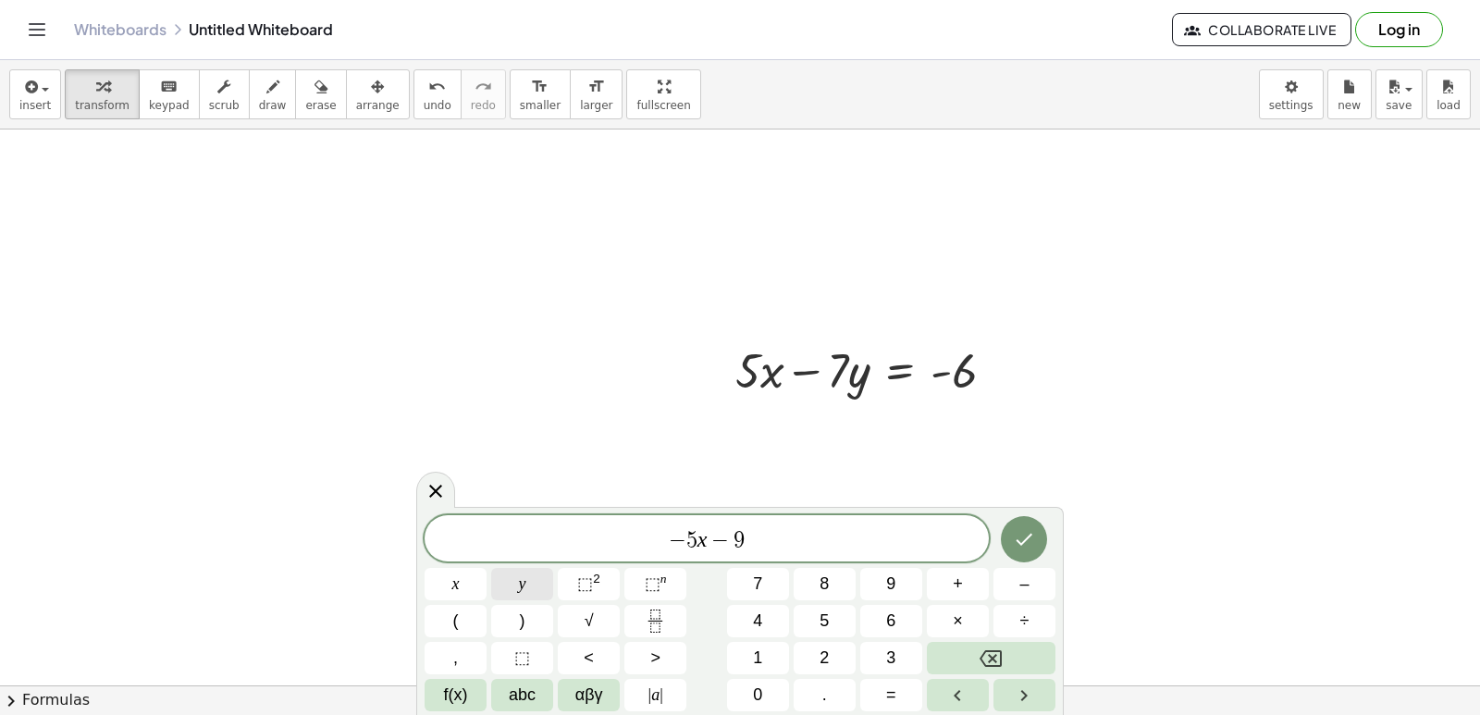
click at [531, 594] on button "y" at bounding box center [522, 584] width 62 height 32
click at [892, 692] on span "=" at bounding box center [891, 695] width 10 height 25
click at [1012, 586] on button "–" at bounding box center [1025, 584] width 62 height 32
click at [760, 626] on span "4" at bounding box center [757, 621] width 9 height 25
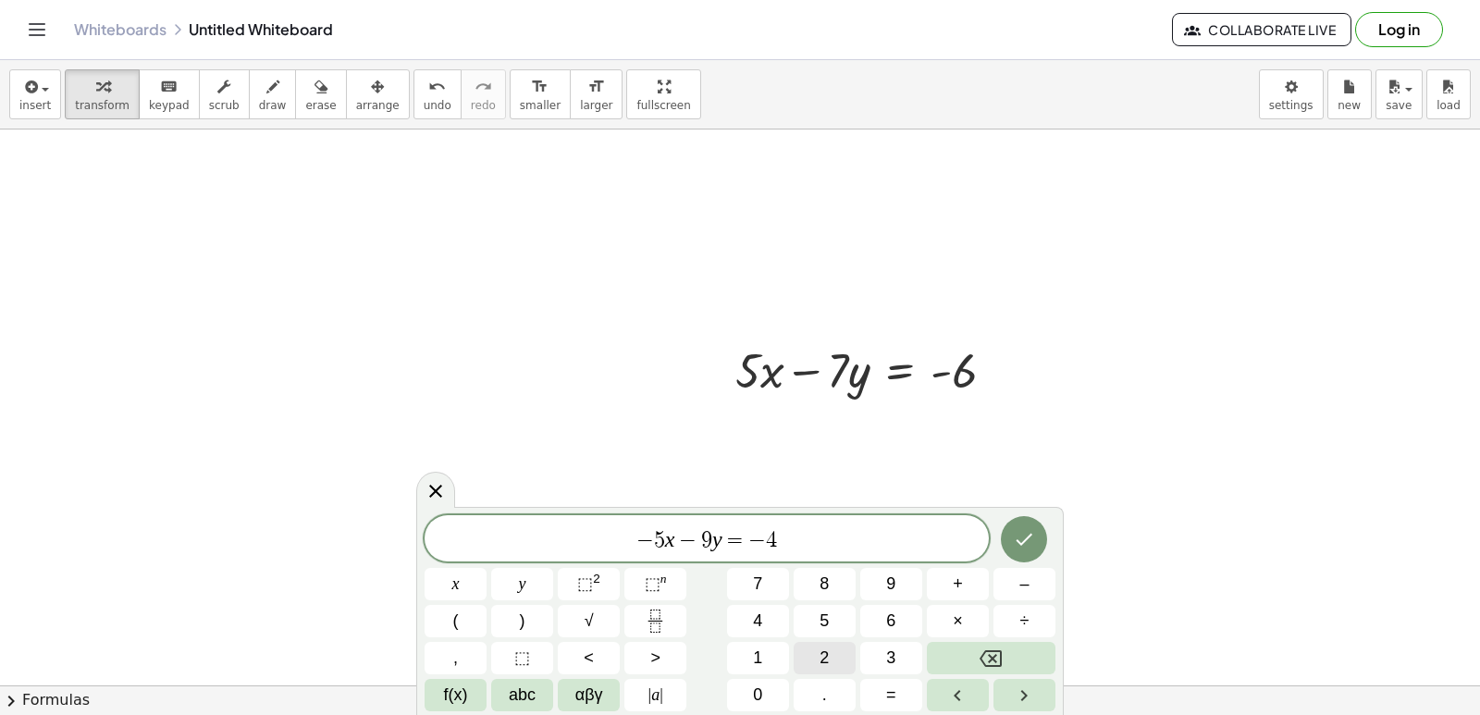
click at [833, 651] on button "2" at bounding box center [825, 658] width 62 height 32
click at [1032, 532] on icon "Done" at bounding box center [1024, 539] width 22 height 22
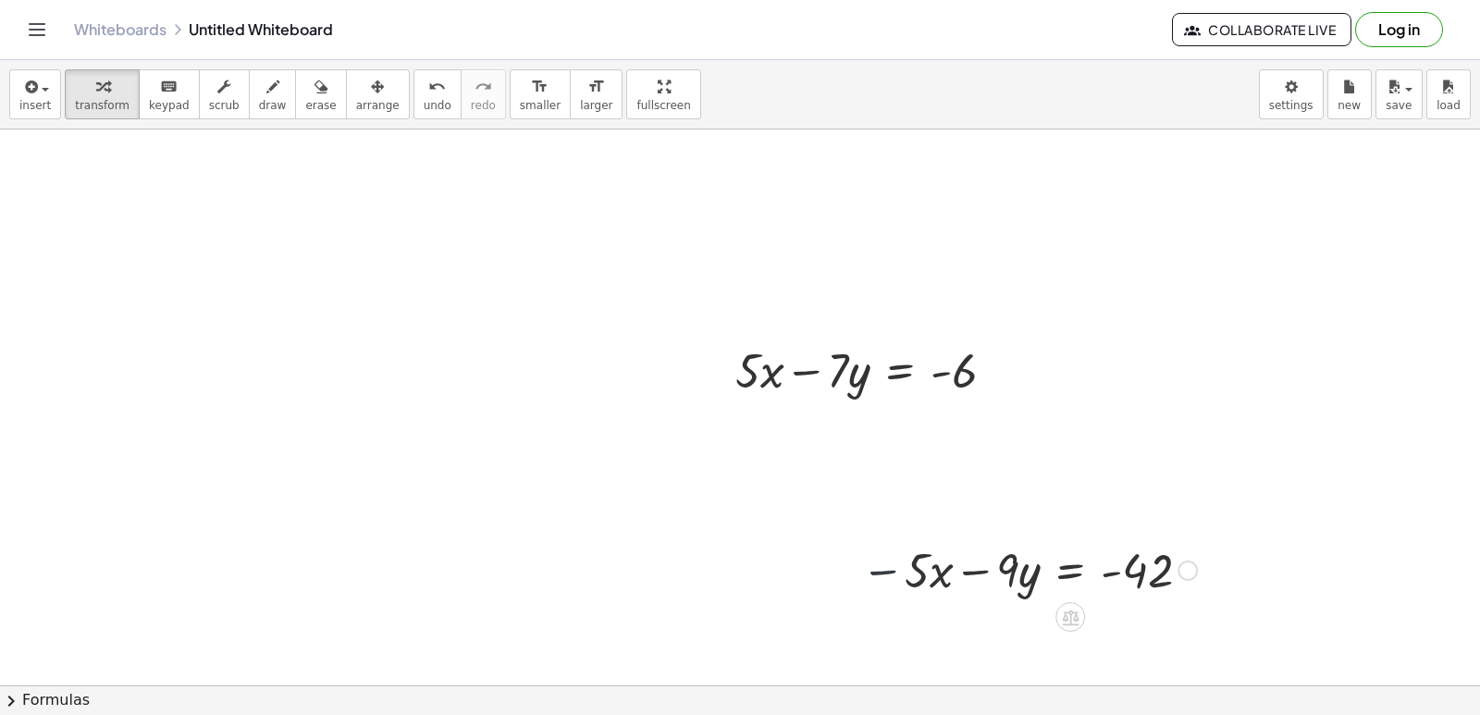
click at [861, 539] on div at bounding box center [1029, 569] width 354 height 63
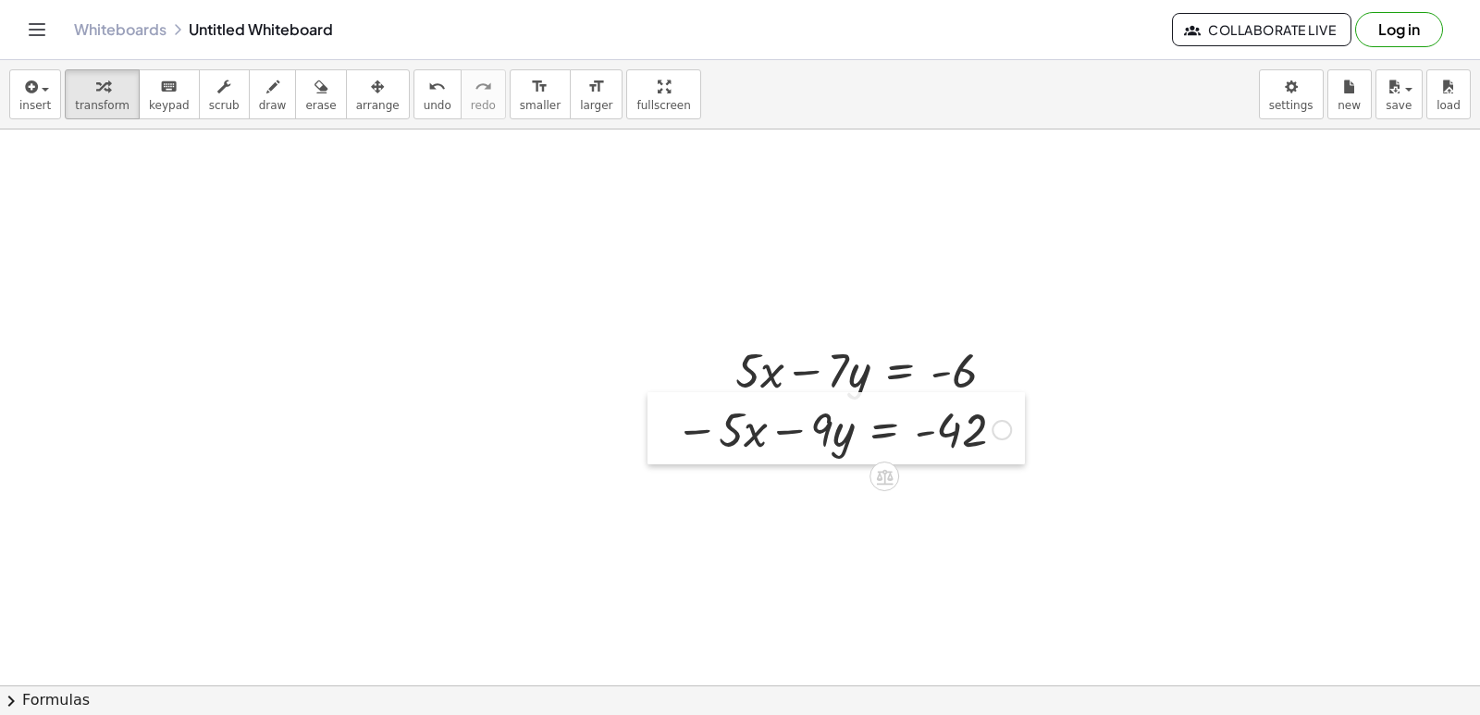
drag, startPoint x: 846, startPoint y: 553, endPoint x: 660, endPoint y: 413, distance: 233.1
click at [660, 413] on div at bounding box center [662, 428] width 28 height 72
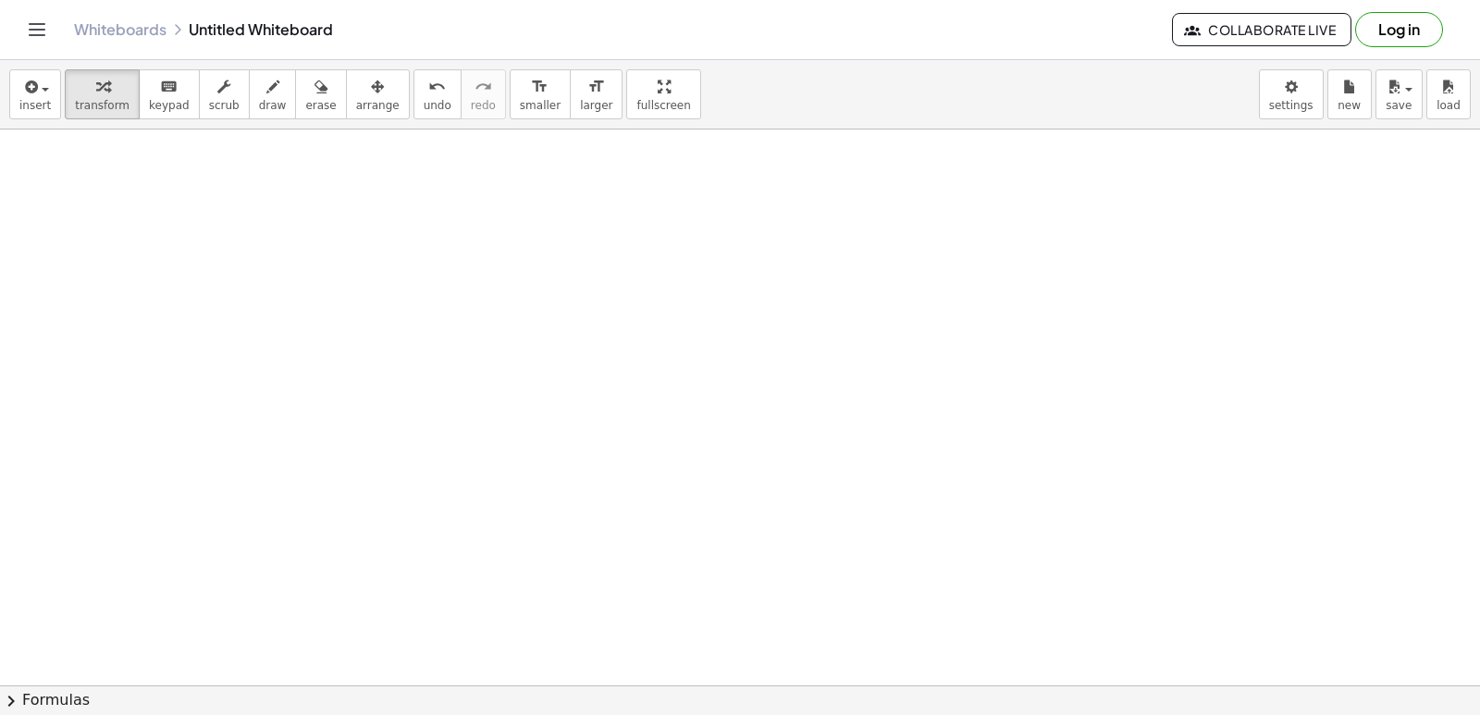
scroll to position [27347, 0]
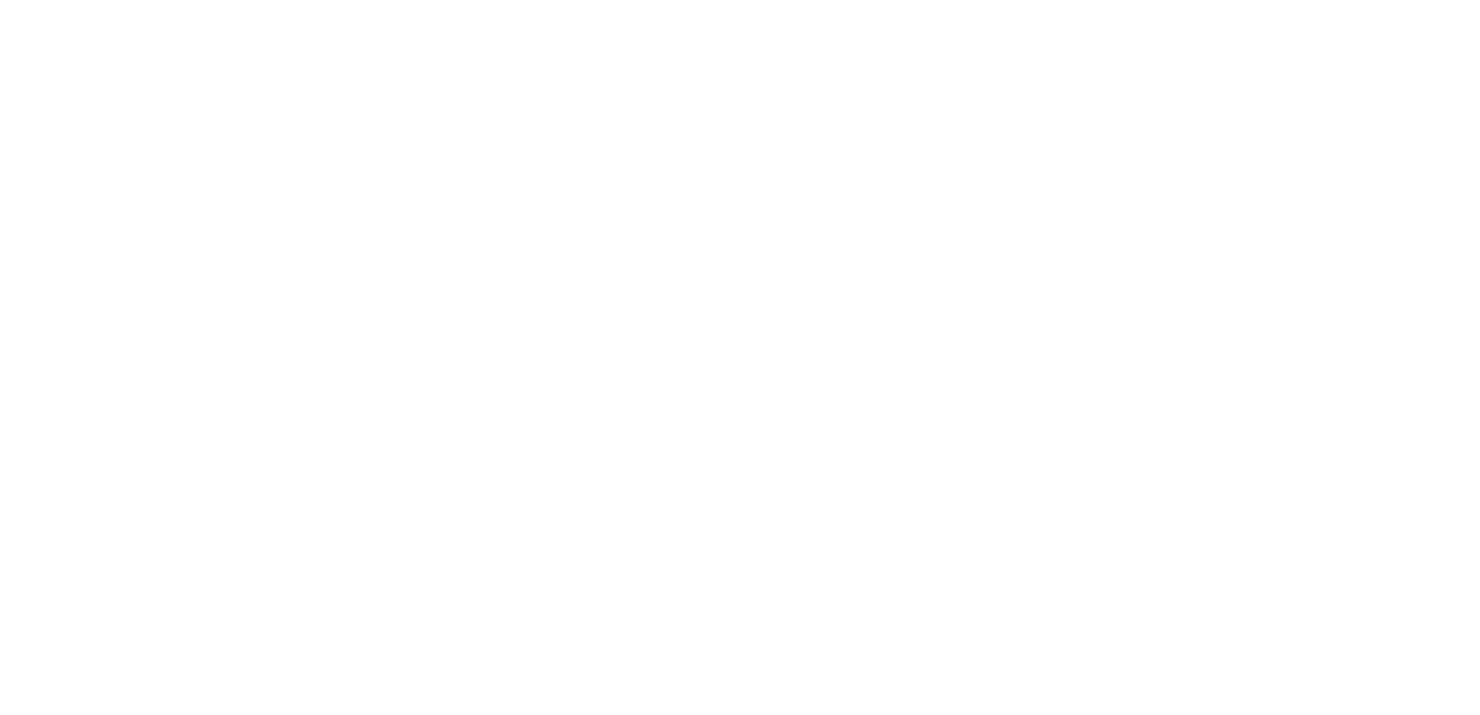
drag, startPoint x: 0, startPoint y: 0, endPoint x: 749, endPoint y: 270, distance: 796.6
click at [749, 270] on div at bounding box center [740, 357] width 1480 height 715
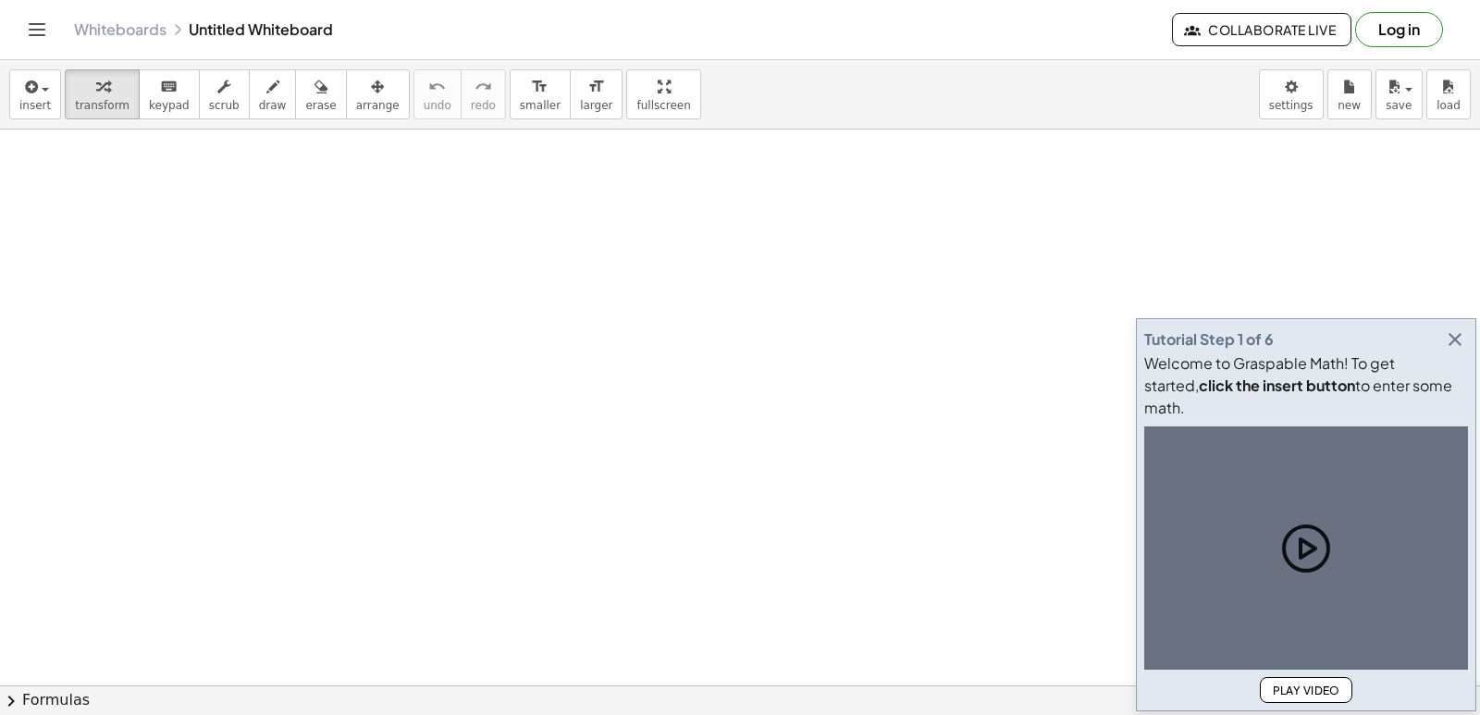
click at [1449, 351] on icon "button" at bounding box center [1455, 339] width 22 height 22
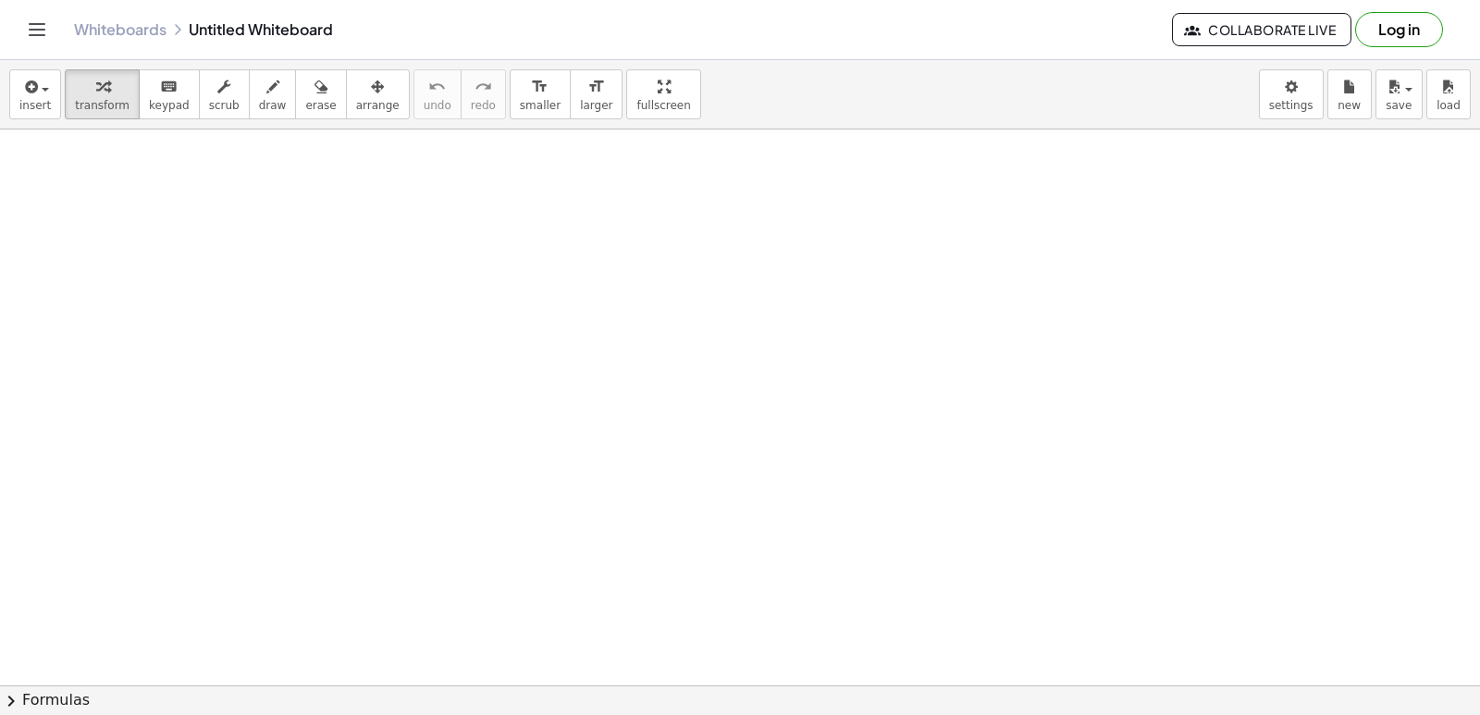
scroll to position [93, 0]
click at [96, 88] on icon "button" at bounding box center [102, 87] width 13 height 22
click at [264, 277] on div at bounding box center [740, 653] width 1480 height 1232
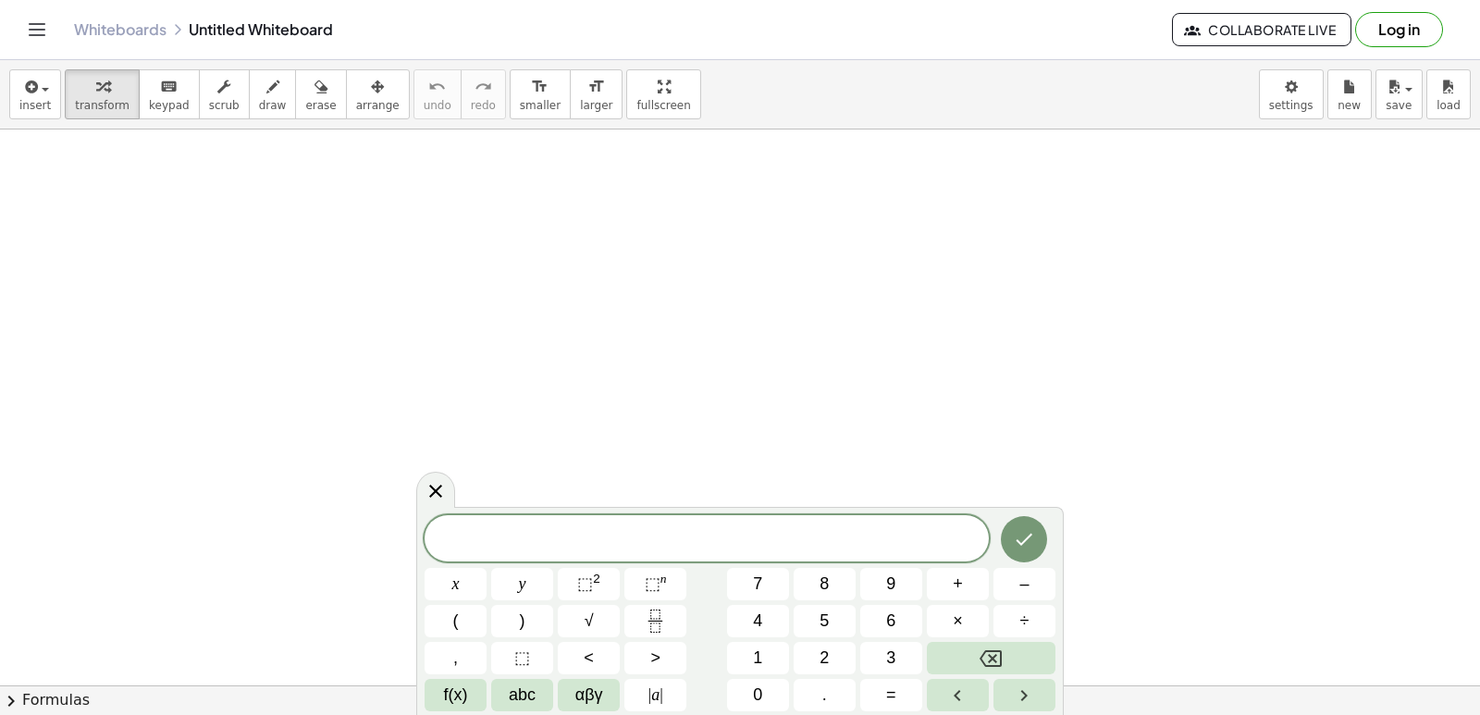
click at [278, 267] on div at bounding box center [740, 653] width 1480 height 1232
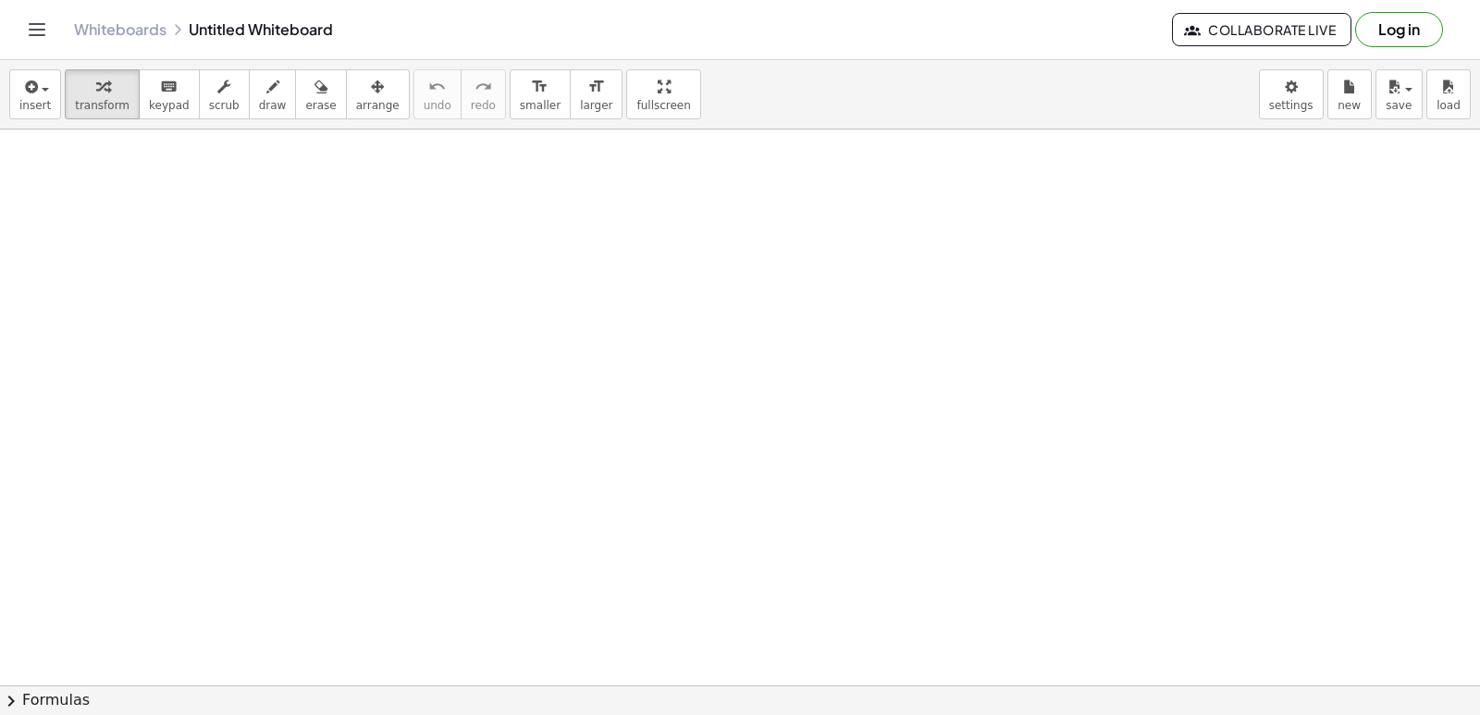
drag, startPoint x: 520, startPoint y: 440, endPoint x: 536, endPoint y: 407, distance: 36.8
click at [525, 438] on div at bounding box center [740, 653] width 1480 height 1232
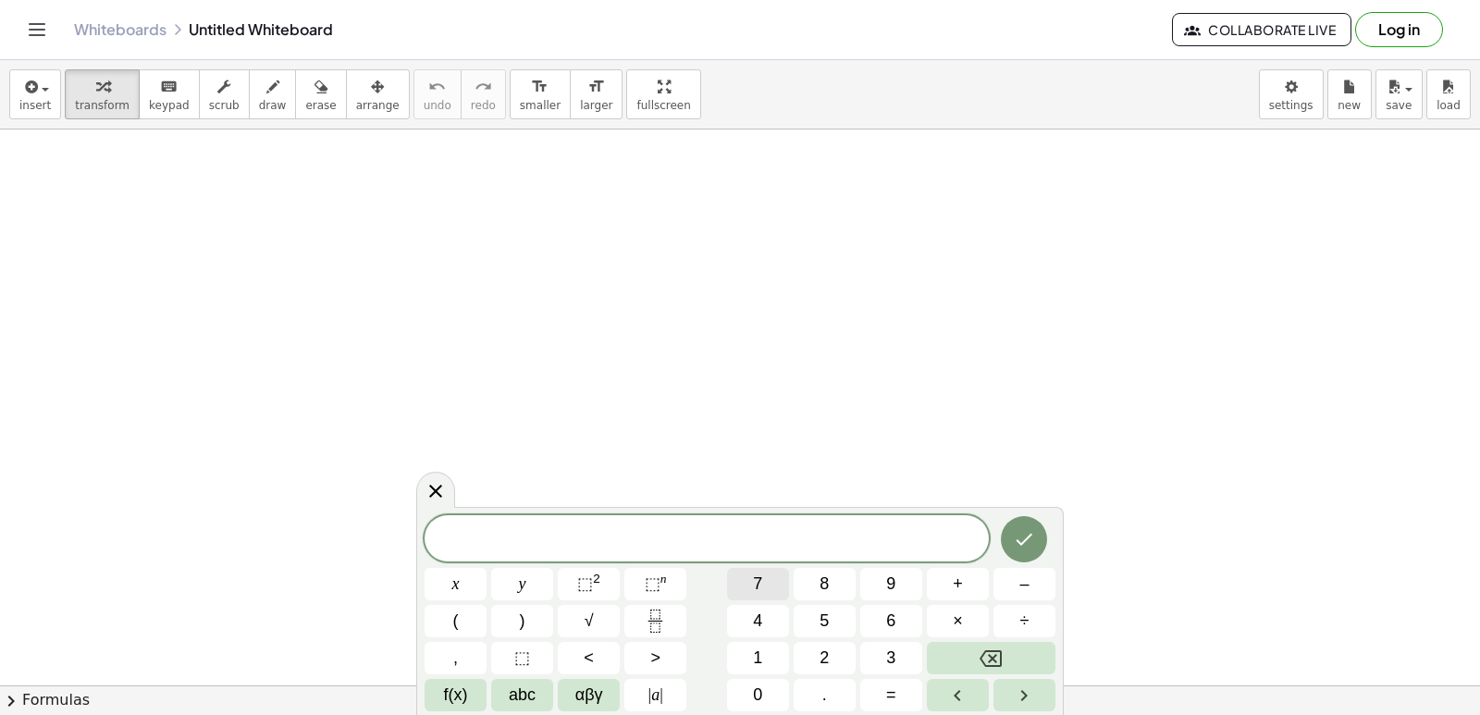
click at [765, 573] on button "7" at bounding box center [758, 584] width 62 height 32
click at [447, 581] on button "x" at bounding box center [456, 584] width 62 height 32
click at [1021, 594] on span "–" at bounding box center [1024, 584] width 9 height 25
click at [754, 659] on span "1" at bounding box center [757, 658] width 9 height 25
click at [892, 705] on span "=" at bounding box center [891, 695] width 10 height 25
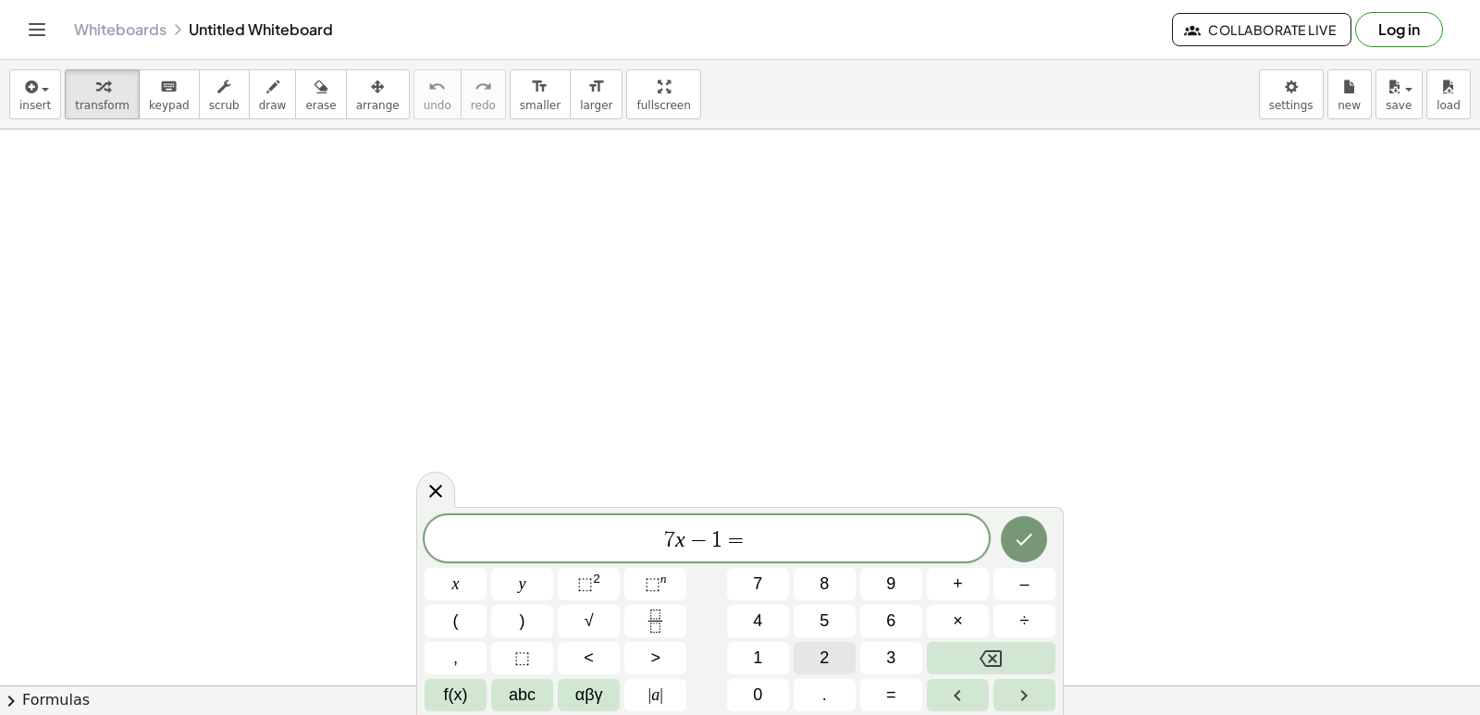
click at [815, 654] on button "2" at bounding box center [825, 658] width 62 height 32
click at [751, 699] on button "0" at bounding box center [758, 695] width 62 height 32
click at [1031, 534] on icon "Done" at bounding box center [1024, 539] width 22 height 22
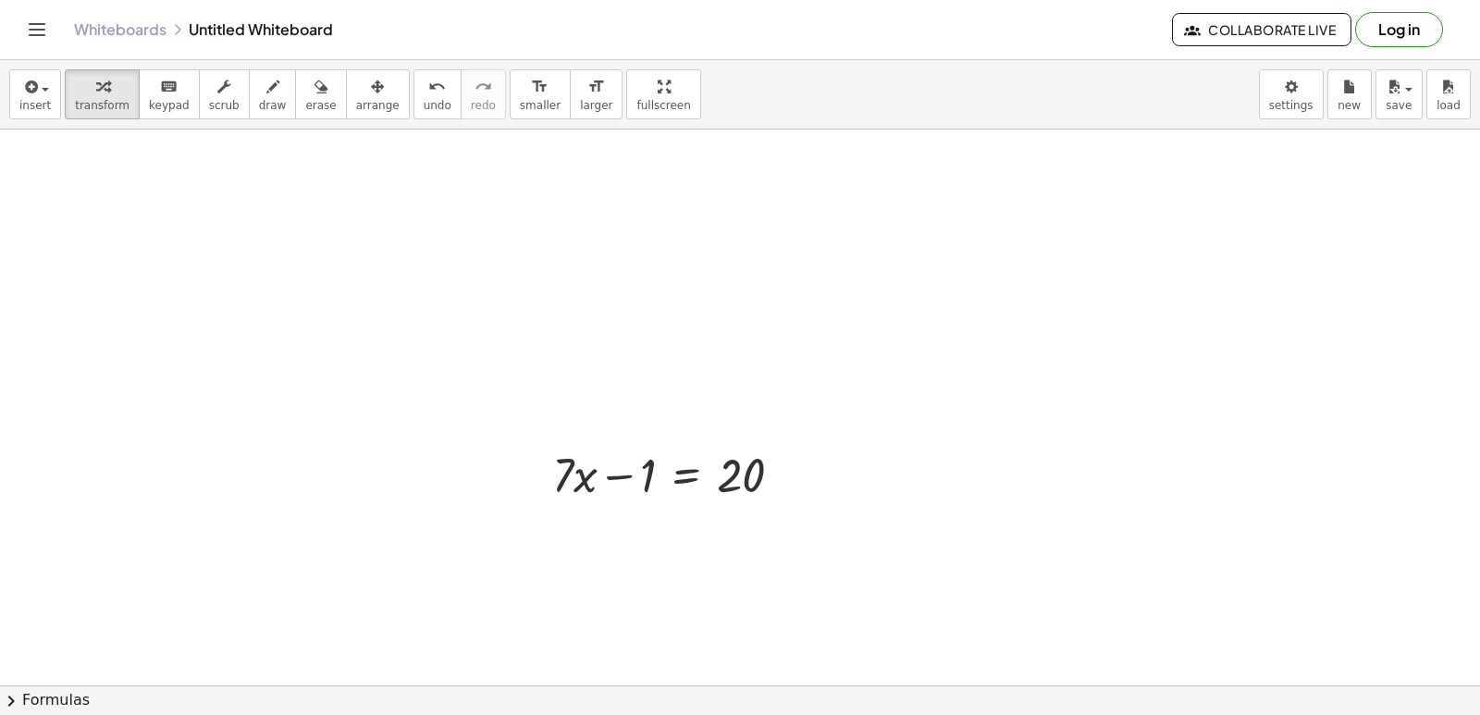
drag, startPoint x: 649, startPoint y: 507, endPoint x: 648, endPoint y: 413, distance: 94.4
click at [648, 413] on div "+ · 7 · x − 1 = 20" at bounding box center [740, 653] width 1480 height 1232
drag, startPoint x: 797, startPoint y: 467, endPoint x: 804, endPoint y: 456, distance: 13.3
click at [804, 456] on div at bounding box center [675, 473] width 264 height 63
drag, startPoint x: 620, startPoint y: 475, endPoint x: 796, endPoint y: 476, distance: 175.8
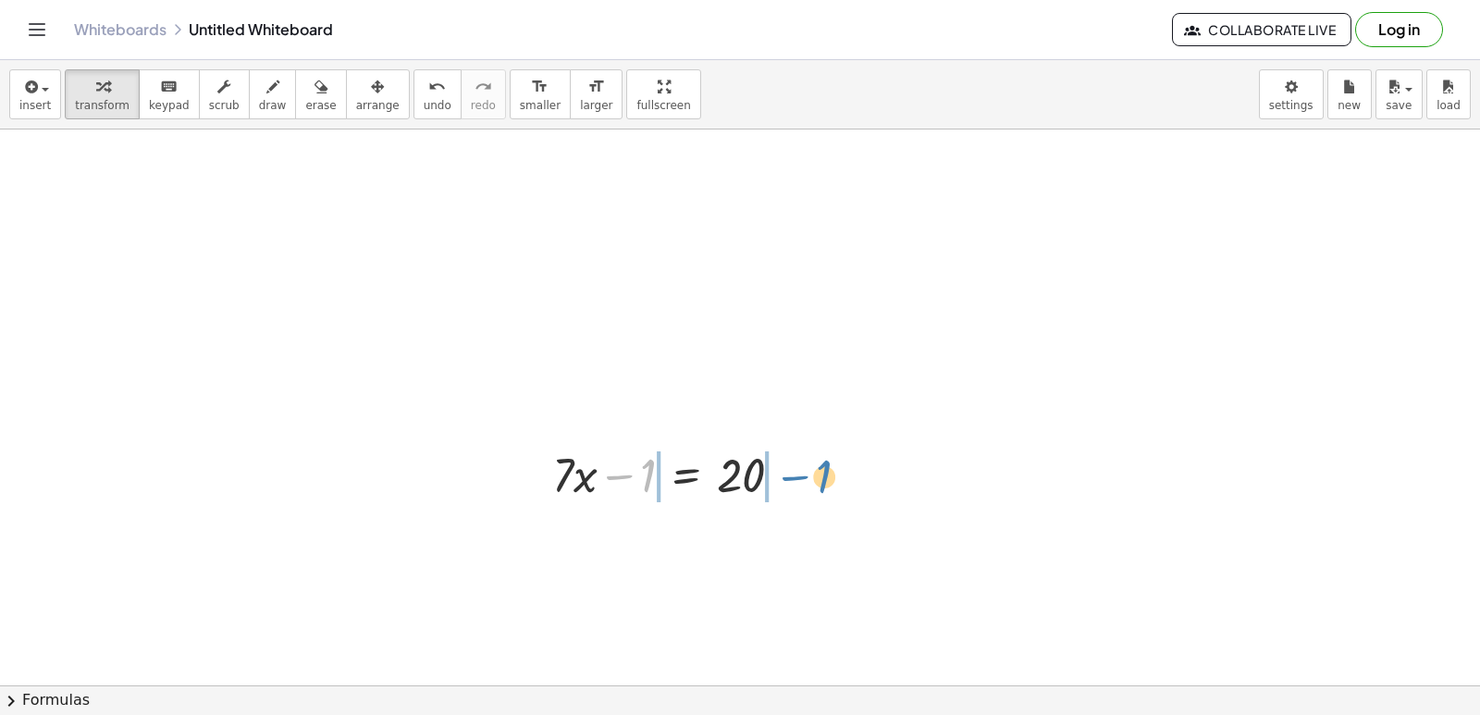
click at [796, 476] on div at bounding box center [675, 473] width 264 height 63
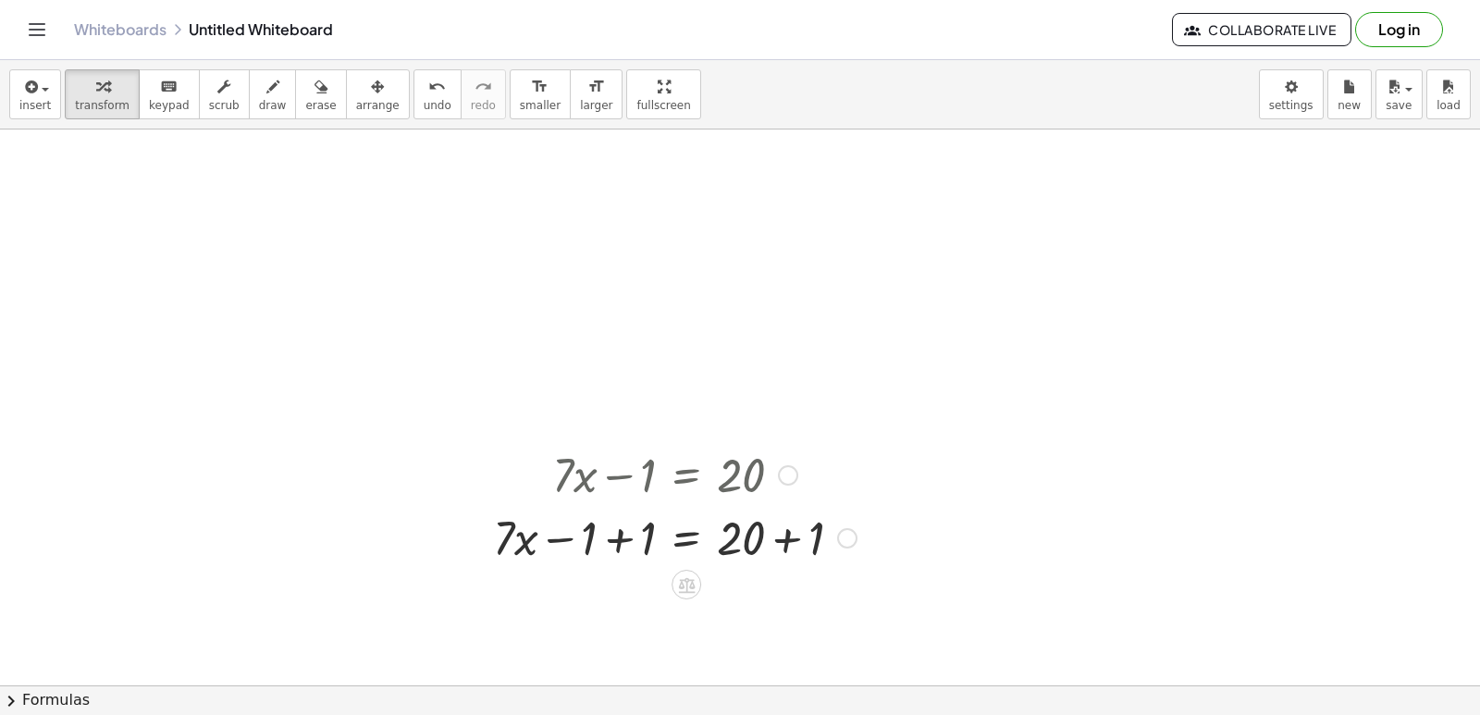
click at [563, 544] on div at bounding box center [675, 536] width 382 height 63
click at [639, 551] on div at bounding box center [675, 536] width 382 height 63
drag, startPoint x: 800, startPoint y: 615, endPoint x: 724, endPoint y: 612, distance: 76.0
click at [652, 618] on div at bounding box center [675, 599] width 382 height 63
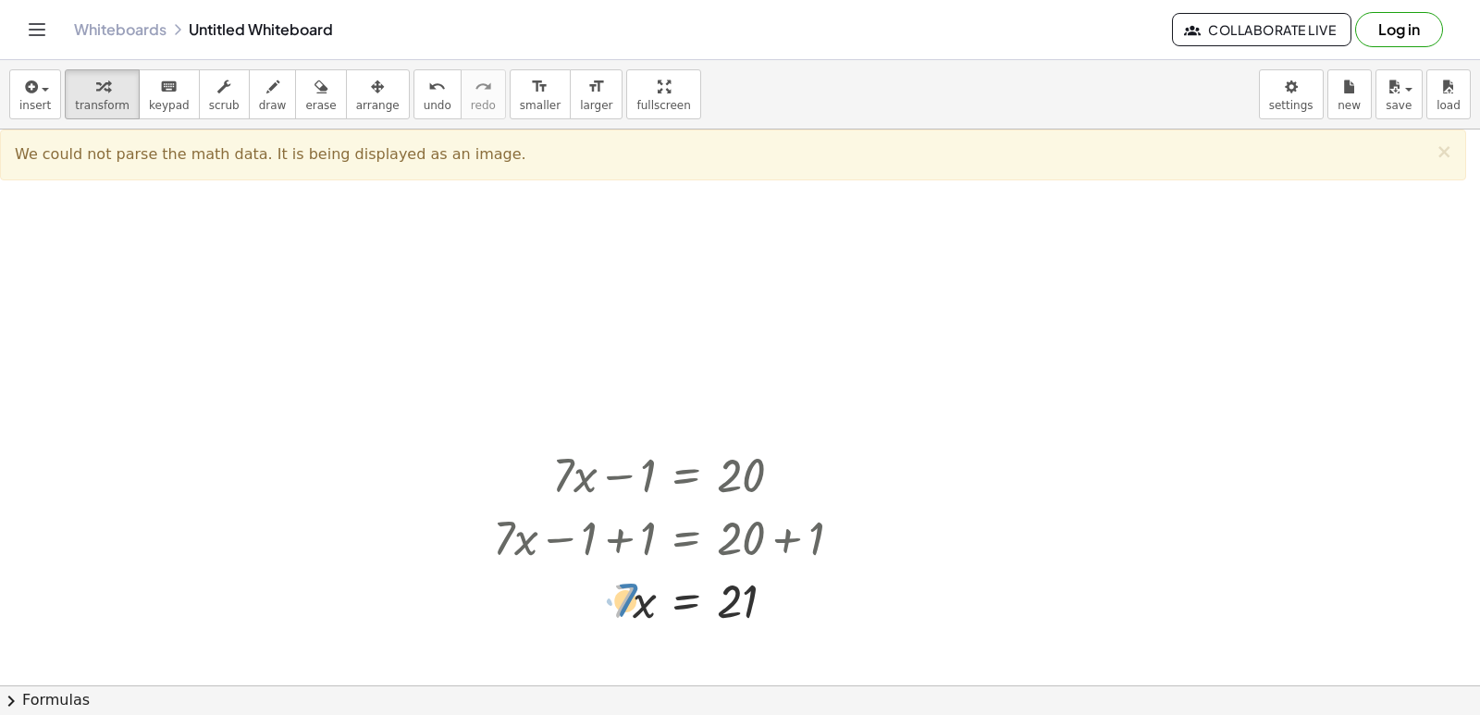
click at [632, 604] on div at bounding box center [675, 599] width 382 height 63
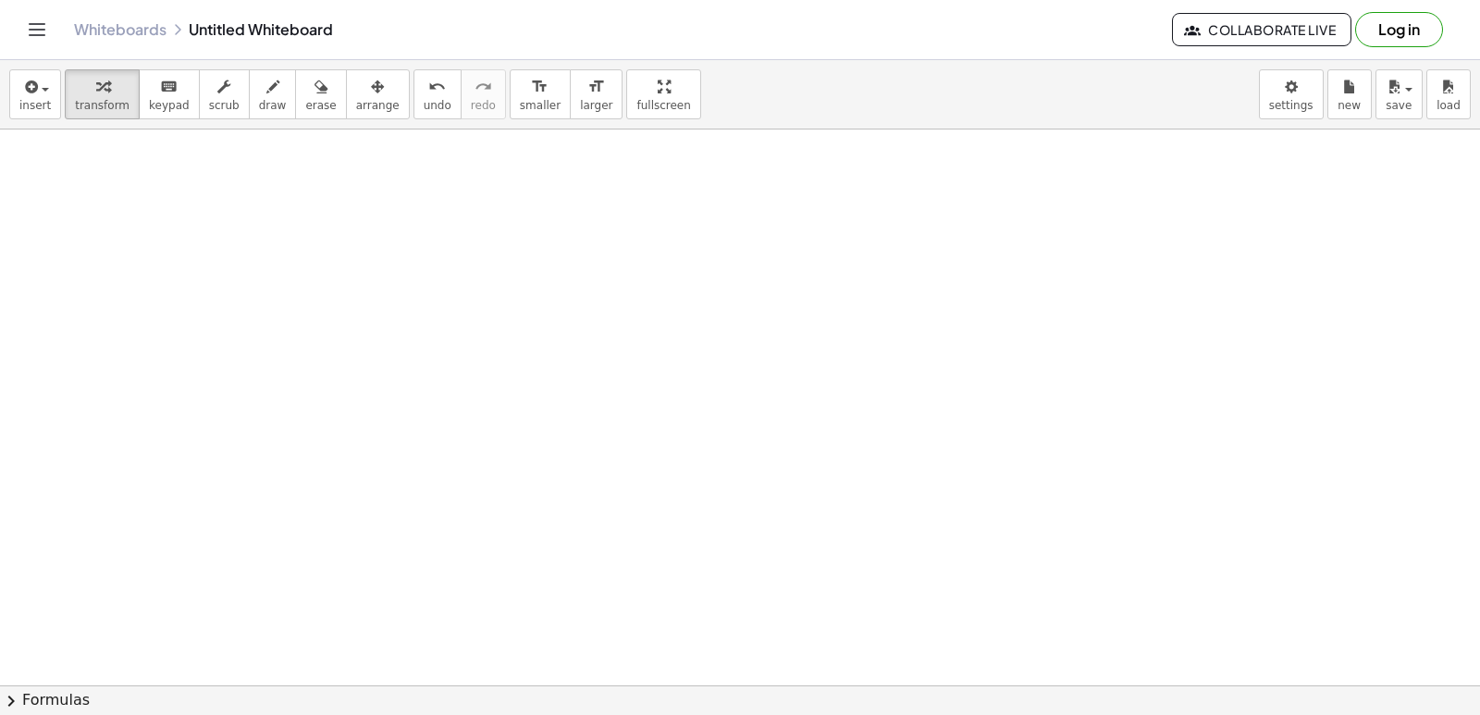
scroll to position [741, 0]
click at [724, 603] on div at bounding box center [740, 222] width 1480 height 1668
drag, startPoint x: 721, startPoint y: 599, endPoint x: 736, endPoint y: 406, distance: 193.1
drag, startPoint x: 736, startPoint y: 406, endPoint x: 572, endPoint y: 434, distance: 167.0
click at [572, 434] on div at bounding box center [740, 222] width 1480 height 1668
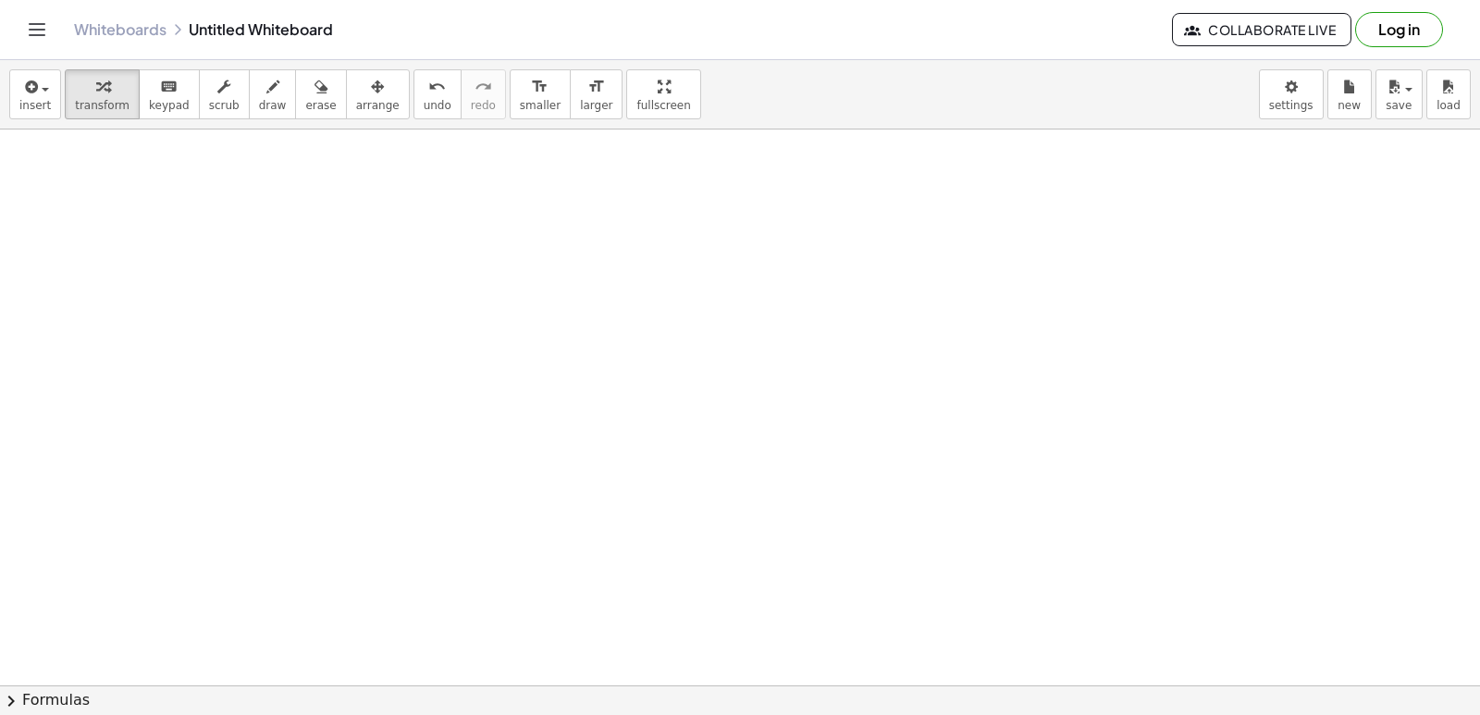
click at [572, 434] on div at bounding box center [740, 222] width 1480 height 1668
click at [556, 635] on div at bounding box center [740, 222] width 1480 height 1668
